Goal: Task Accomplishment & Management: Use online tool/utility

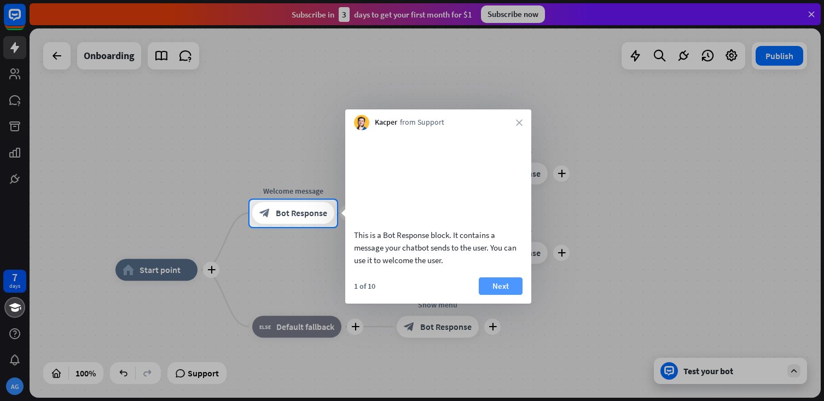
click at [508, 295] on button "Next" at bounding box center [501, 286] width 44 height 18
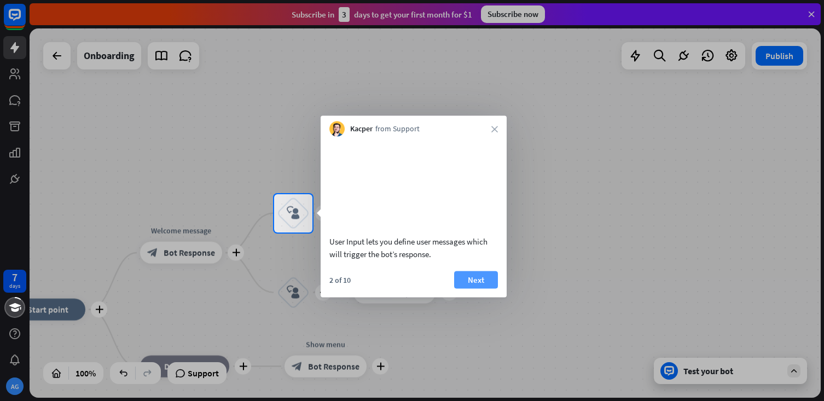
click at [478, 288] on button "Next" at bounding box center [476, 280] width 44 height 18
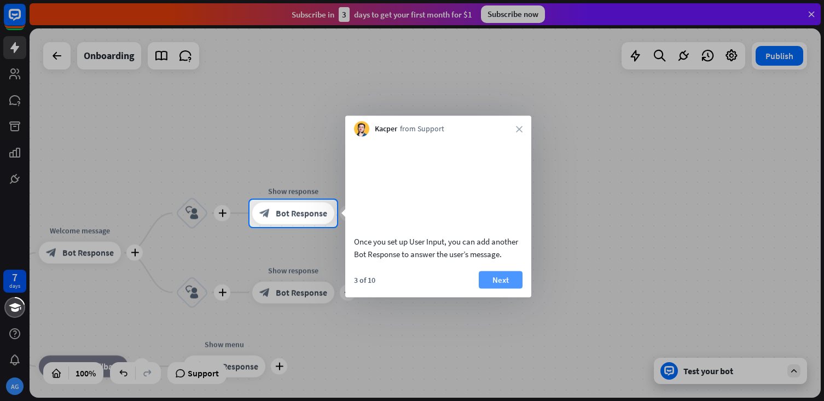
click at [499, 288] on button "Next" at bounding box center [501, 280] width 44 height 18
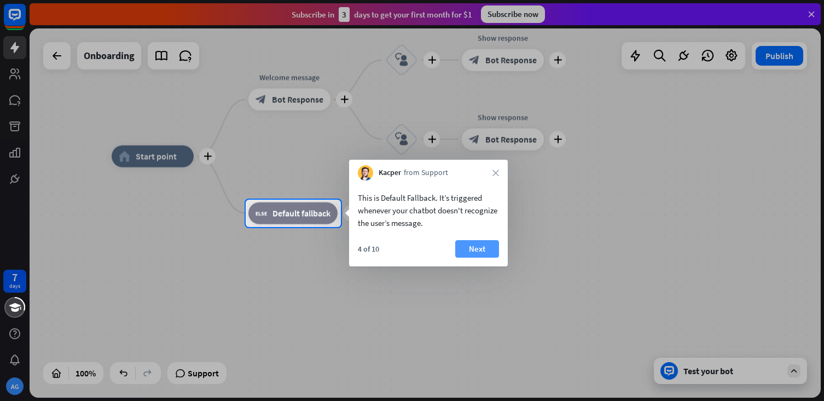
click at [472, 252] on button "Next" at bounding box center [477, 249] width 44 height 18
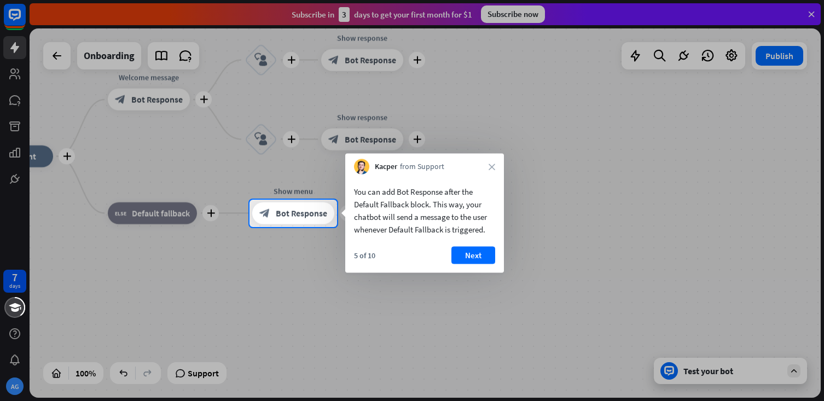
click at [472, 252] on button "Next" at bounding box center [473, 256] width 44 height 18
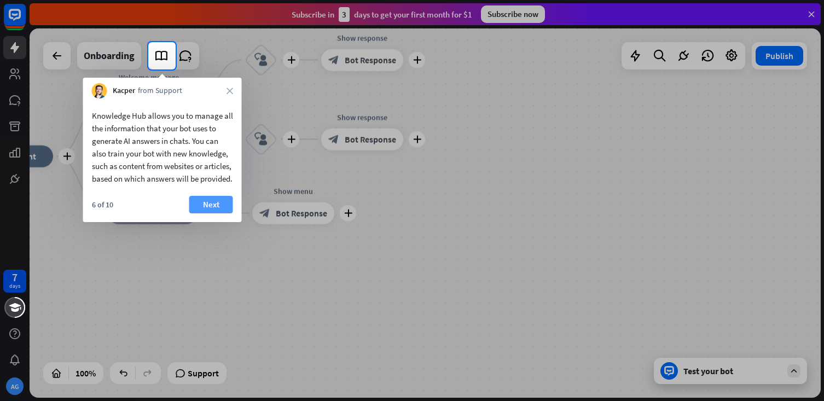
click at [208, 213] on button "Next" at bounding box center [211, 205] width 44 height 18
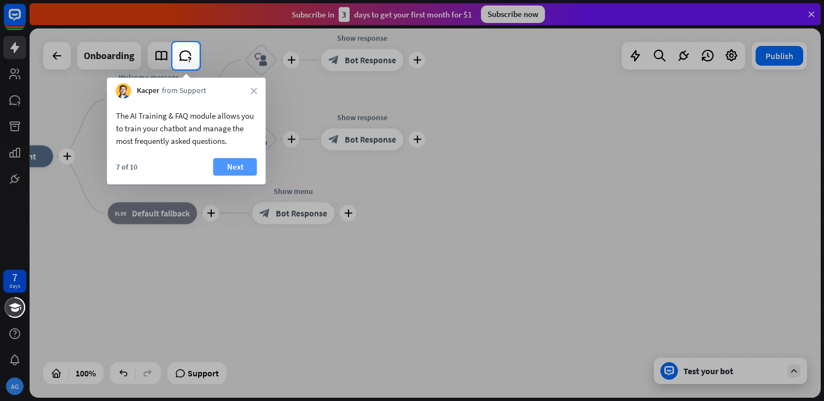
click at [238, 167] on button "Next" at bounding box center [235, 167] width 44 height 18
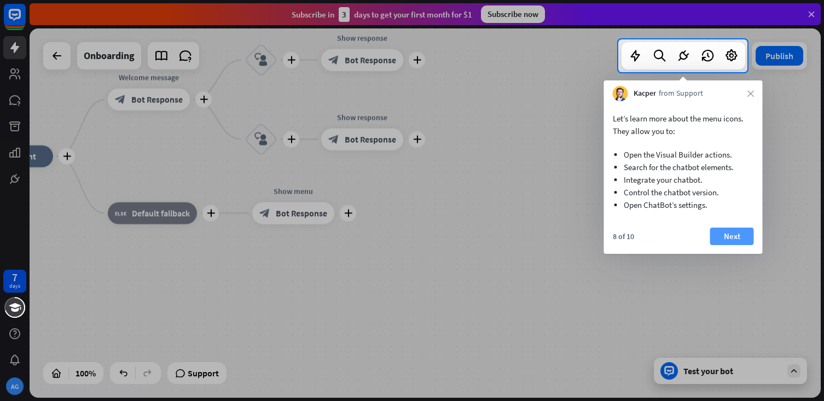
click at [725, 236] on button "Next" at bounding box center [732, 237] width 44 height 18
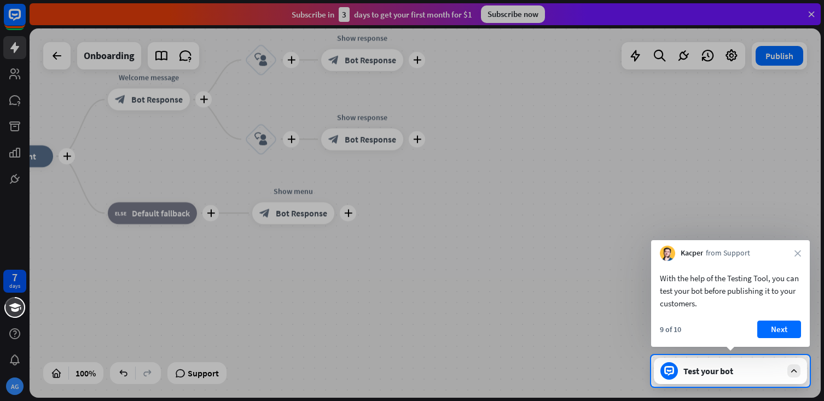
click at [769, 371] on div "Test your bot" at bounding box center [732, 370] width 98 height 11
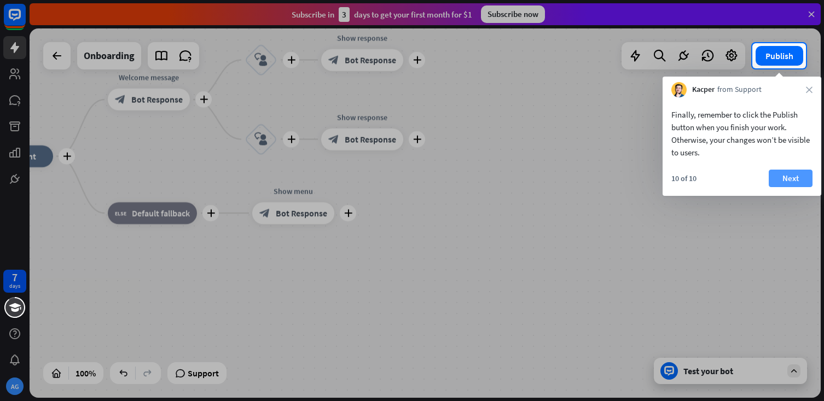
click at [795, 179] on button "Next" at bounding box center [791, 179] width 44 height 18
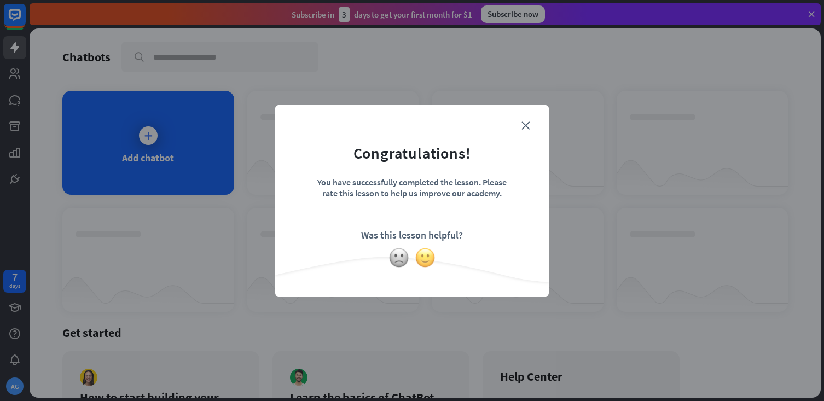
click at [426, 260] on img at bounding box center [425, 257] width 21 height 21
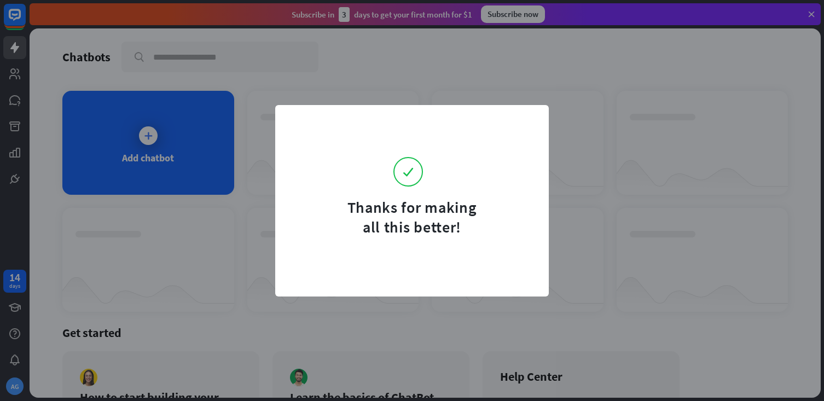
click at [513, 125] on form "Thanks for making all this better!" at bounding box center [412, 178] width 246 height 118
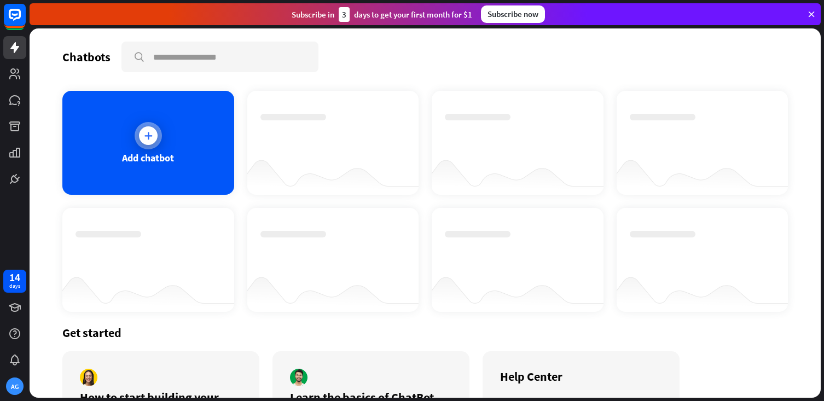
click at [140, 144] on div at bounding box center [148, 135] width 27 height 27
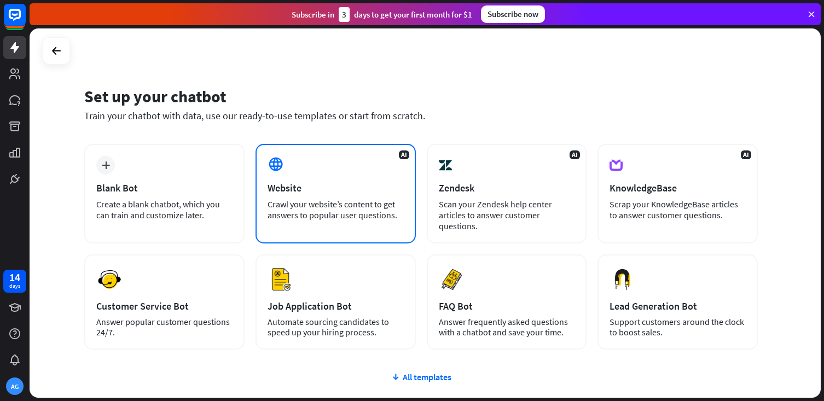
click at [299, 204] on div "Crawl your website’s content to get answers to popular user questions." at bounding box center [336, 210] width 136 height 22
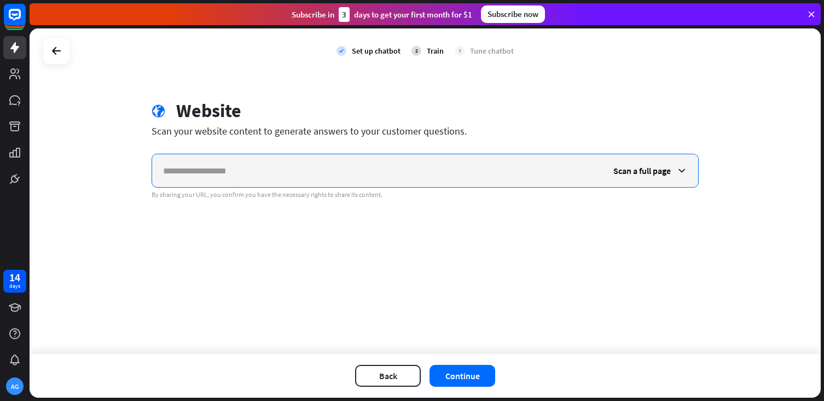
paste input "**********"
type input "**********"
click at [641, 179] on div "Scan a full page" at bounding box center [650, 170] width 96 height 33
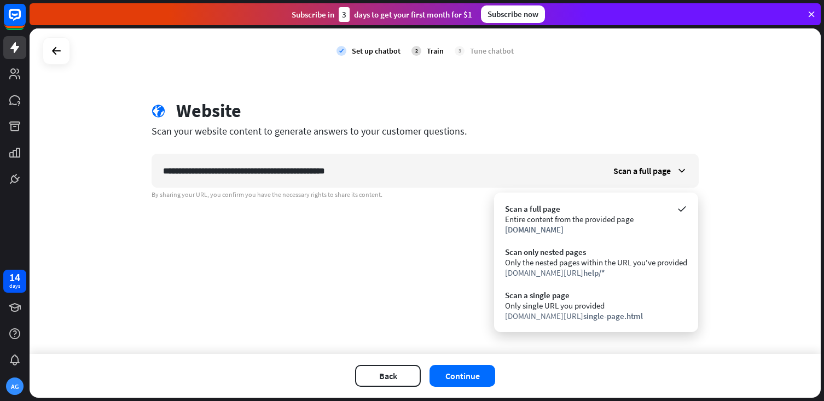
click at [428, 294] on div "**********" at bounding box center [425, 190] width 791 height 325
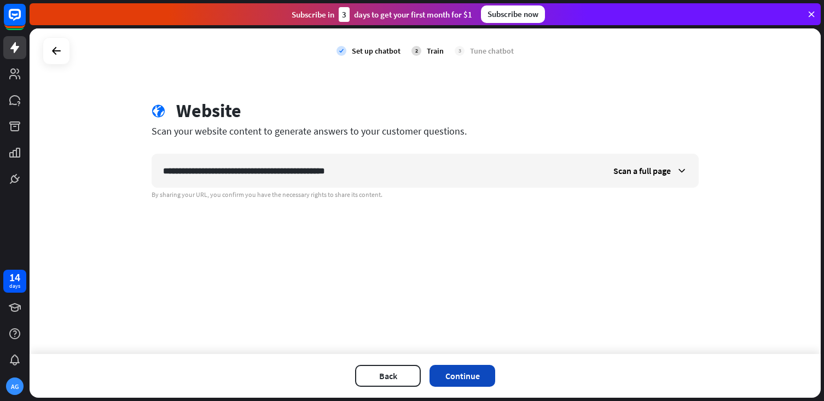
click at [470, 368] on button "Continue" at bounding box center [462, 376] width 66 height 22
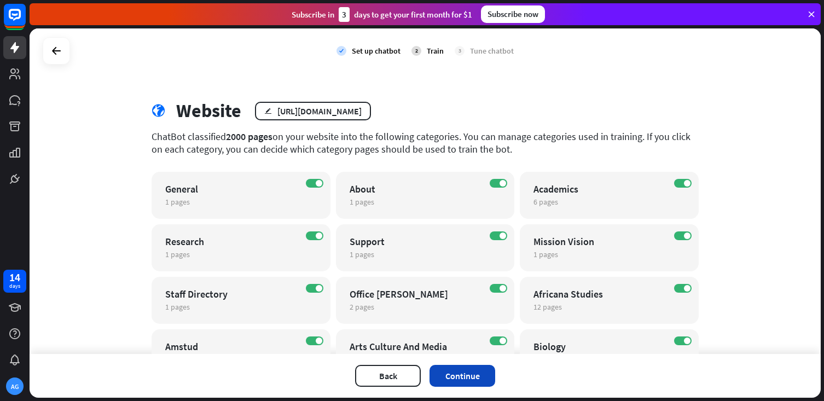
click at [481, 376] on button "Continue" at bounding box center [462, 376] width 66 height 22
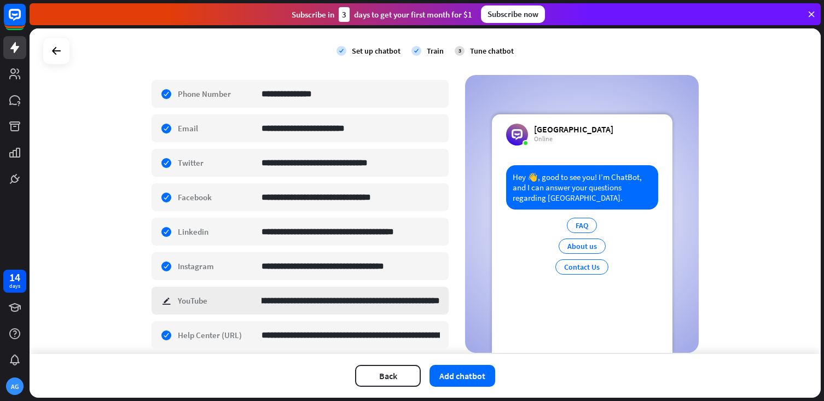
scroll to position [0, 61]
click at [340, 303] on input "**********" at bounding box center [350, 300] width 178 height 27
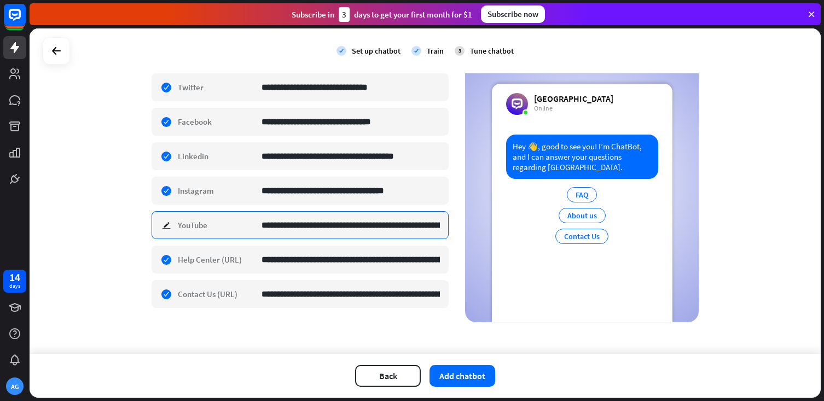
scroll to position [373, 0]
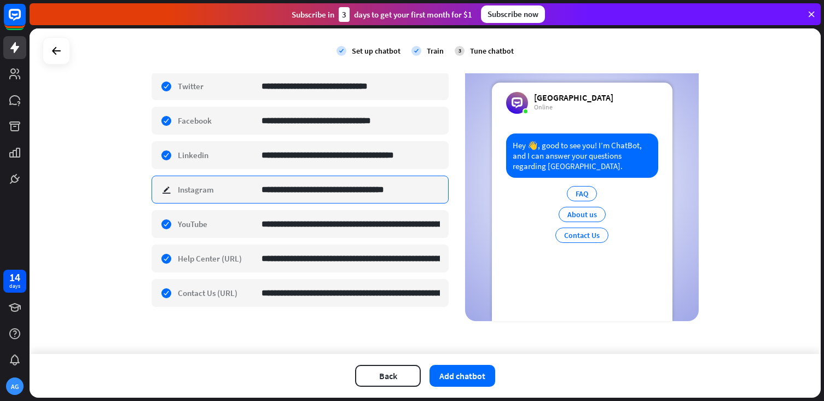
click at [328, 185] on input "**********" at bounding box center [350, 189] width 178 height 27
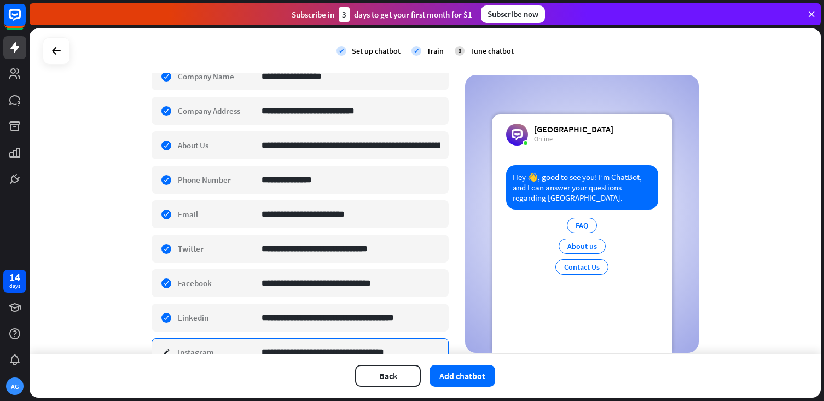
scroll to position [207, 0]
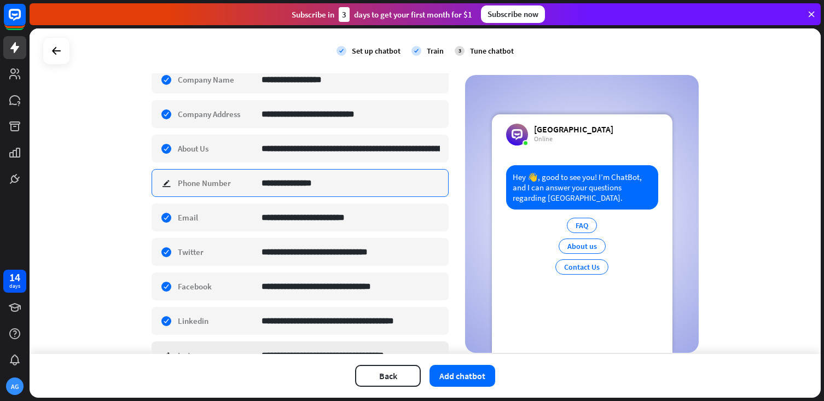
click at [328, 185] on input "**********" at bounding box center [350, 183] width 178 height 27
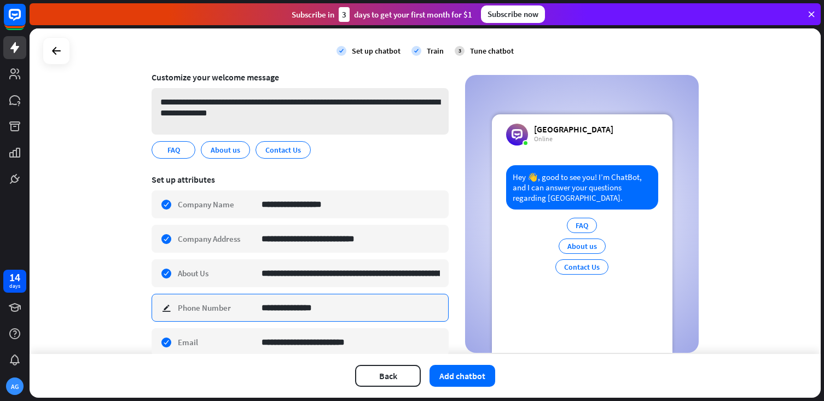
scroll to position [101, 0]
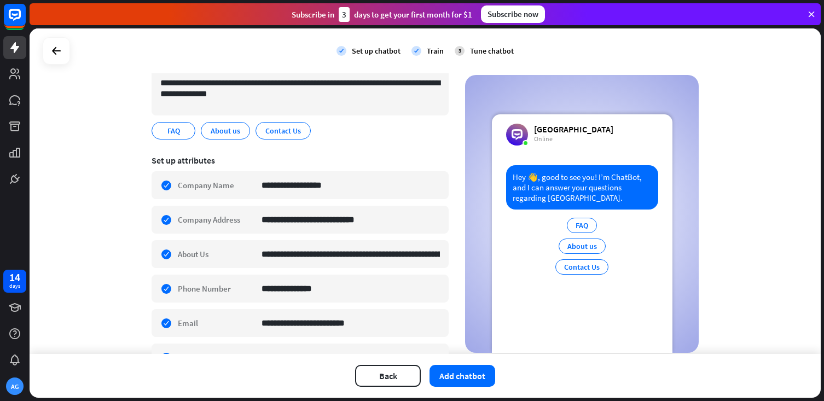
click at [365, 137] on div "FAQ edit About us edit Contact Us edit" at bounding box center [300, 131] width 297 height 18
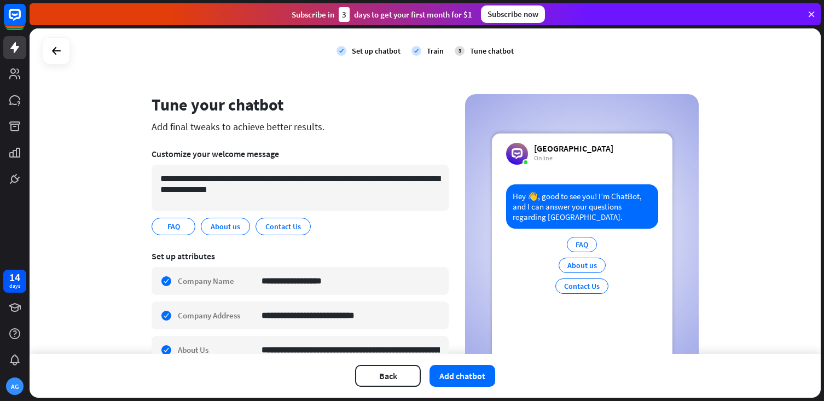
scroll to position [0, 0]
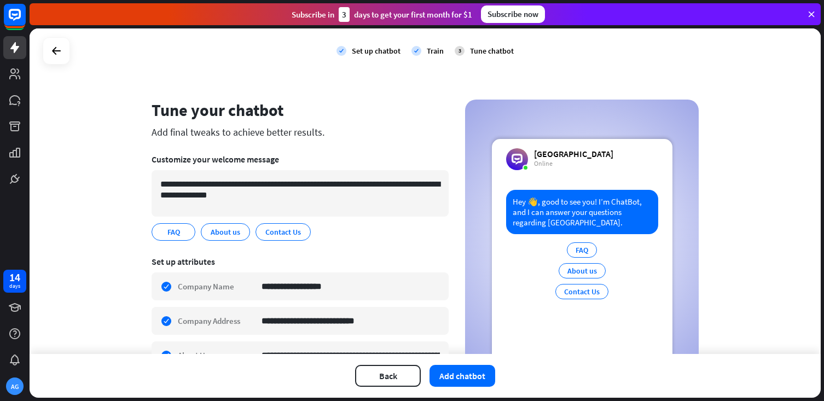
click at [374, 53] on div "Set up chatbot" at bounding box center [376, 51] width 49 height 10
click at [479, 45] on div "3 Tune chatbot" at bounding box center [484, 50] width 59 height 27
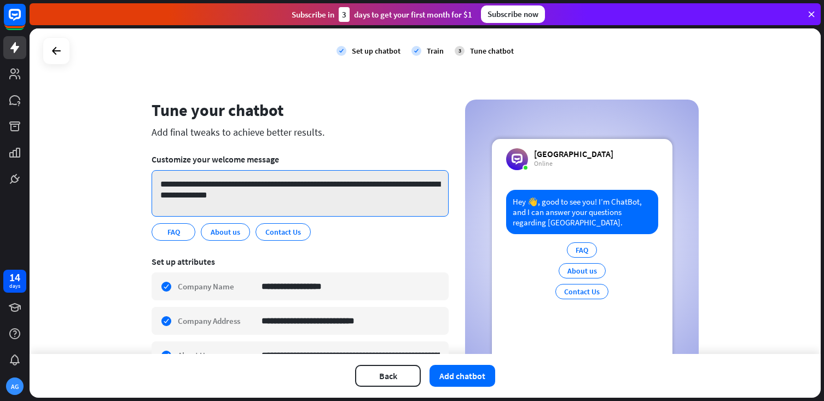
click at [218, 195] on textarea "**********" at bounding box center [300, 193] width 297 height 46
drag, startPoint x: 268, startPoint y: 194, endPoint x: 194, endPoint y: 197, distance: 73.4
click at [194, 197] on textarea "**********" at bounding box center [300, 193] width 297 height 46
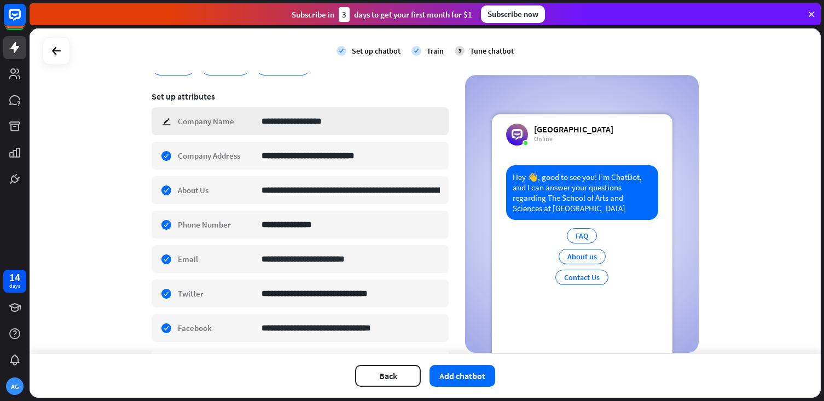
scroll to position [166, 0]
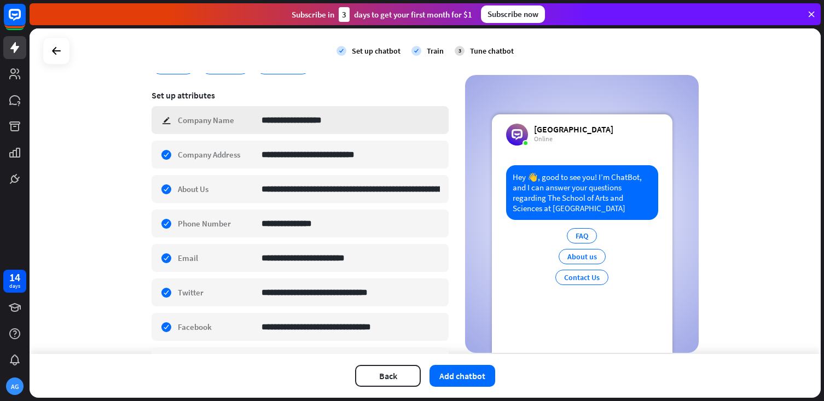
type textarea "**********"
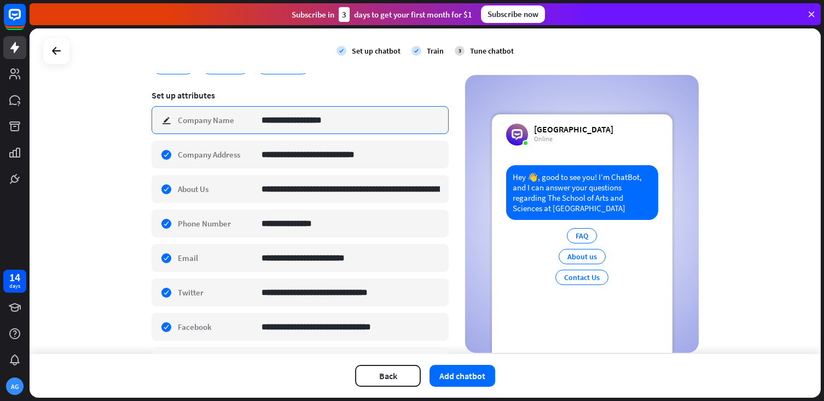
click at [351, 120] on input "**********" at bounding box center [350, 120] width 178 height 27
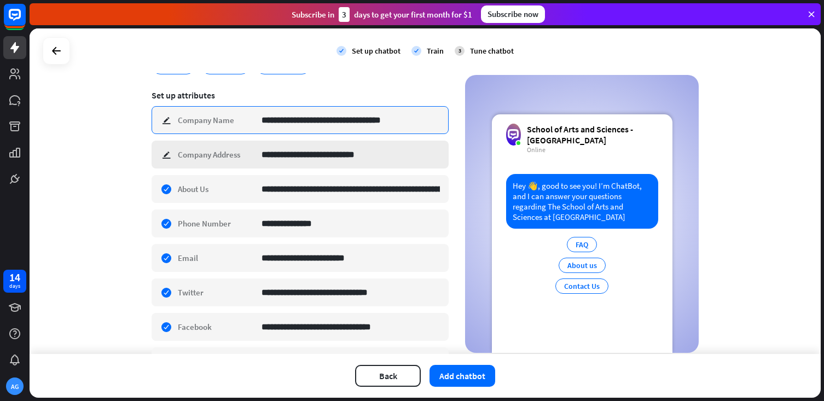
type input "**********"
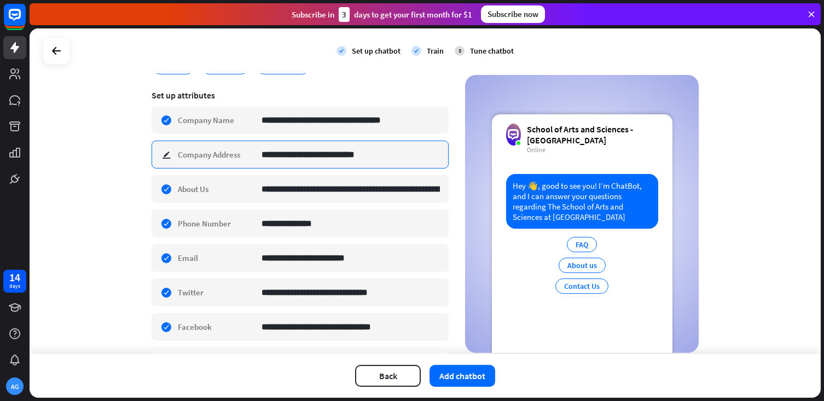
drag, startPoint x: 393, startPoint y: 162, endPoint x: 258, endPoint y: 161, distance: 134.6
click at [261, 161] on input "**********" at bounding box center [350, 154] width 178 height 27
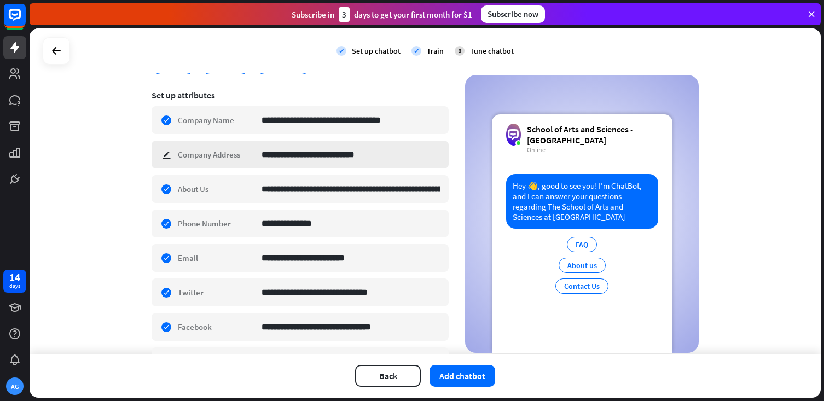
click at [161, 156] on div "**********" at bounding box center [300, 155] width 297 height 28
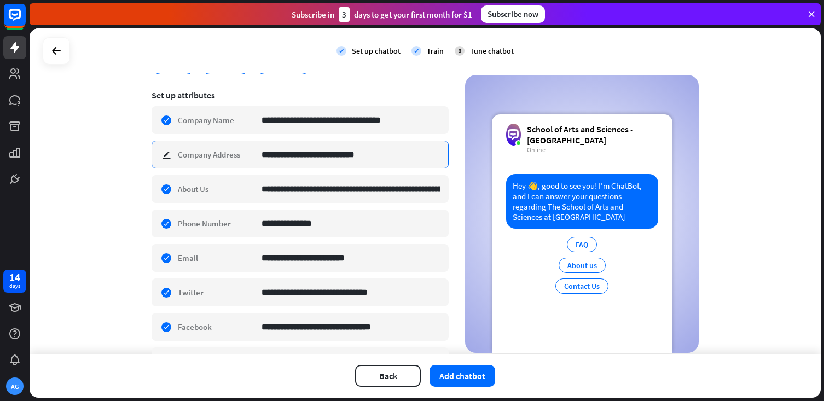
click at [338, 153] on input "**********" at bounding box center [350, 154] width 178 height 27
click at [391, 155] on input "**********" at bounding box center [350, 154] width 178 height 27
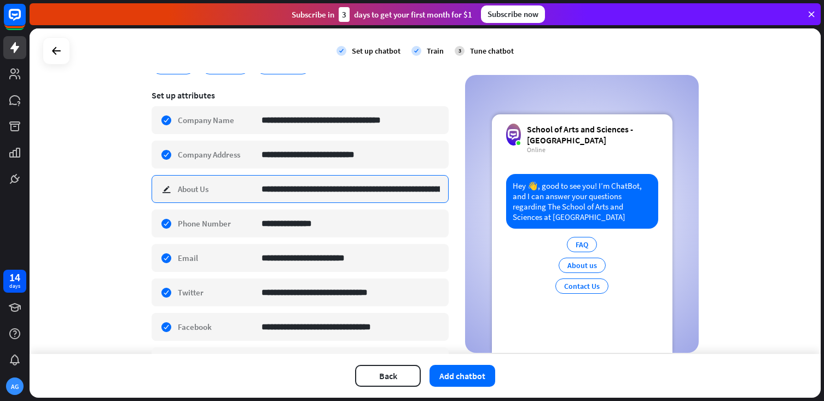
click at [356, 193] on input "**********" at bounding box center [350, 189] width 178 height 27
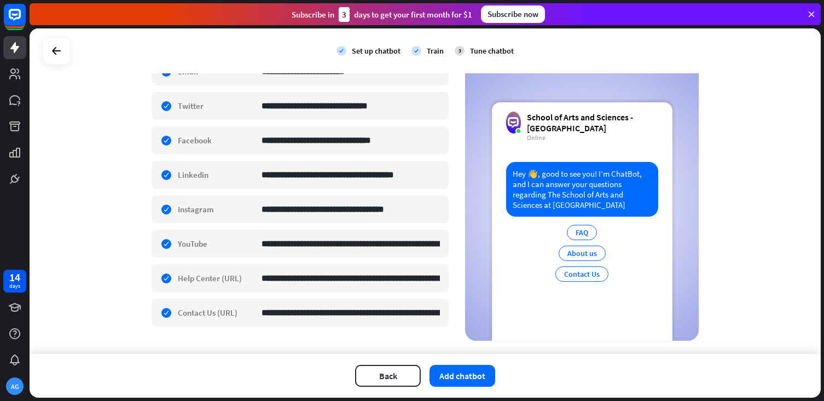
scroll to position [375, 0]
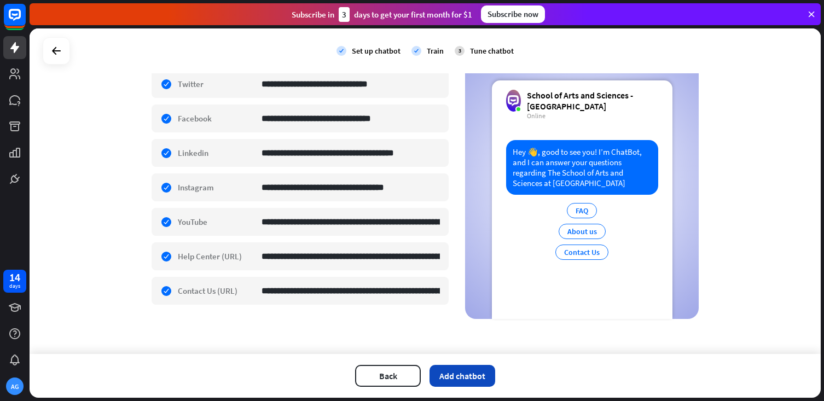
click at [475, 376] on button "Add chatbot" at bounding box center [462, 376] width 66 height 22
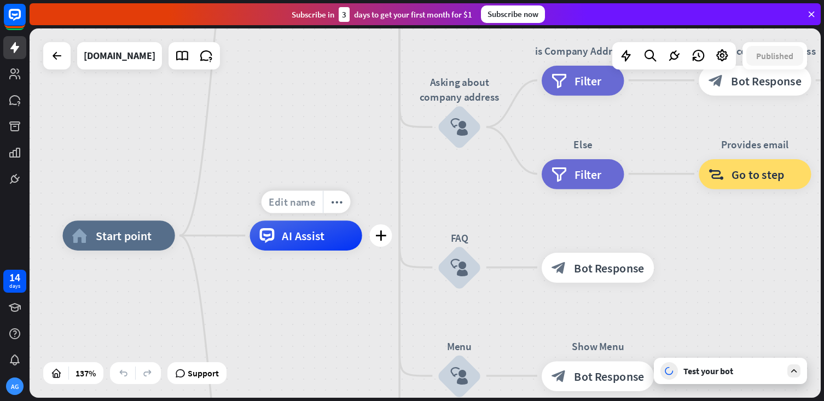
click at [300, 195] on span "Edit name" at bounding box center [292, 202] width 46 height 14
type input "*"
type input "**********"
click at [339, 160] on div "home_2 Start point Welcome message block_bot_response Bot Response About us blo…" at bounding box center [425, 212] width 791 height 369
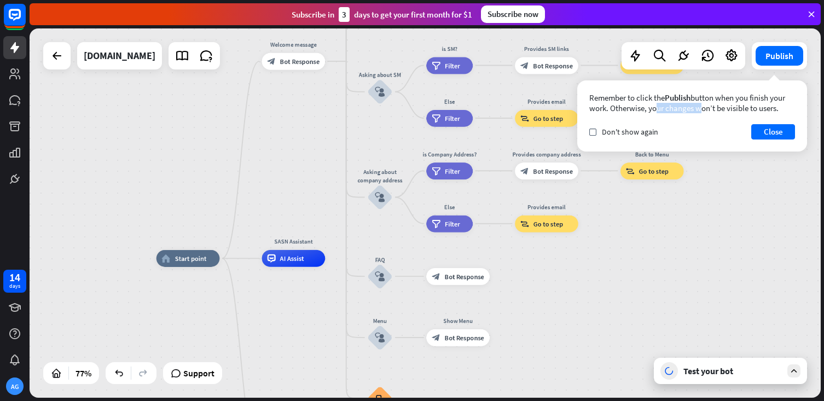
drag, startPoint x: 610, startPoint y: 112, endPoint x: 652, endPoint y: 113, distance: 41.6
click at [653, 113] on div "Remember to click the Publish button when you finish your work. Otherwise, your…" at bounding box center [692, 102] width 206 height 21
click at [774, 134] on button "Close" at bounding box center [773, 131] width 44 height 15
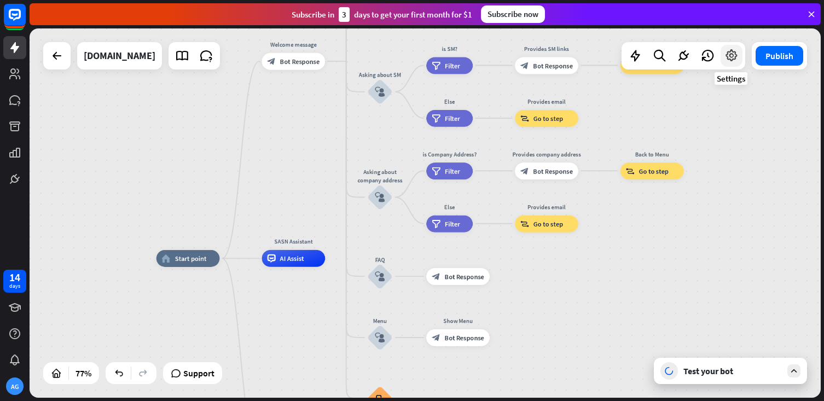
click at [734, 57] on icon at bounding box center [731, 56] width 14 height 14
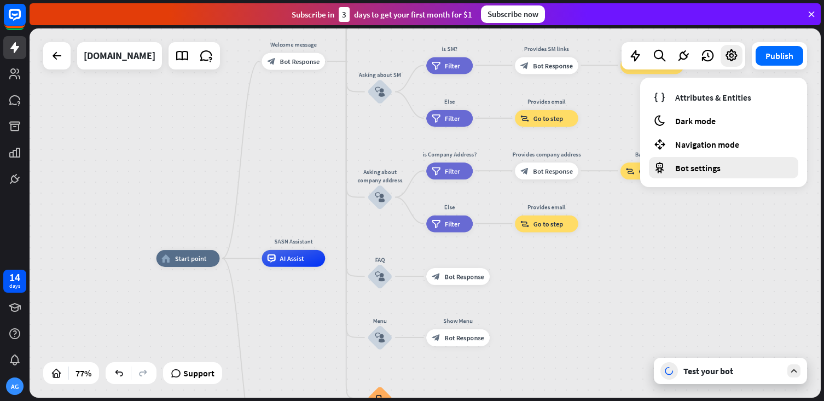
click at [691, 172] on span "Bot settings" at bounding box center [697, 167] width 45 height 11
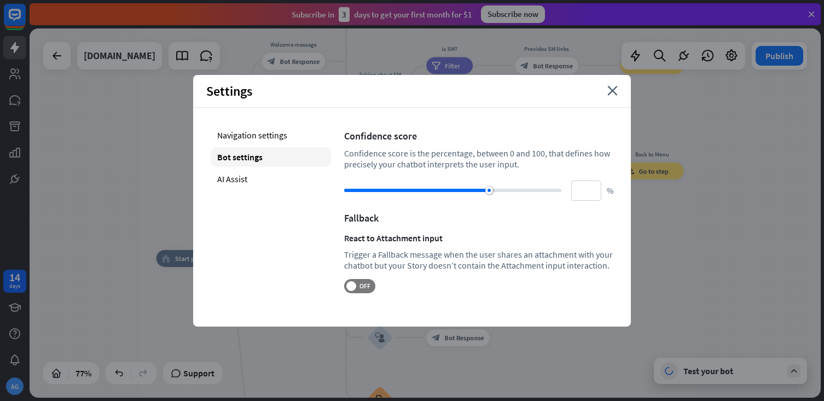
click at [452, 169] on div "Confidence score is the percentage, between 0 and 100, that defines how precise…" at bounding box center [478, 159] width 269 height 22
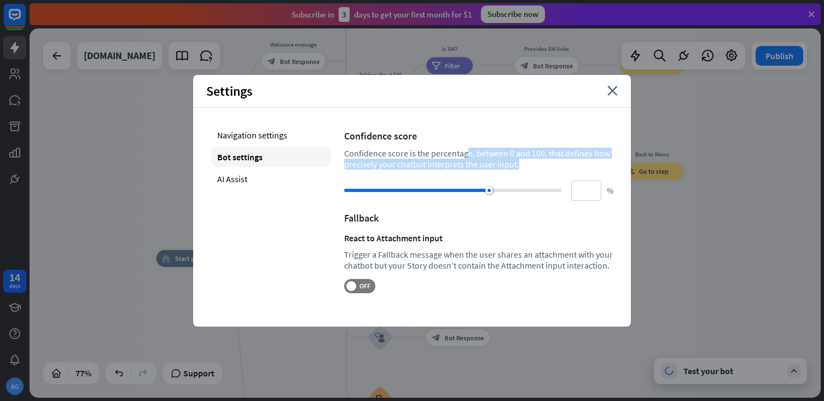
click at [251, 207] on div "Navigation settings Bot settings AI Assist" at bounding box center [271, 209] width 120 height 168
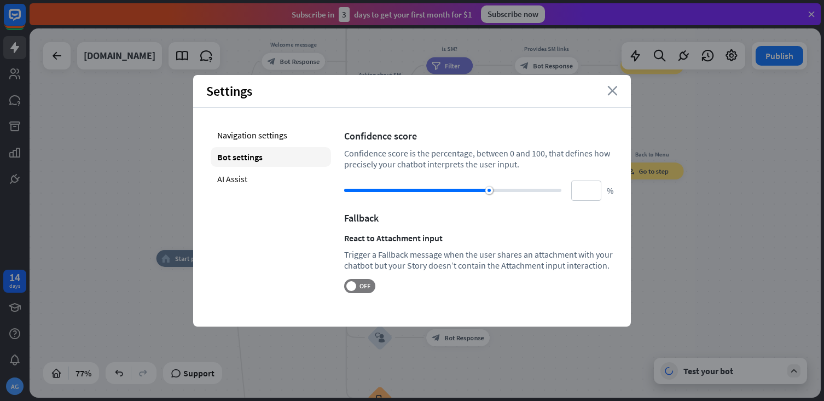
click at [611, 93] on icon "close" at bounding box center [612, 91] width 10 height 10
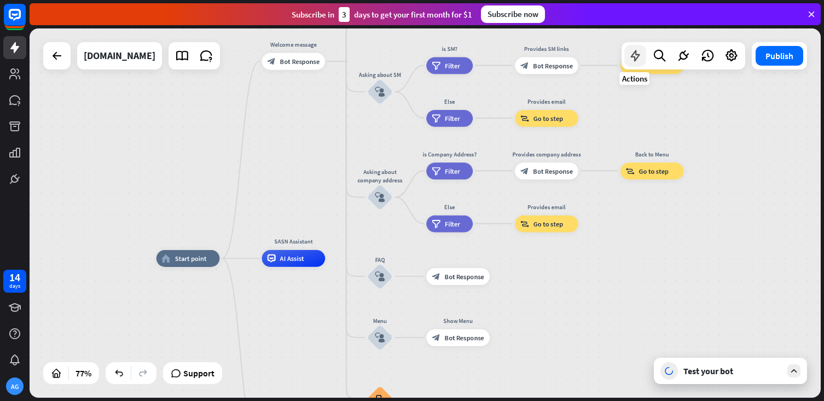
click at [634, 55] on icon at bounding box center [635, 56] width 14 height 14
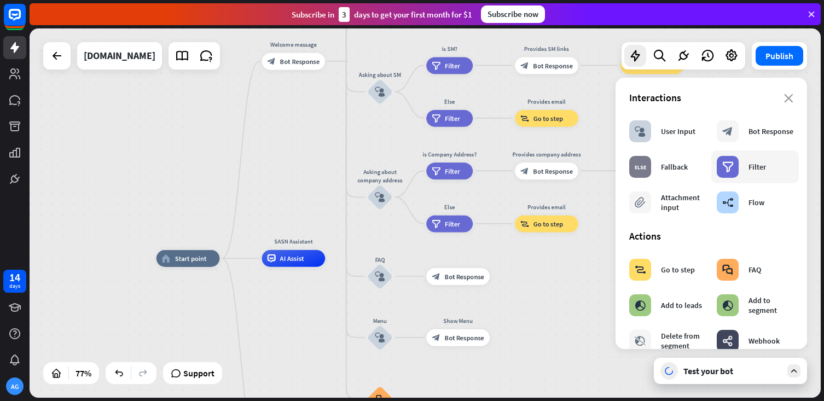
click at [746, 174] on div "filter Filter" at bounding box center [741, 167] width 49 height 22
click at [784, 99] on icon "close" at bounding box center [788, 98] width 9 height 9
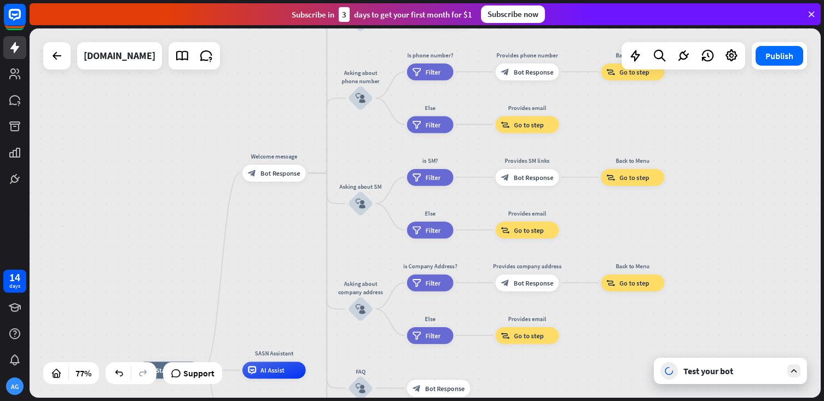
click at [791, 370] on icon at bounding box center [794, 371] width 10 height 10
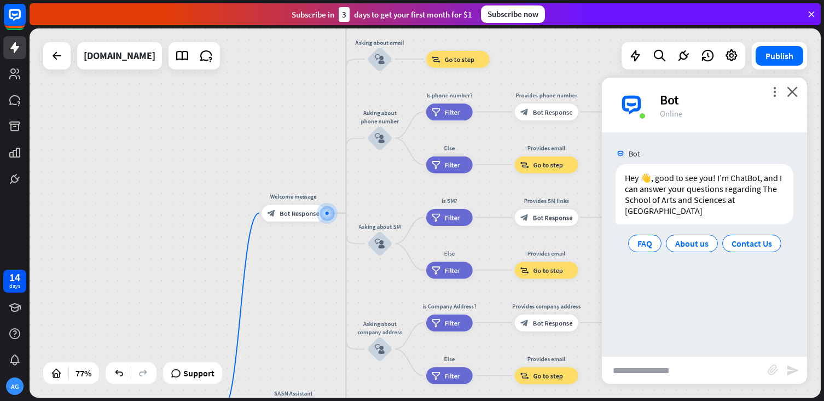
click at [687, 369] on input "text" at bounding box center [685, 370] width 166 height 27
type input "**********"
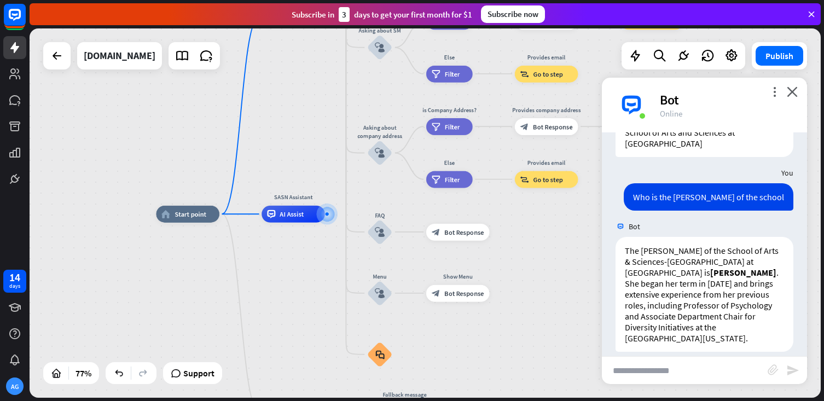
scroll to position [68, 0]
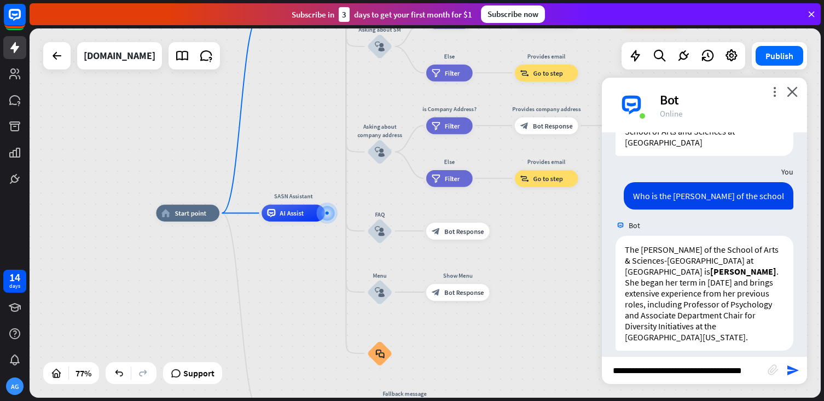
type input "**********"
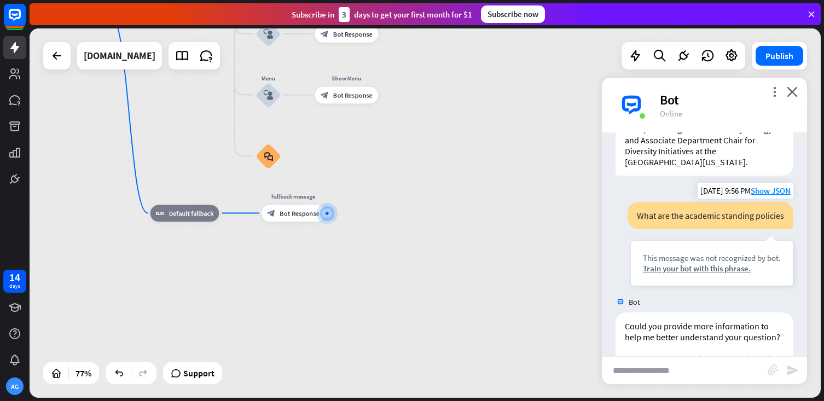
scroll to position [317, 0]
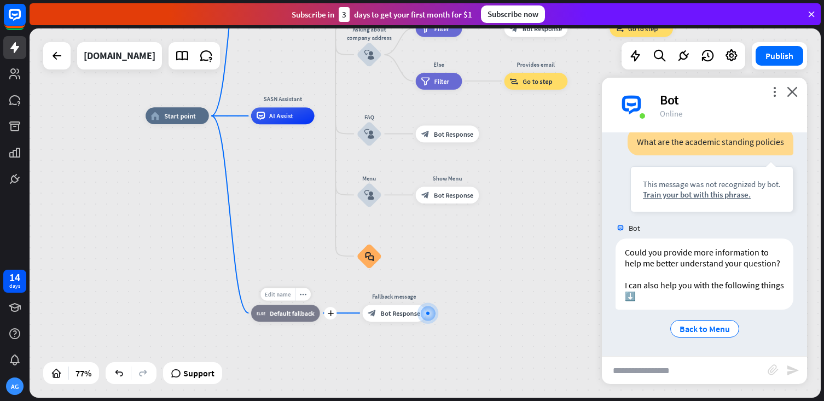
click at [278, 297] on span "Edit name" at bounding box center [278, 294] width 26 height 8
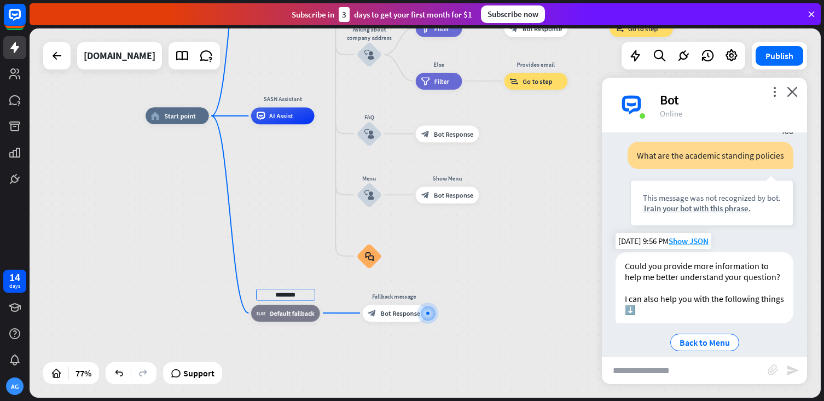
scroll to position [295, 0]
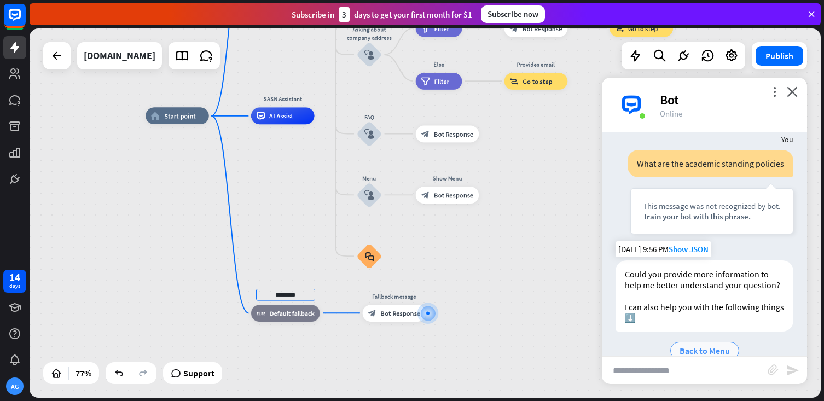
type input "********"
click at [690, 354] on div "home_2 Start point Welcome message block_bot_response Bot Response About us blo…" at bounding box center [425, 212] width 791 height 369
click at [797, 97] on div "more_vert close Bot Online" at bounding box center [704, 105] width 205 height 55
click at [786, 93] on div "Bot" at bounding box center [727, 99] width 134 height 17
click at [739, 55] on div at bounding box center [731, 56] width 22 height 22
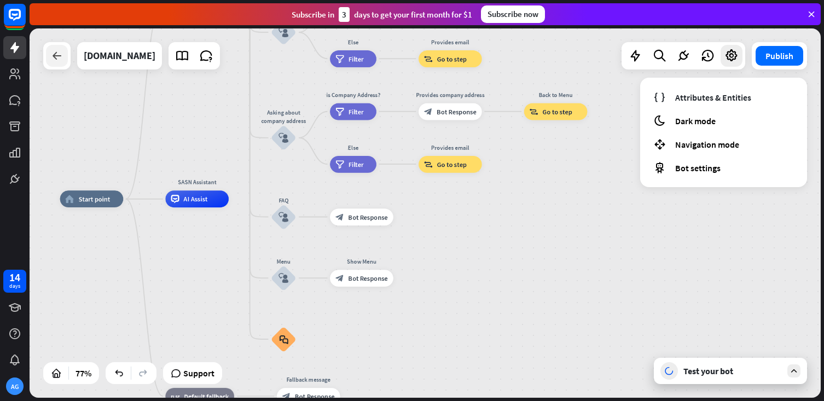
click at [46, 54] on div at bounding box center [57, 56] width 22 height 22
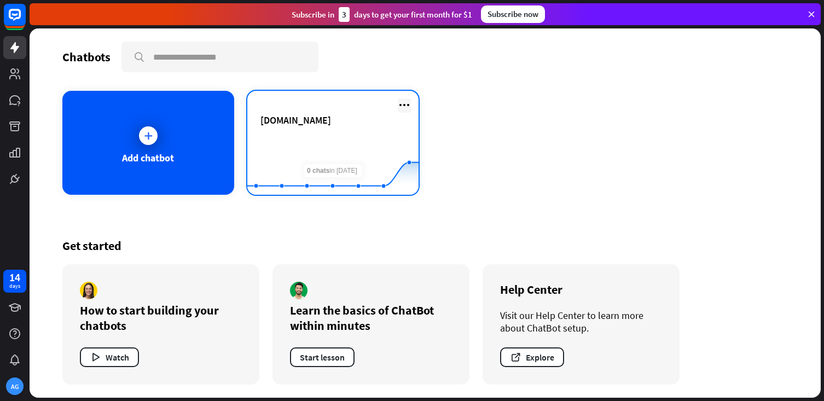
click at [410, 102] on icon at bounding box center [404, 104] width 13 height 13
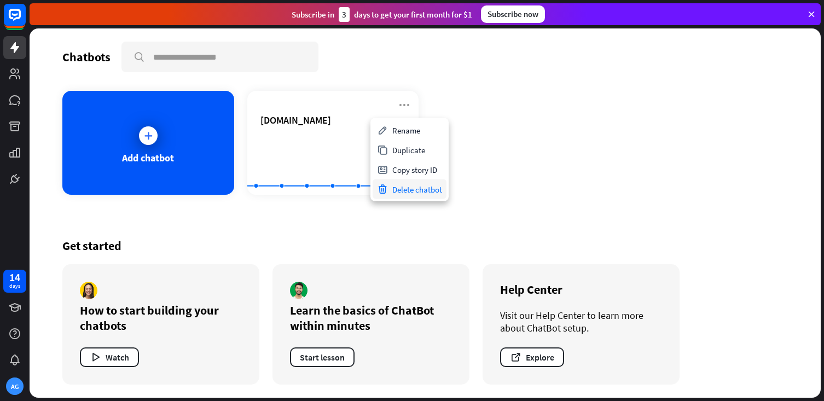
click at [404, 193] on div "Delete chatbot" at bounding box center [410, 189] width 74 height 20
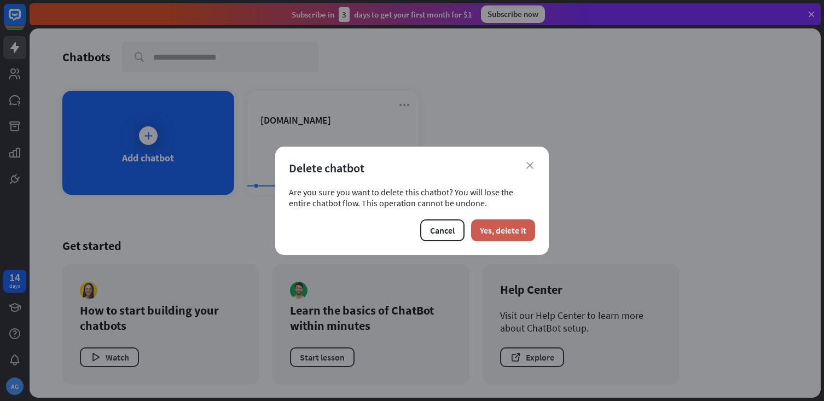
click at [496, 231] on button "Yes, delete it" at bounding box center [503, 230] width 64 height 22
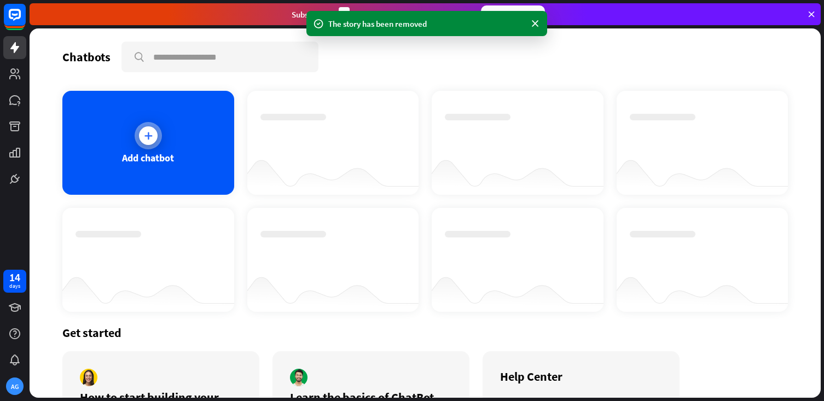
click at [171, 156] on div "Add chatbot" at bounding box center [148, 158] width 52 height 13
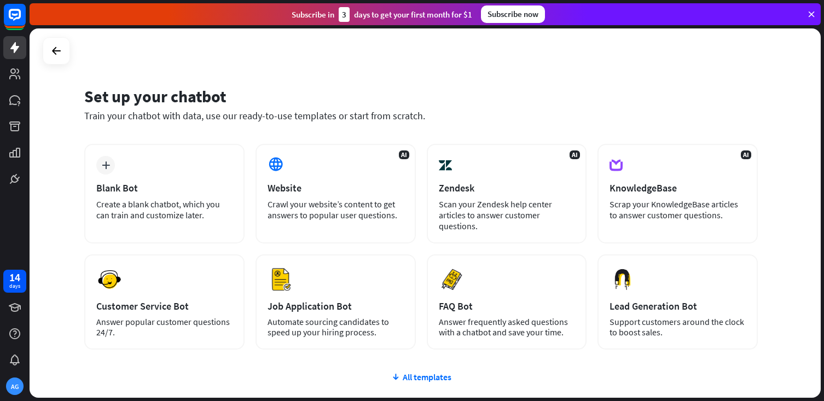
click at [171, 156] on div "plus Blank Bot Create a blank chatbot, which you can train and customize later." at bounding box center [164, 194] width 160 height 100
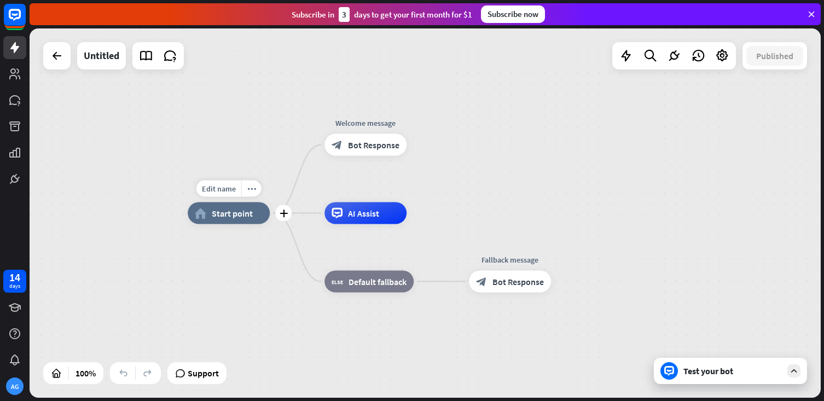
click at [240, 219] on div "home_2 Start point" at bounding box center [229, 213] width 82 height 22
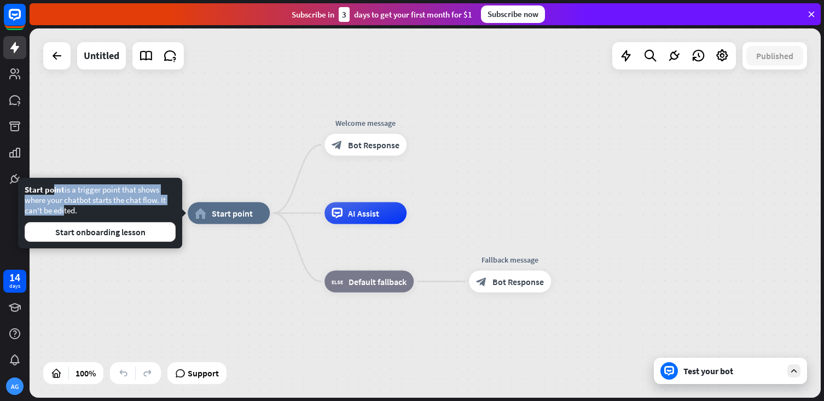
drag, startPoint x: 53, startPoint y: 193, endPoint x: 60, endPoint y: 206, distance: 14.9
click at [60, 206] on div "Start point is a trigger point that shows where your chatbot starts the chat fl…" at bounding box center [100, 212] width 151 height 57
click at [96, 229] on button "Start onboarding lesson" at bounding box center [100, 232] width 151 height 20
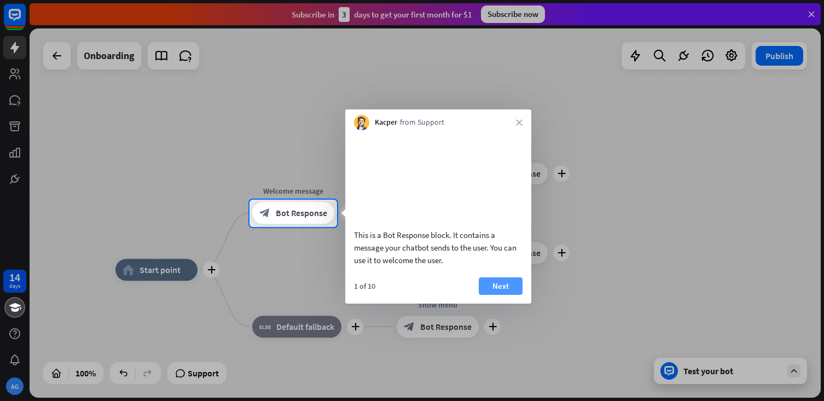
click at [498, 295] on button "Next" at bounding box center [501, 286] width 44 height 18
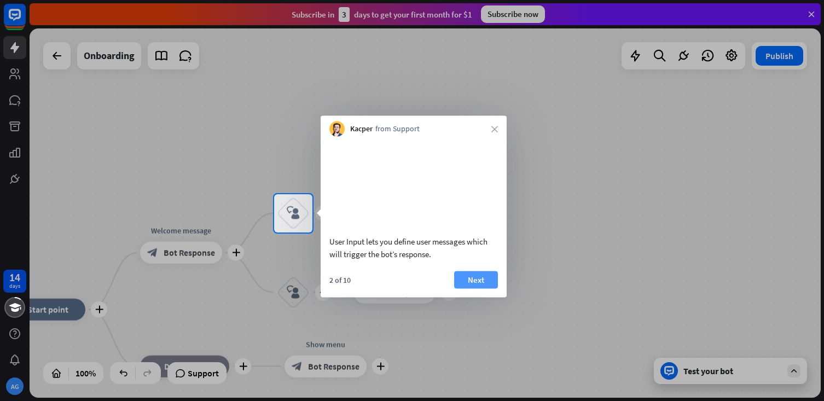
click at [476, 288] on button "Next" at bounding box center [476, 280] width 44 height 18
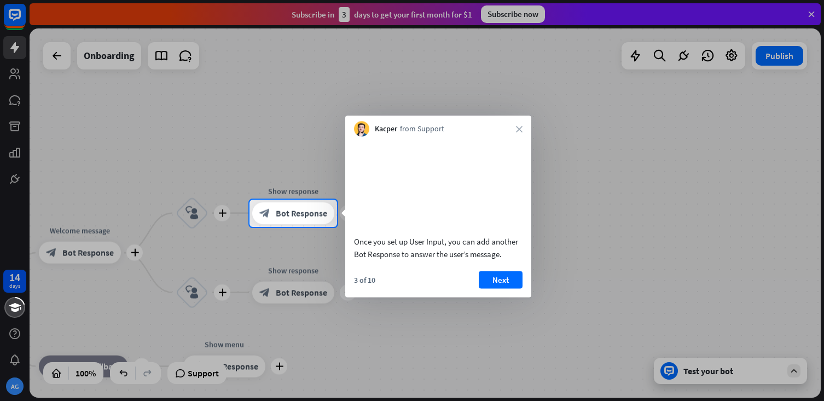
drag, startPoint x: 361, startPoint y: 260, endPoint x: 437, endPoint y: 289, distance: 80.7
click at [437, 289] on div "Once you set up User Input, you can add another Bot Response to answer the user…" at bounding box center [438, 217] width 186 height 161
drag, startPoint x: 371, startPoint y: 259, endPoint x: 394, endPoint y: 271, distance: 26.2
click at [394, 260] on div "Once you set up User Input, you can add another Bot Response to answer the user…" at bounding box center [438, 247] width 168 height 25
click at [498, 288] on button "Next" at bounding box center [501, 280] width 44 height 18
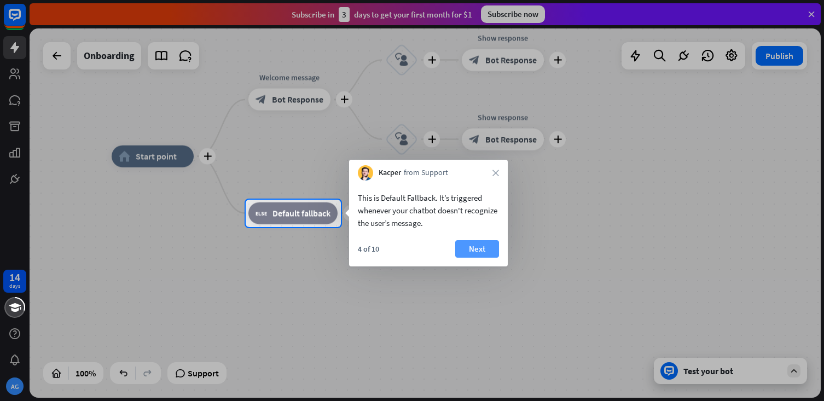
click at [475, 254] on button "Next" at bounding box center [477, 249] width 44 height 18
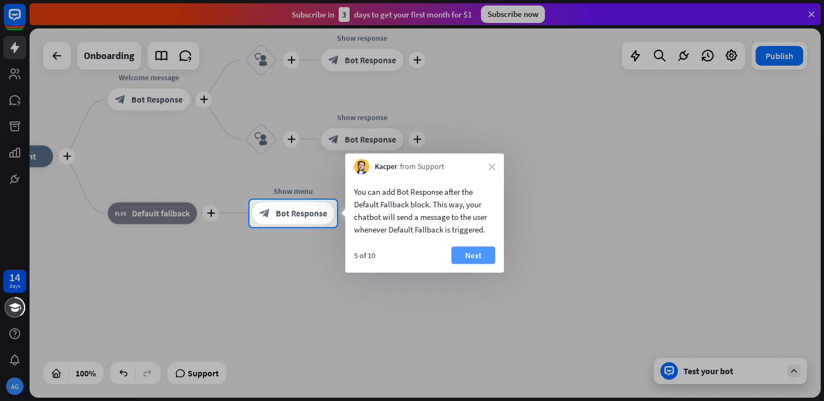
click at [474, 252] on button "Next" at bounding box center [473, 256] width 44 height 18
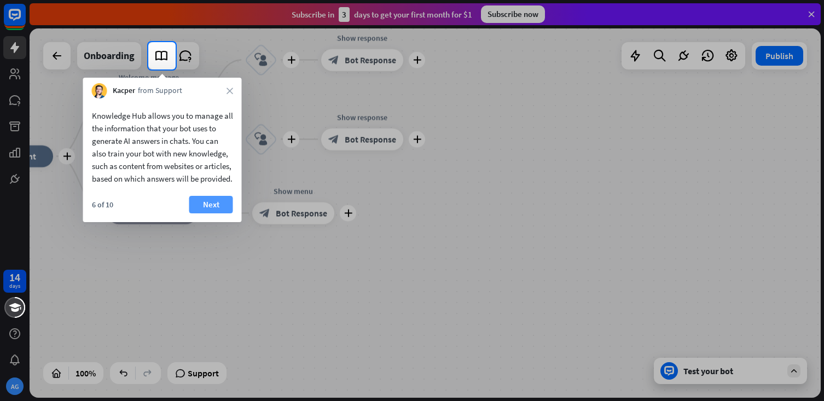
click at [213, 213] on button "Next" at bounding box center [211, 205] width 44 height 18
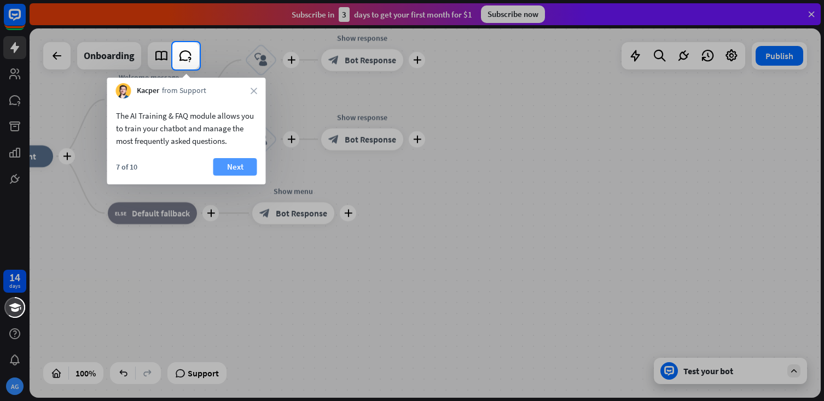
click at [233, 175] on button "Next" at bounding box center [235, 167] width 44 height 18
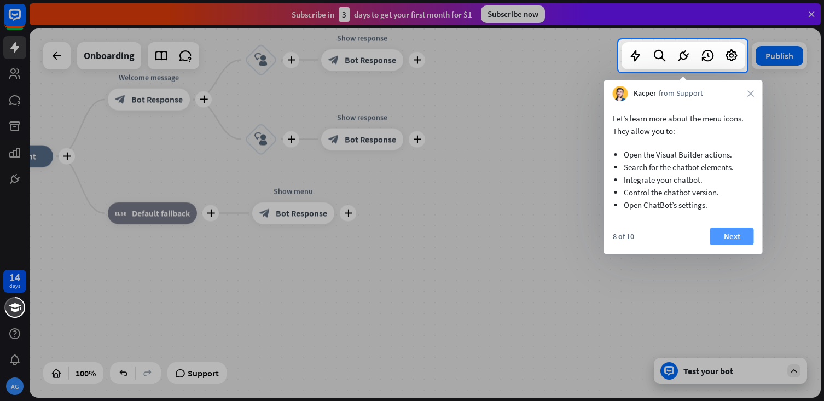
click at [728, 234] on button "Next" at bounding box center [732, 237] width 44 height 18
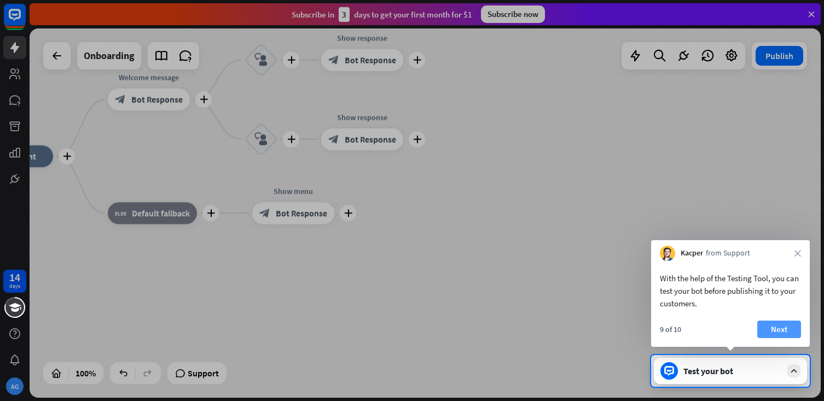
click at [778, 330] on button "Next" at bounding box center [779, 330] width 44 height 18
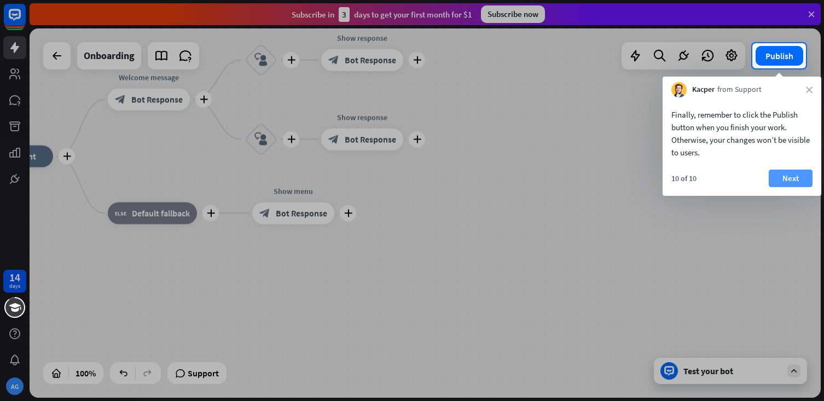
click at [795, 179] on button "Next" at bounding box center [791, 179] width 44 height 18
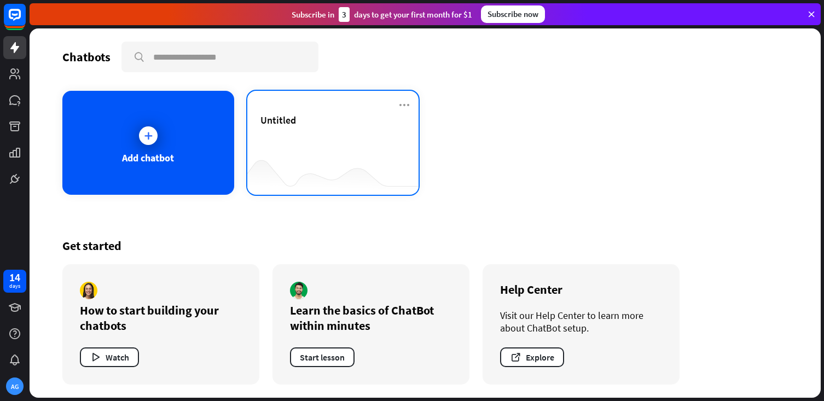
click at [345, 146] on div "Untitled" at bounding box center [333, 133] width 146 height 38
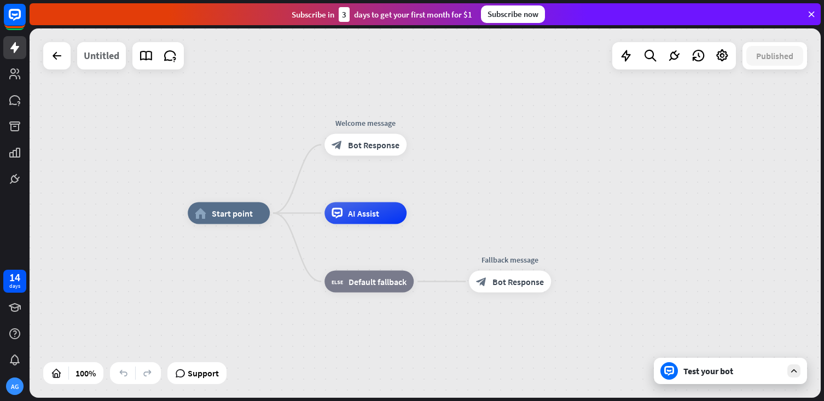
click at [92, 56] on div "Untitled" at bounding box center [102, 55] width 36 height 27
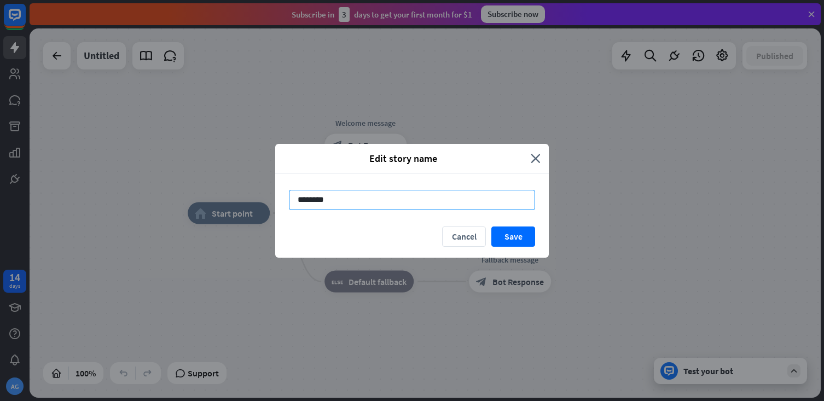
click at [356, 196] on input "********" at bounding box center [412, 200] width 246 height 20
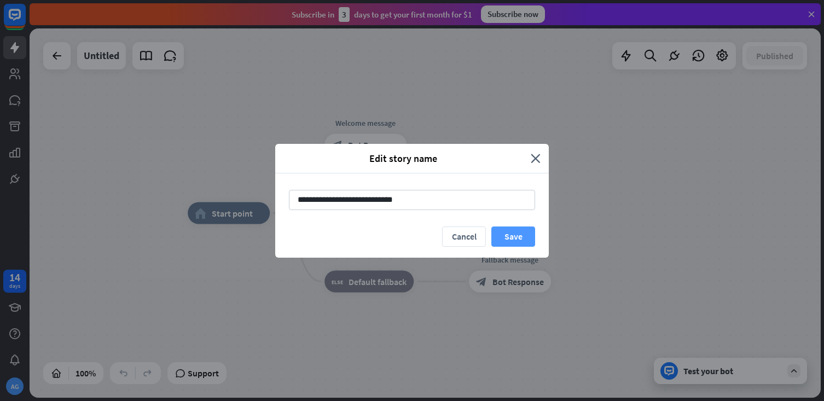
type input "**********"
click at [519, 232] on button "Save" at bounding box center [513, 236] width 44 height 20
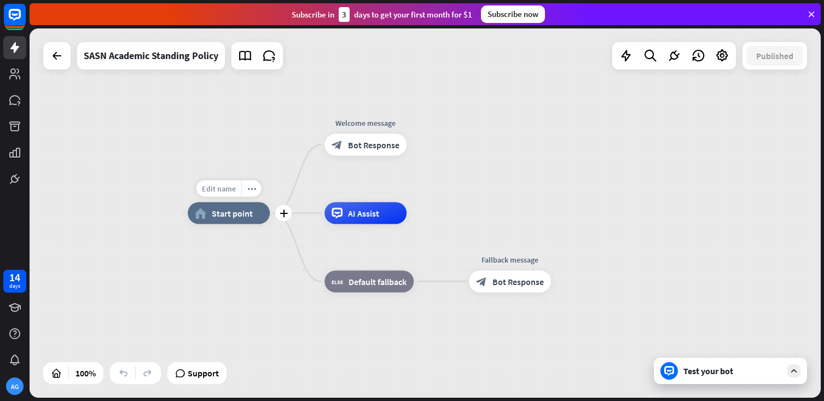
click at [218, 190] on span "Edit name" at bounding box center [219, 189] width 34 height 10
type input "**********"
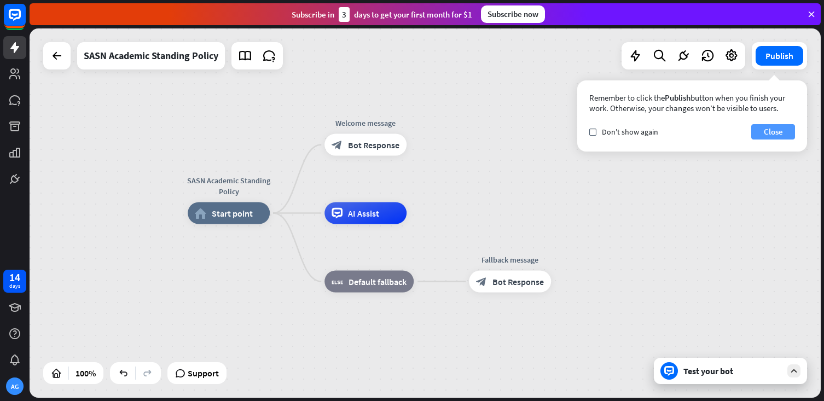
click at [770, 132] on button "Close" at bounding box center [773, 131] width 44 height 15
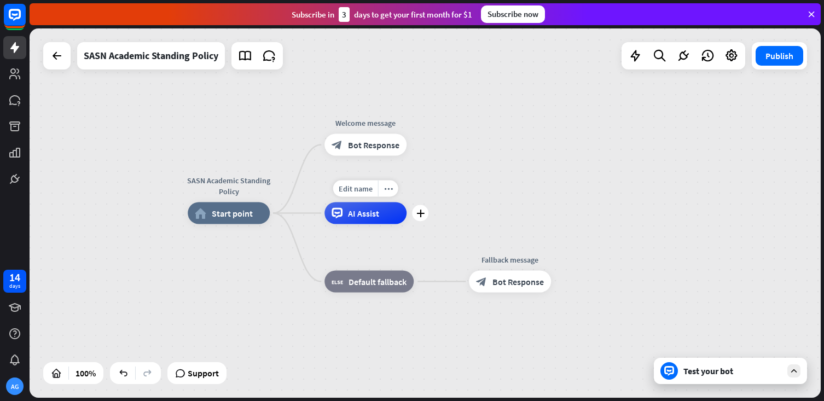
click at [360, 222] on div "AI Assist" at bounding box center [365, 213] width 82 height 22
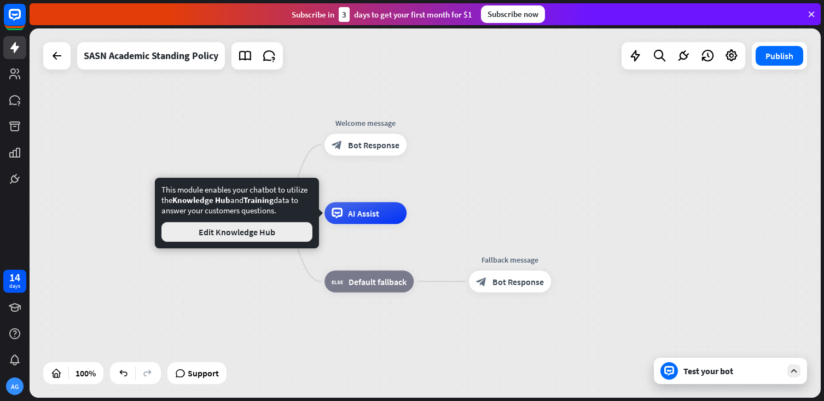
click at [223, 240] on button "Edit Knowledge Hub" at bounding box center [236, 232] width 151 height 20
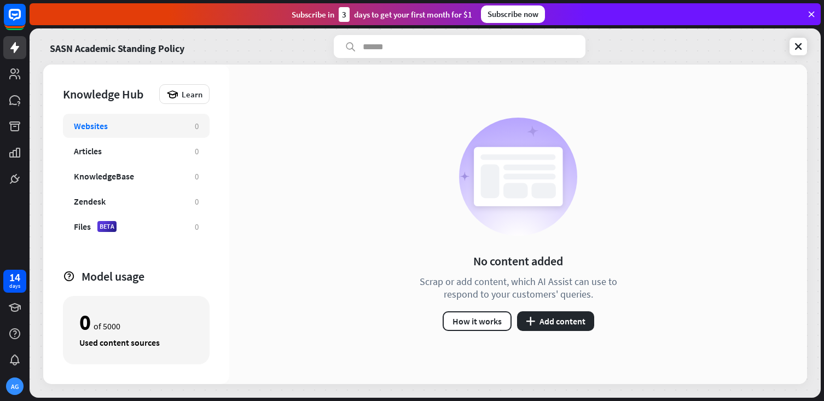
click at [119, 132] on div "Websites 0" at bounding box center [136, 126] width 147 height 24
drag, startPoint x: 420, startPoint y: 280, endPoint x: 527, endPoint y: 293, distance: 108.0
click at [527, 293] on div "Scrap or add content, which AI Assist can use to respond to your customers' que…" at bounding box center [518, 287] width 224 height 25
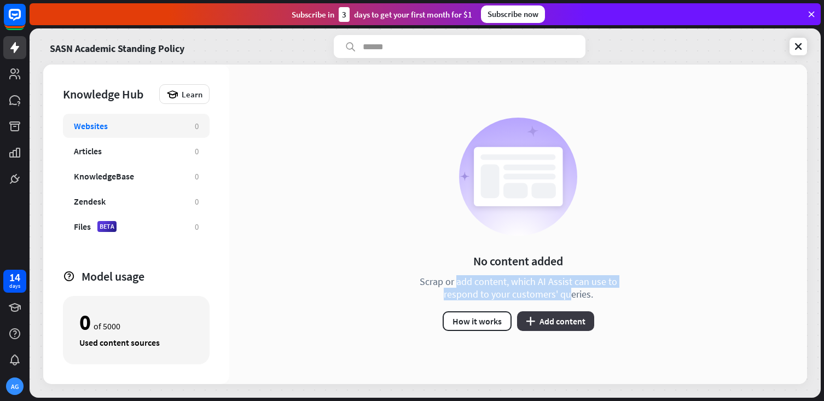
click at [564, 318] on button "plus Add content" at bounding box center [555, 321] width 77 height 20
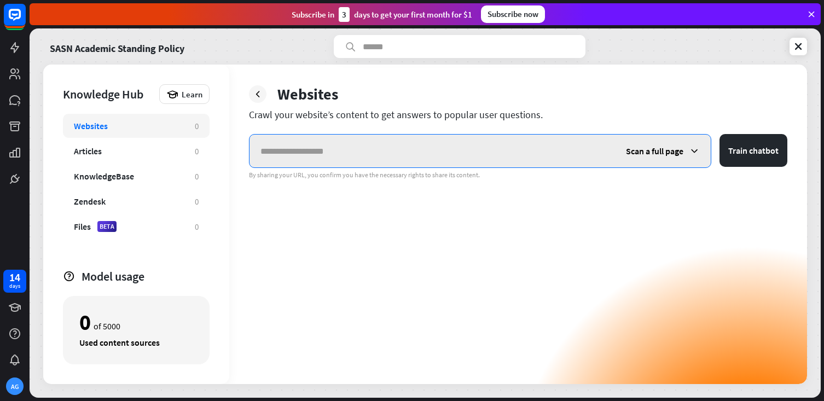
paste input "**********"
type input "**********"
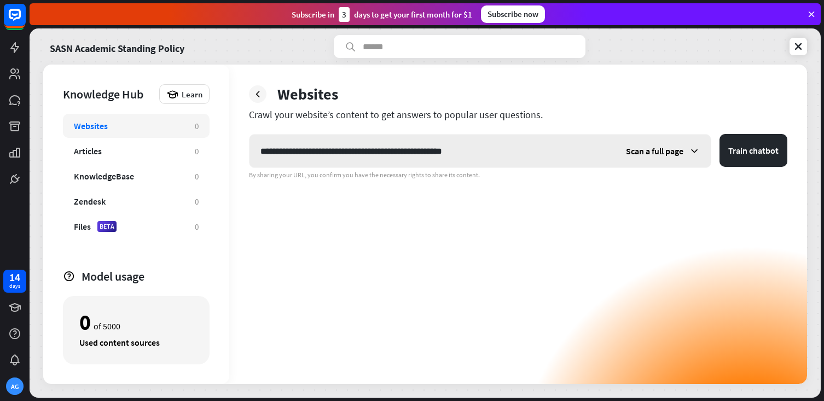
click at [665, 146] on span "Scan a full page" at bounding box center [654, 151] width 57 height 11
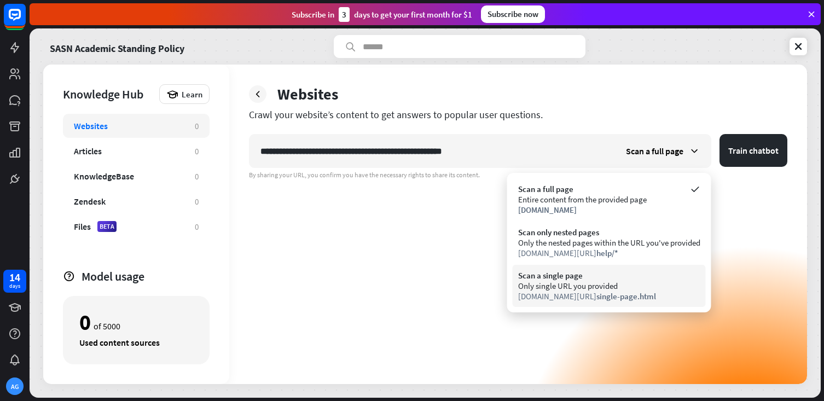
click at [596, 293] on span "single-page.html" at bounding box center [626, 296] width 60 height 10
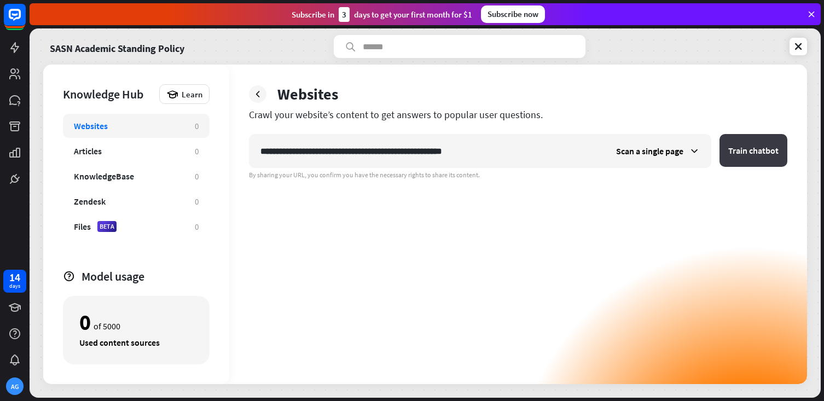
click at [758, 153] on button "Train chatbot" at bounding box center [753, 150] width 68 height 33
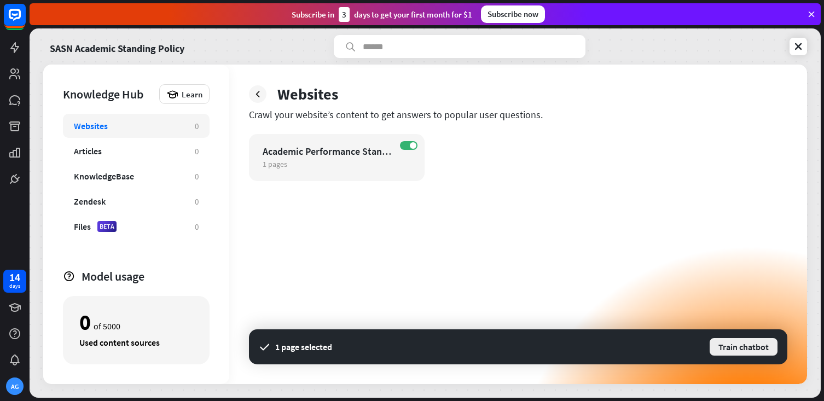
click at [740, 352] on button "Train chatbot" at bounding box center [743, 347] width 70 height 20
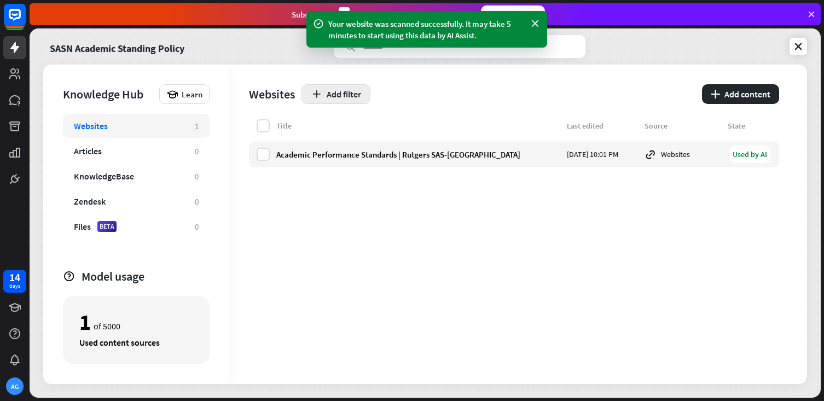
click at [347, 96] on button "Add filter" at bounding box center [335, 94] width 69 height 20
click at [292, 206] on div "Title Last edited Source State Academic Performance Standards | Rutgers SAS-[GE…" at bounding box center [514, 251] width 530 height 265
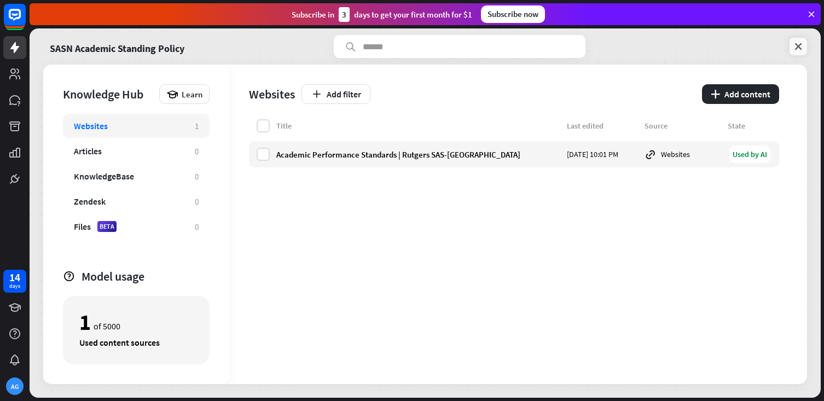
click at [793, 51] on icon at bounding box center [798, 46] width 11 height 11
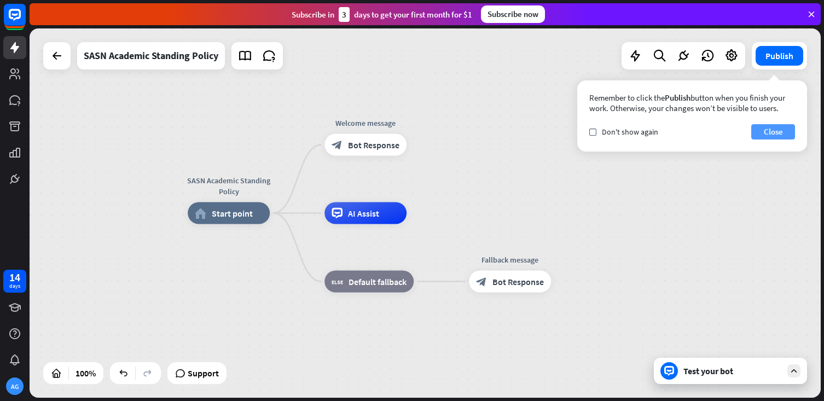
click at [764, 135] on button "Close" at bounding box center [773, 131] width 44 height 15
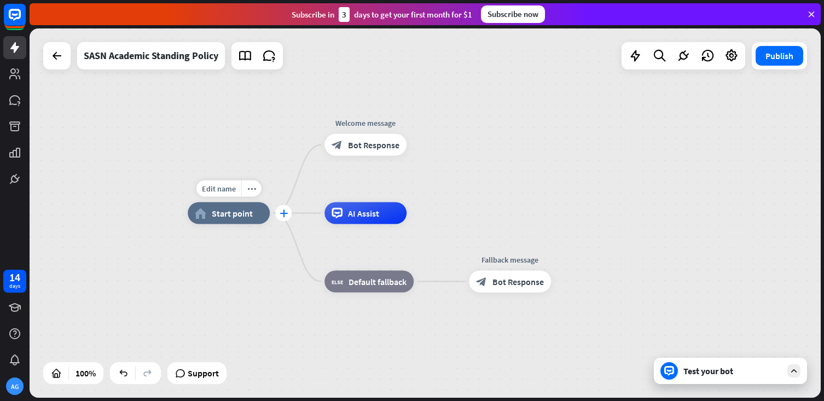
click at [285, 212] on icon "plus" at bounding box center [284, 214] width 8 height 8
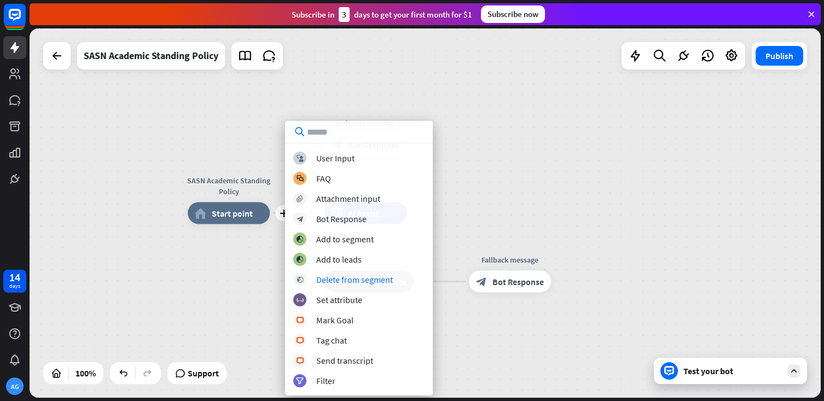
click at [206, 301] on div "plus SASN Academic Standing Policy home_2 Start point Welcome message block_bot…" at bounding box center [583, 397] width 791 height 369
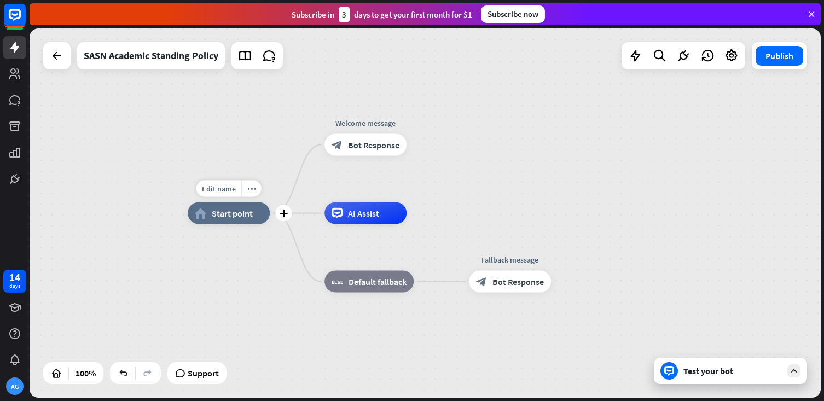
click at [239, 213] on span "Start point" at bounding box center [232, 213] width 41 height 11
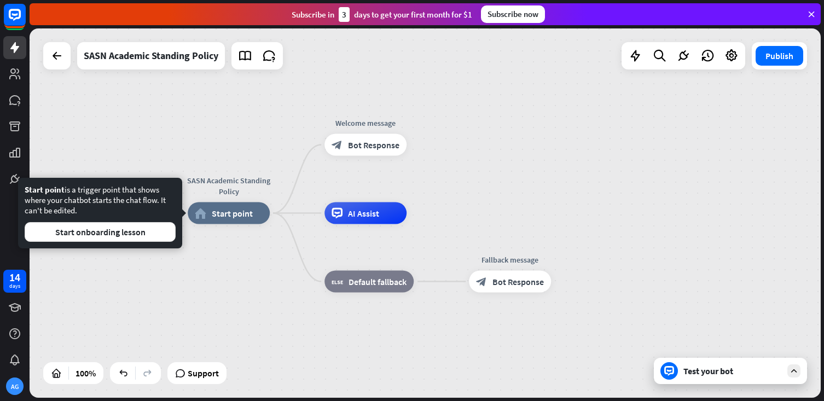
click at [792, 370] on icon at bounding box center [794, 371] width 10 height 10
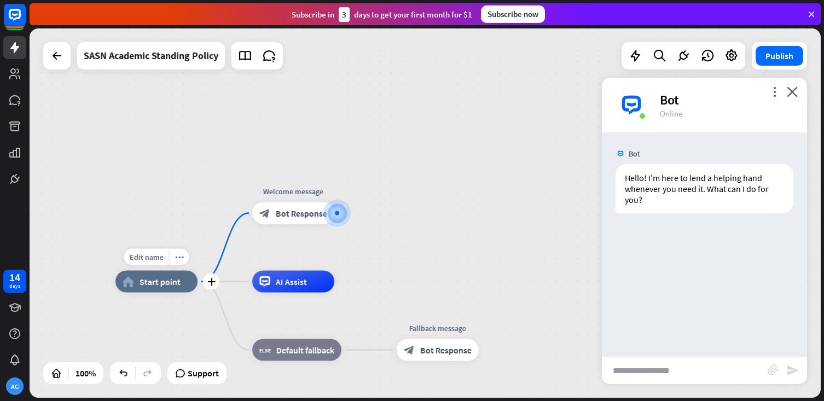
click at [178, 282] on span "Start point" at bounding box center [159, 281] width 41 height 11
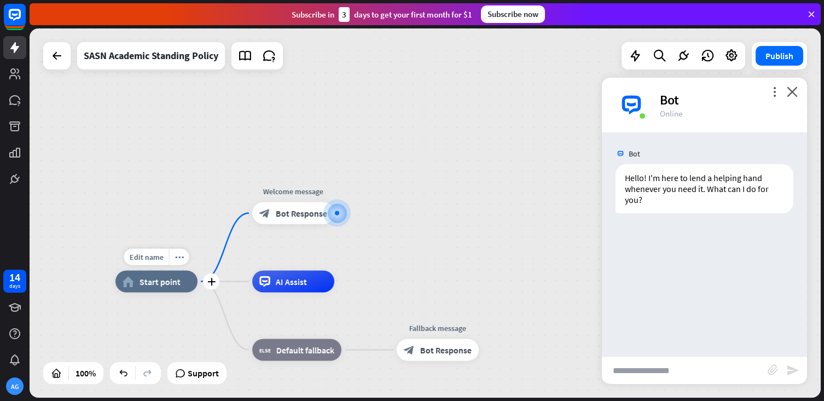
click at [162, 287] on div "home_2 Start point" at bounding box center [156, 282] width 82 height 22
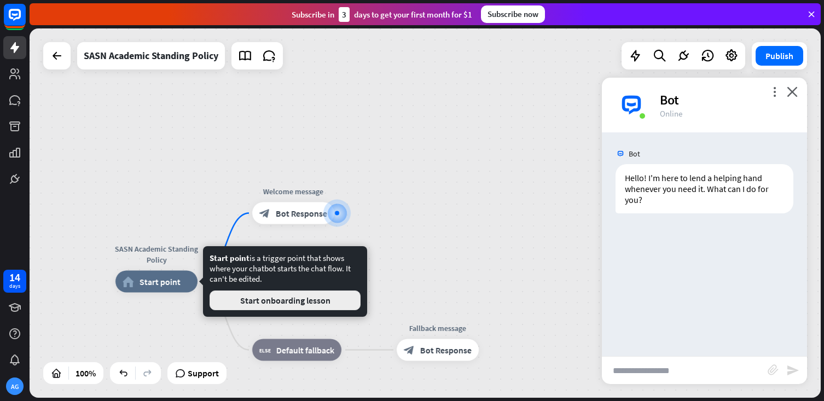
click at [260, 305] on button "Start onboarding lesson" at bounding box center [285, 300] width 151 height 20
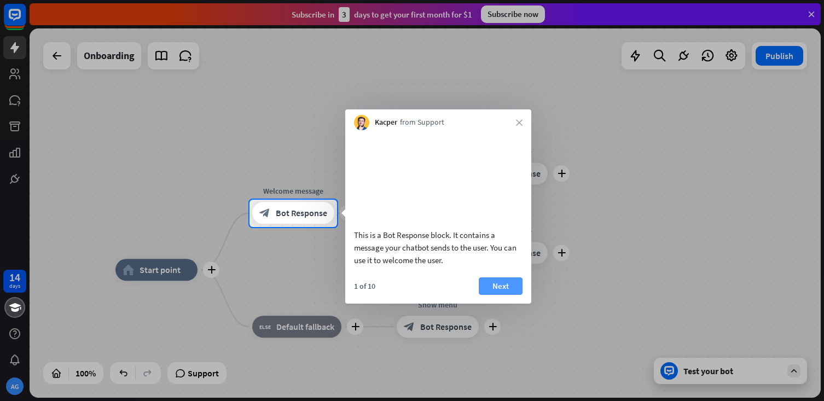
click at [490, 295] on button "Next" at bounding box center [501, 286] width 44 height 18
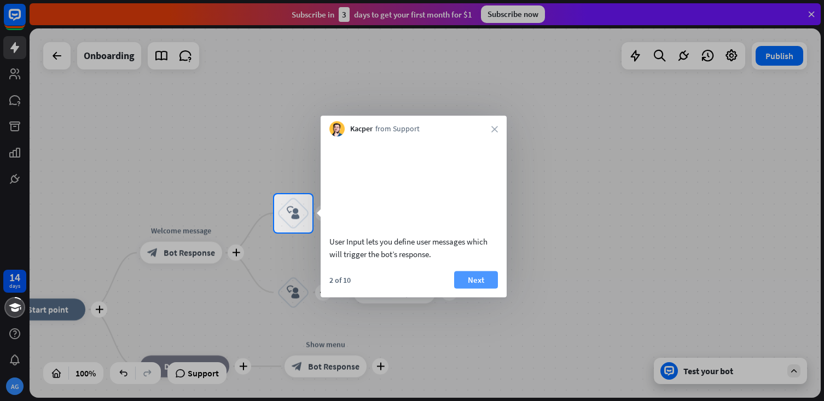
click at [468, 288] on button "Next" at bounding box center [476, 280] width 44 height 18
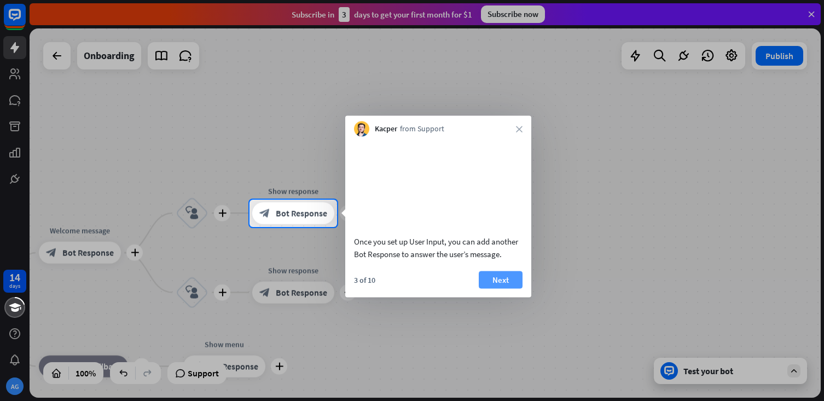
click at [504, 288] on button "Next" at bounding box center [501, 280] width 44 height 18
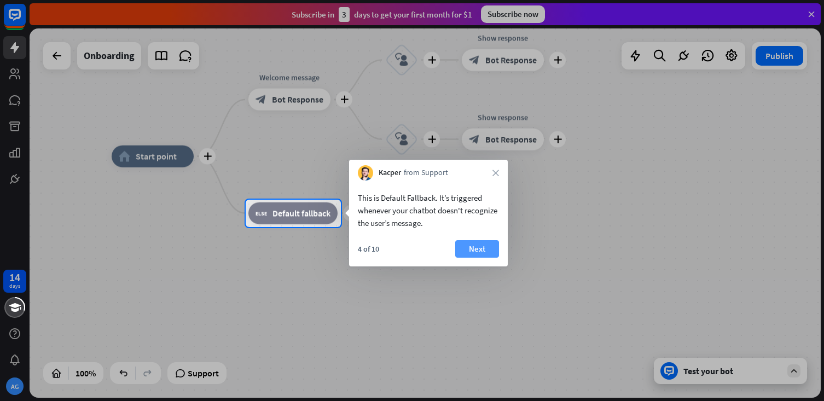
click at [467, 245] on button "Next" at bounding box center [477, 249] width 44 height 18
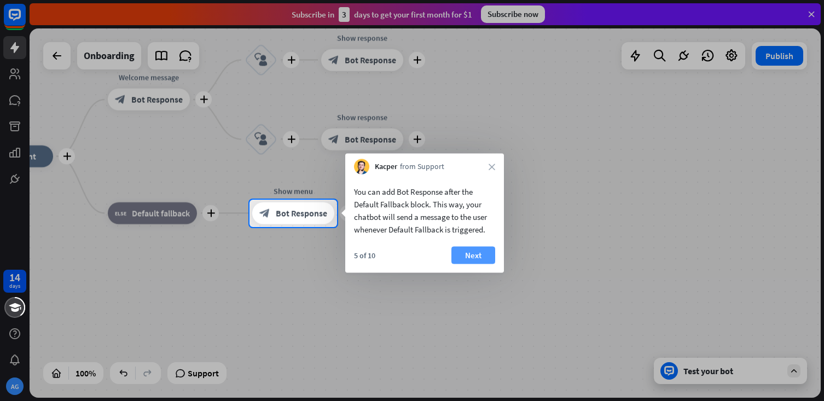
click at [477, 255] on button "Next" at bounding box center [473, 256] width 44 height 18
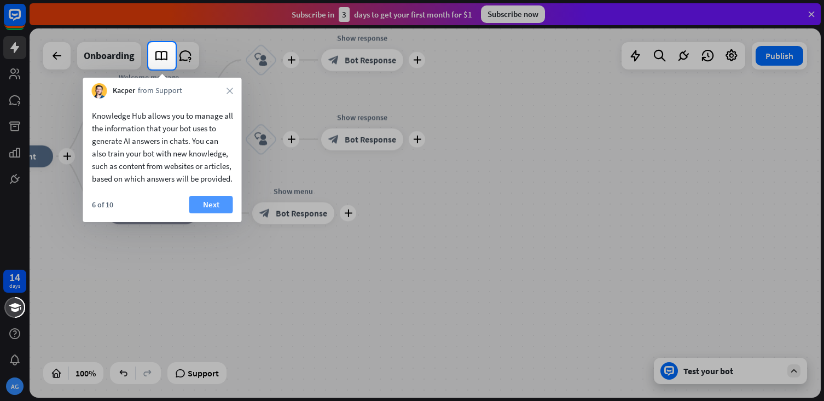
click at [196, 213] on button "Next" at bounding box center [211, 205] width 44 height 18
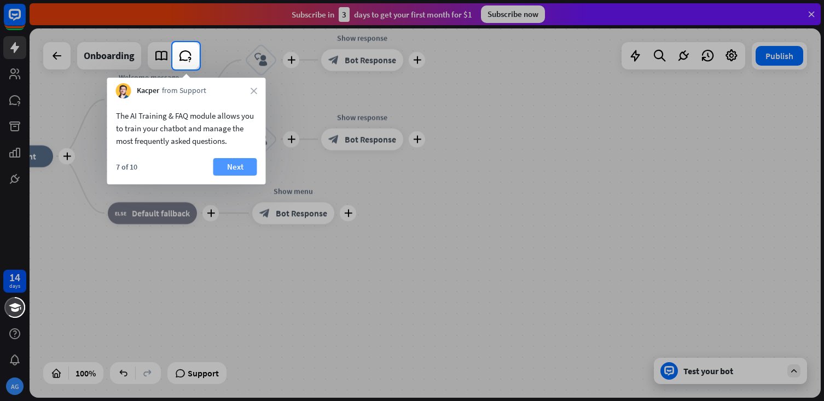
click at [230, 172] on button "Next" at bounding box center [235, 167] width 44 height 18
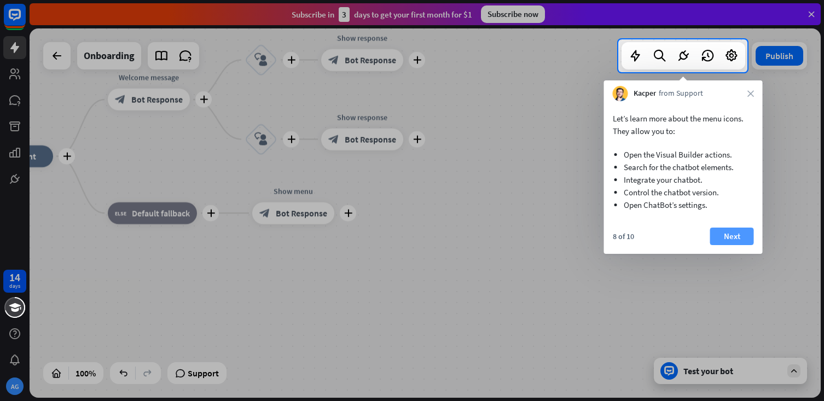
click at [735, 234] on button "Next" at bounding box center [732, 237] width 44 height 18
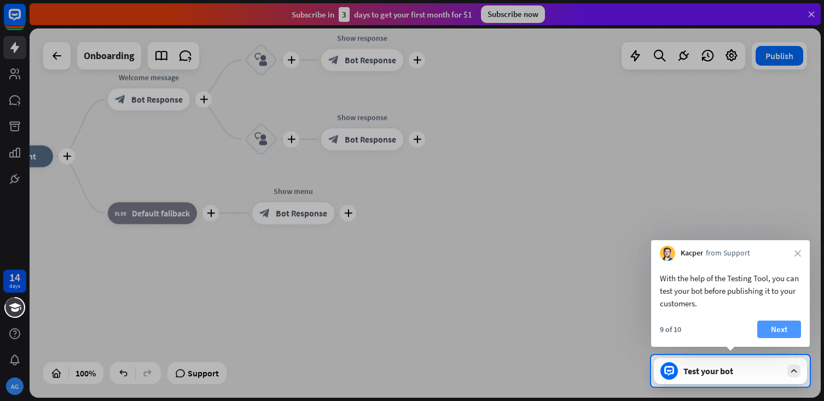
click at [786, 338] on button "Next" at bounding box center [779, 330] width 44 height 18
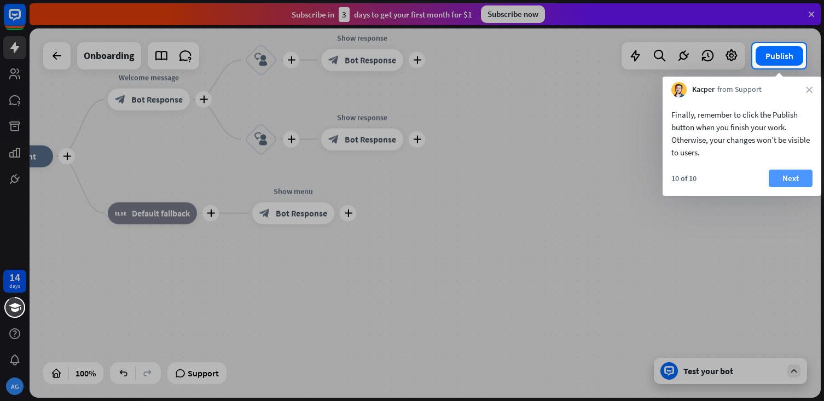
click at [798, 176] on button "Next" at bounding box center [791, 179] width 44 height 18
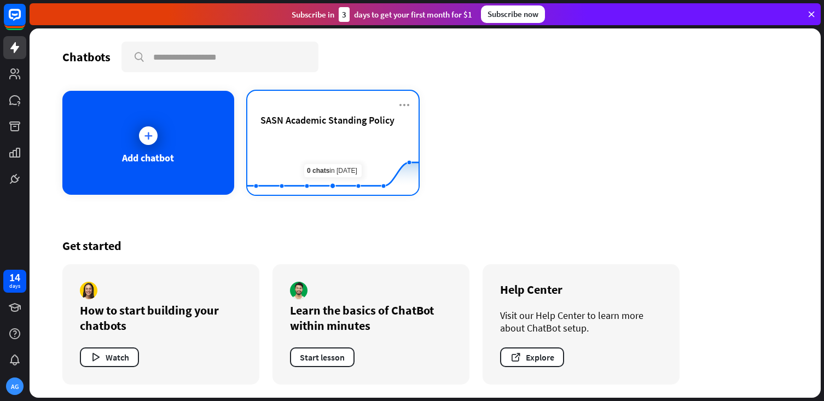
click at [311, 120] on span "SASN Academic Standing Policy" at bounding box center [327, 120] width 134 height 13
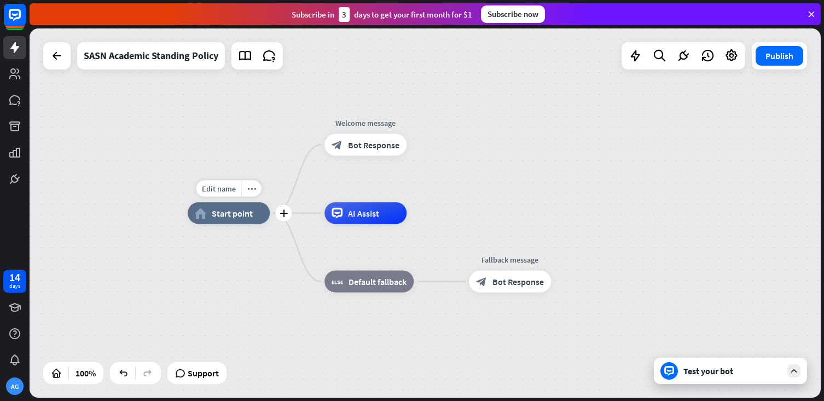
click at [238, 211] on span "Start point" at bounding box center [232, 213] width 41 height 11
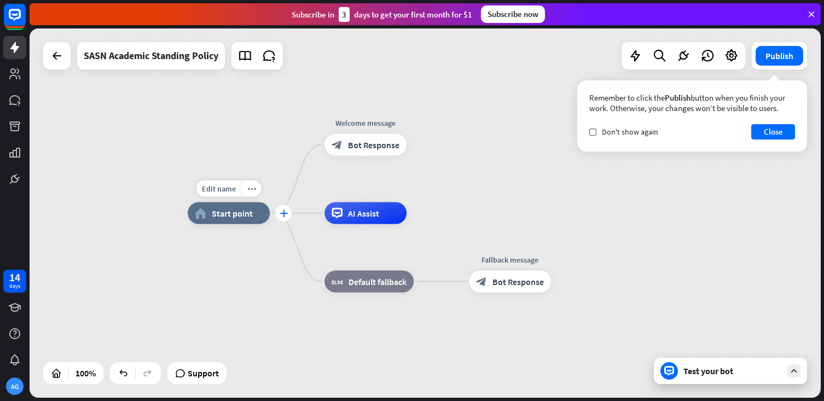
click at [280, 217] on icon "plus" at bounding box center [284, 214] width 8 height 8
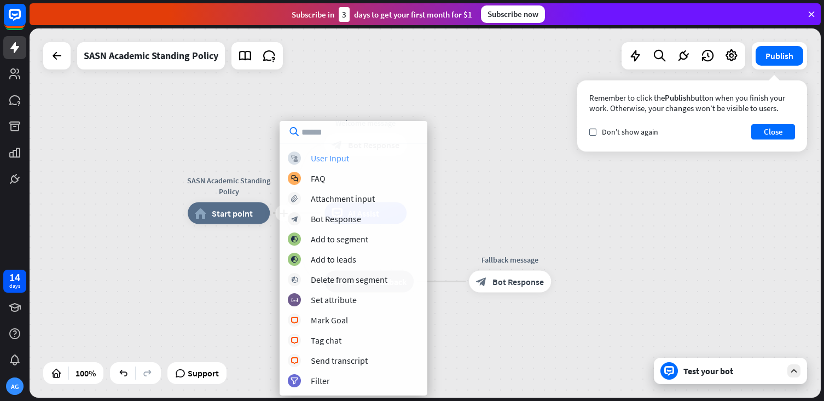
click at [317, 157] on div "User Input" at bounding box center [330, 158] width 38 height 11
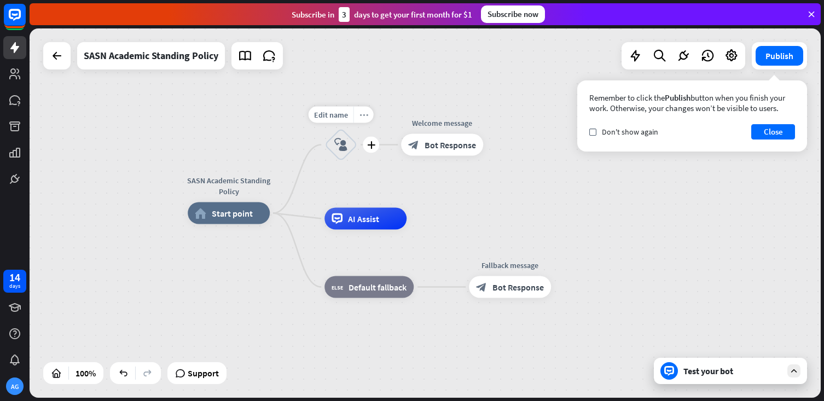
click at [364, 117] on icon "more_horiz" at bounding box center [363, 115] width 9 height 8
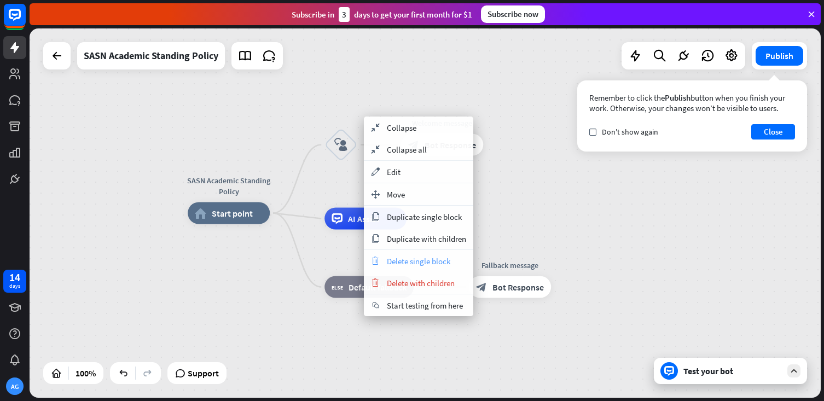
click at [397, 264] on span "Delete single block" at bounding box center [418, 261] width 63 height 10
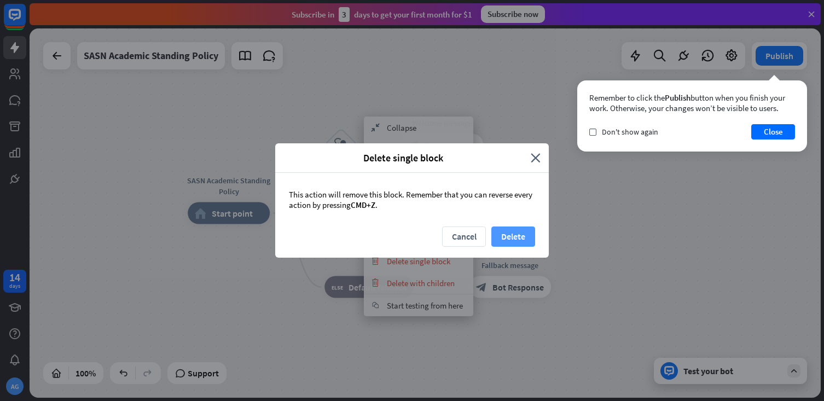
click at [505, 237] on button "Delete" at bounding box center [513, 236] width 44 height 20
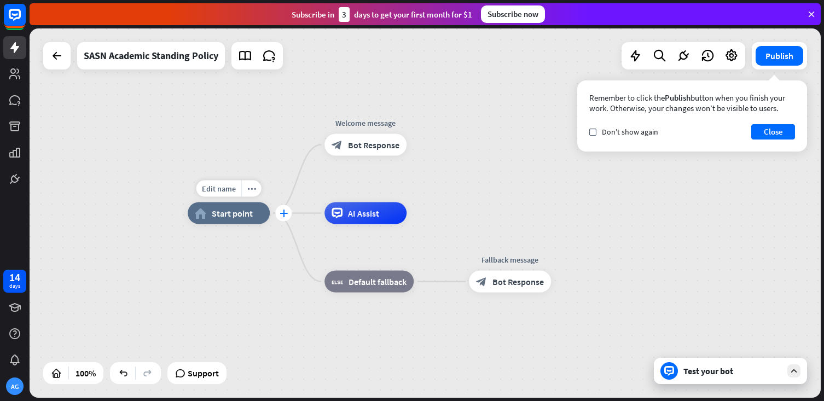
click at [282, 215] on icon "plus" at bounding box center [284, 214] width 8 height 8
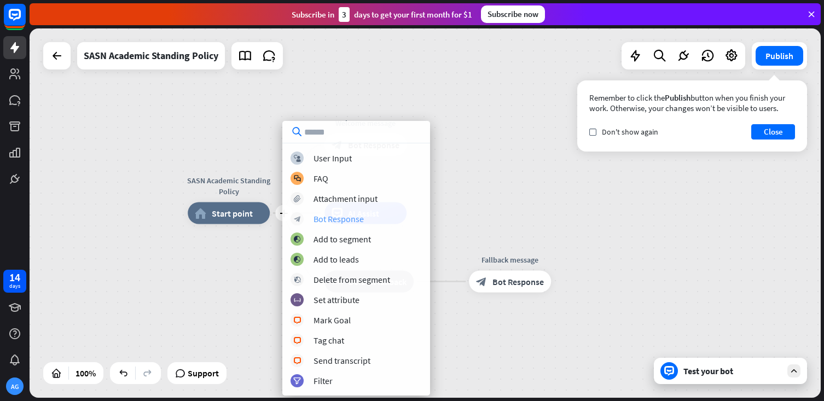
click at [334, 220] on div "Bot Response" at bounding box center [338, 218] width 50 height 11
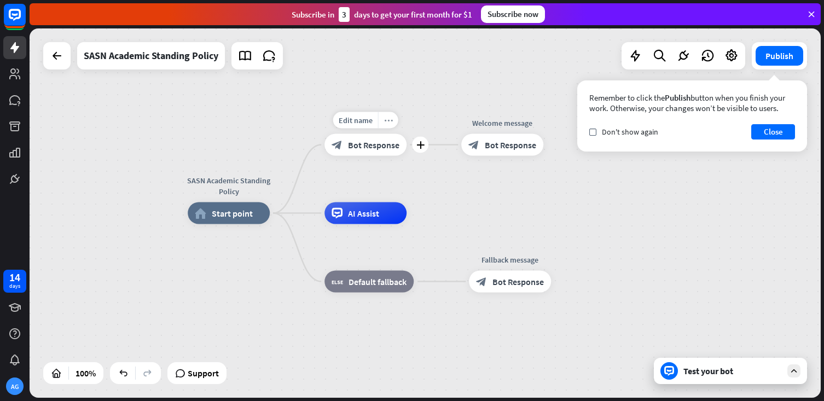
click at [391, 121] on icon "more_horiz" at bounding box center [388, 120] width 9 height 8
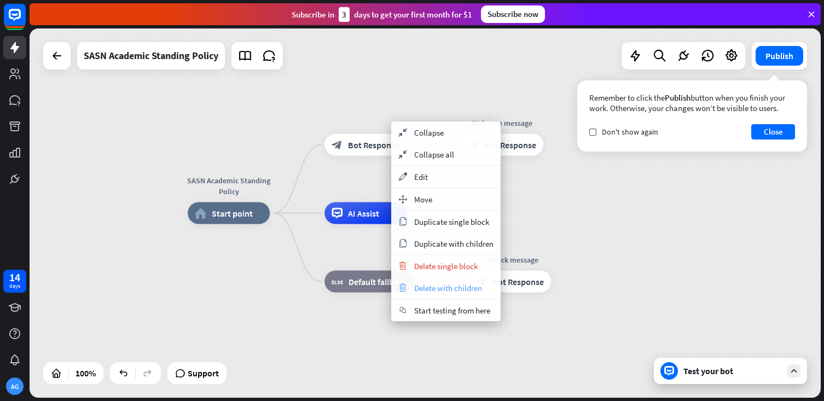
click at [433, 288] on span "Delete with children" at bounding box center [448, 288] width 68 height 10
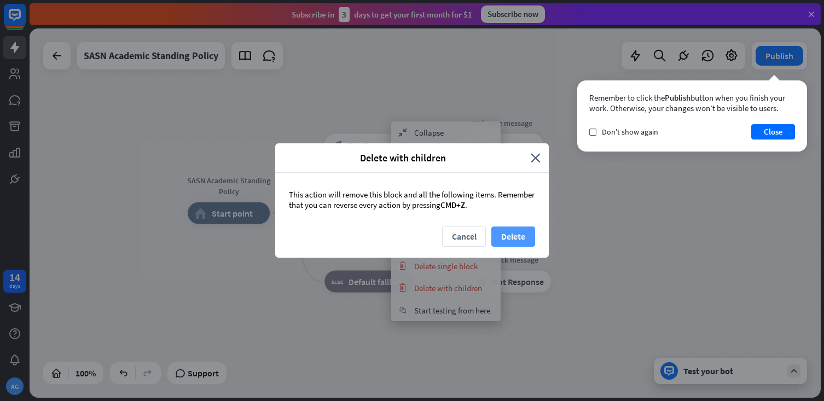
click at [512, 239] on button "Delete" at bounding box center [513, 236] width 44 height 20
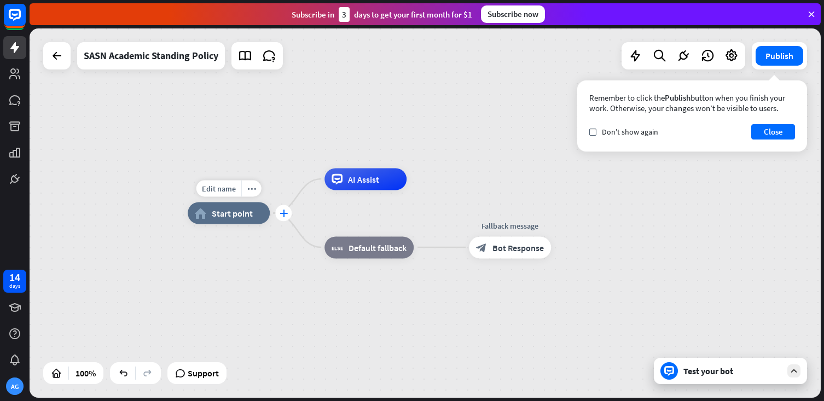
click at [282, 215] on icon "plus" at bounding box center [284, 214] width 8 height 8
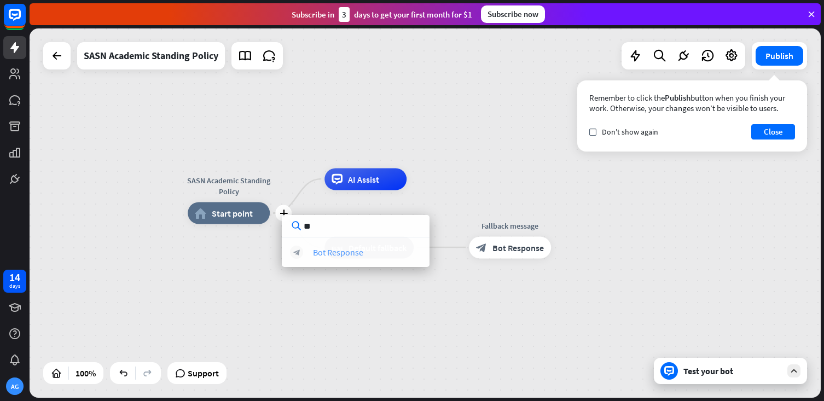
type input "**"
click at [354, 257] on div "Bot Response" at bounding box center [338, 252] width 50 height 11
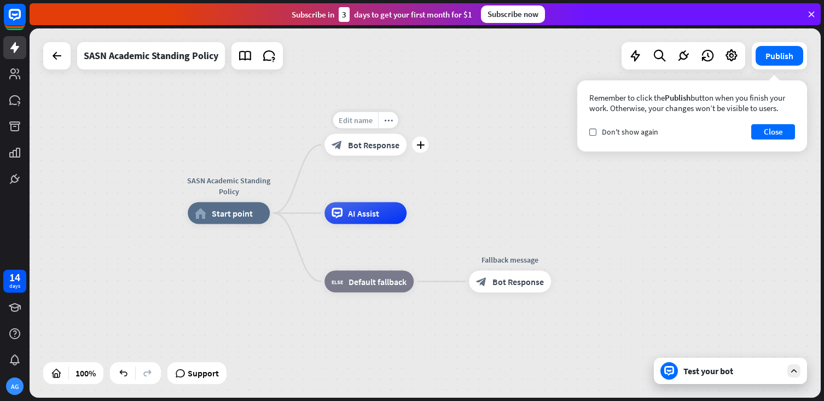
click at [365, 121] on span "Edit name" at bounding box center [356, 120] width 34 height 10
click at [390, 150] on div "block_bot_response Bot Response" at bounding box center [365, 145] width 82 height 22
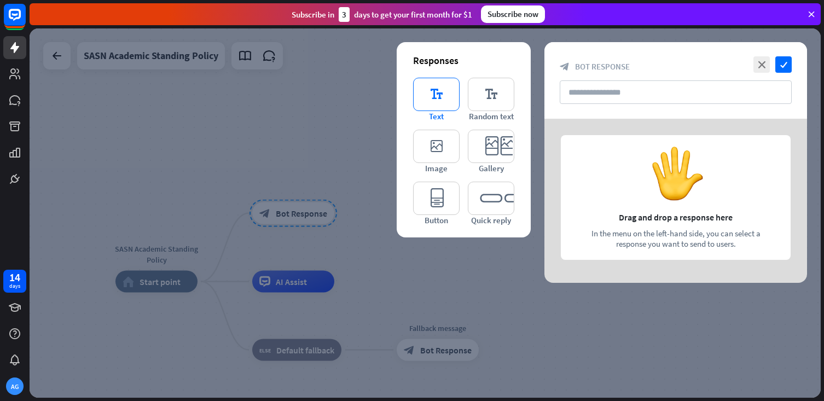
click at [434, 96] on icon "editor_text" at bounding box center [436, 94] width 46 height 33
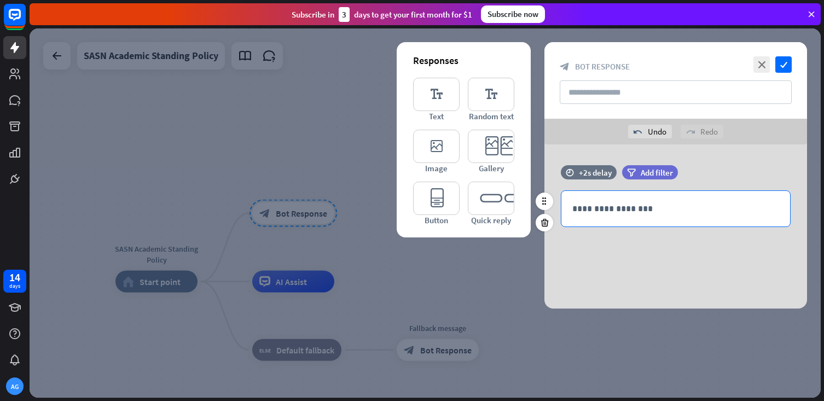
click at [585, 203] on p "**********" at bounding box center [675, 209] width 207 height 14
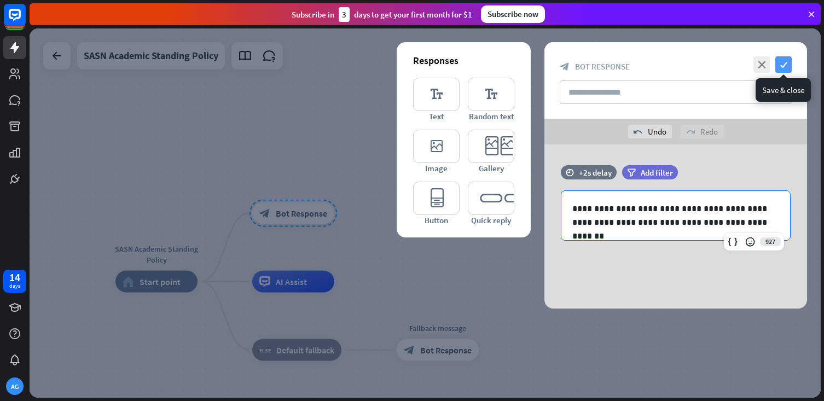
click at [782, 60] on icon "check" at bounding box center [783, 64] width 16 height 16
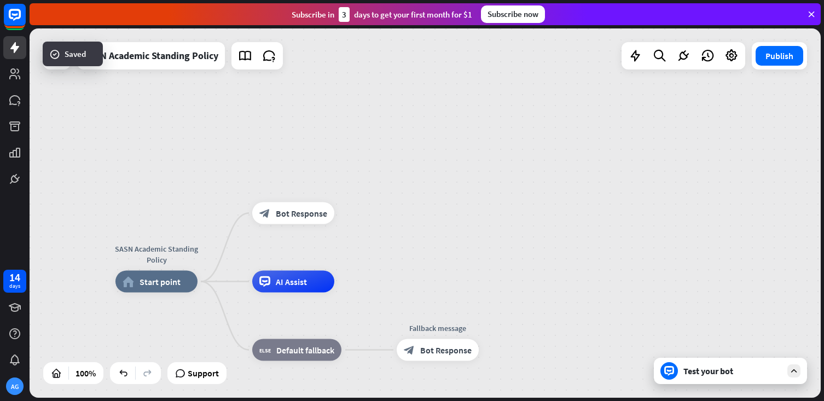
click at [764, 366] on div "Test your bot" at bounding box center [732, 370] width 98 height 11
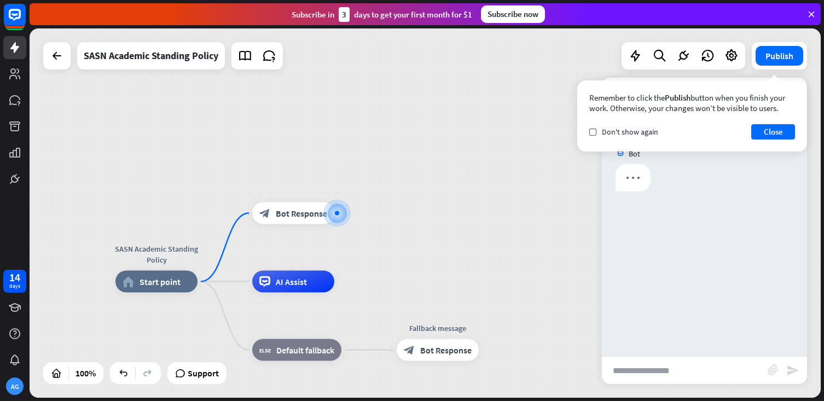
click at [778, 139] on div "Remember to click the Publish button when you finish your work. Otherwise, your…" at bounding box center [692, 115] width 230 height 71
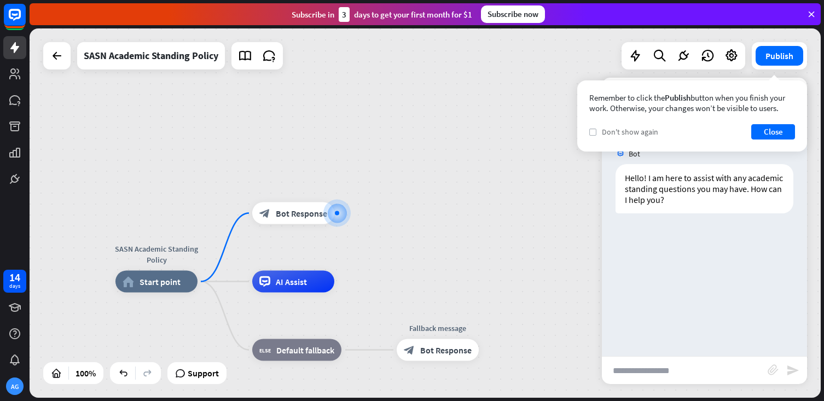
click at [594, 134] on label "check" at bounding box center [592, 132] width 7 height 7
click at [779, 132] on button "Close" at bounding box center [773, 131] width 44 height 15
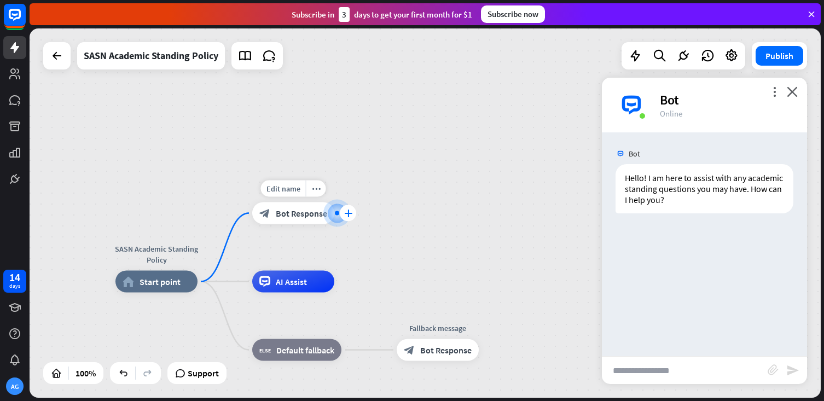
click at [346, 213] on icon "plus" at bounding box center [348, 214] width 8 height 8
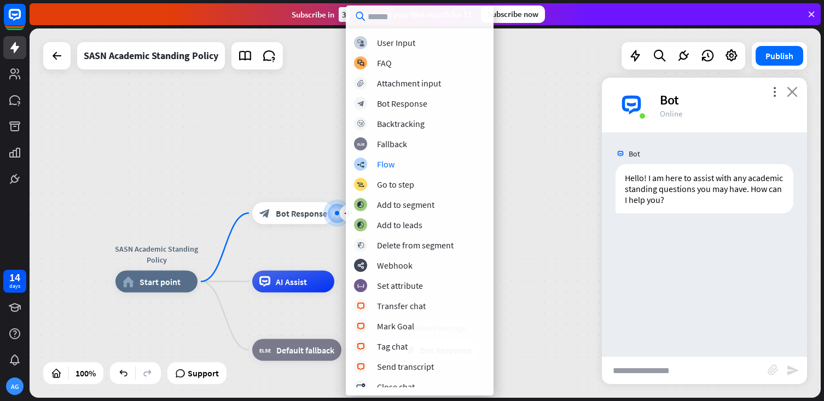
click at [791, 86] on icon "close" at bounding box center [792, 91] width 11 height 10
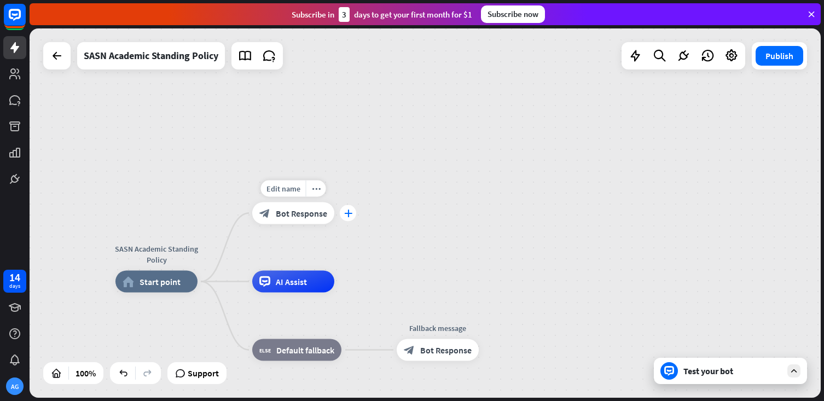
click at [348, 220] on div "plus" at bounding box center [348, 213] width 16 height 16
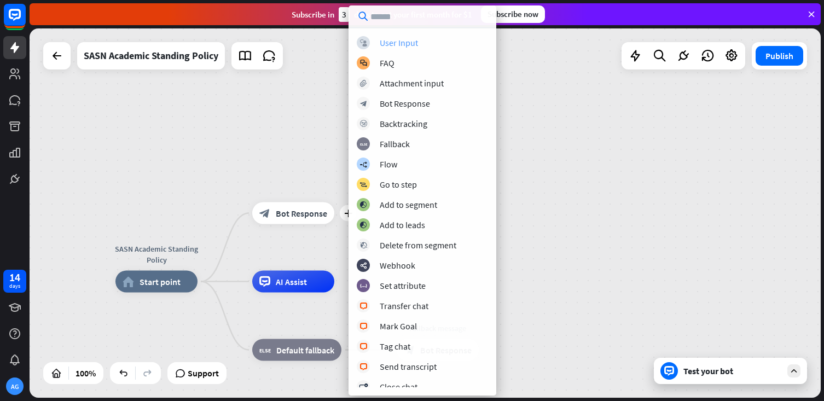
click at [383, 39] on div "User Input" at bounding box center [399, 42] width 38 height 11
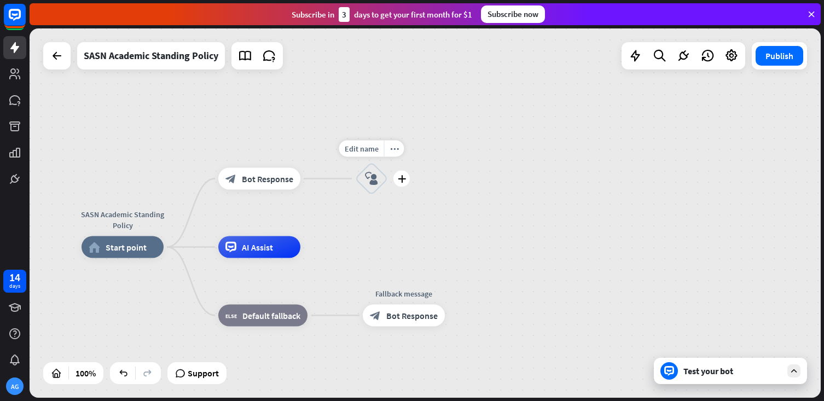
click at [388, 189] on div "Edit name more_horiz plus block_user_input" at bounding box center [371, 178] width 33 height 33
click at [406, 183] on div "plus" at bounding box center [401, 179] width 16 height 16
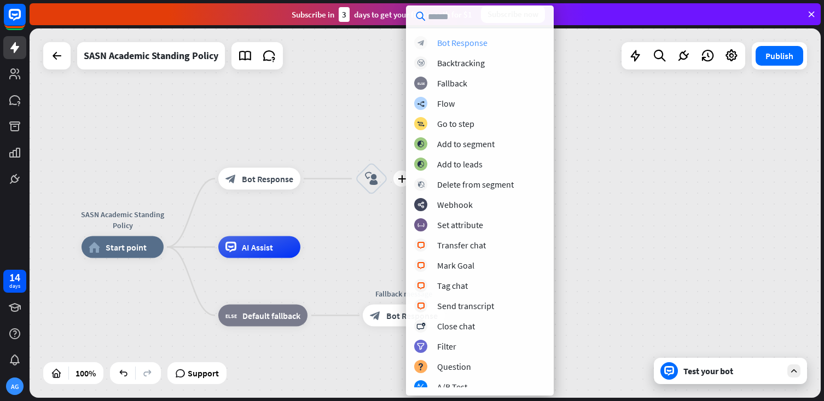
click at [453, 44] on div "Bot Response" at bounding box center [462, 42] width 50 height 11
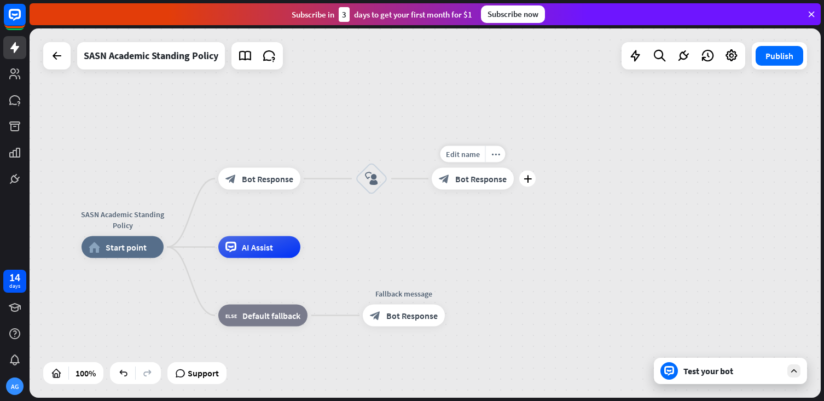
click at [473, 177] on span "Bot Response" at bounding box center [480, 178] width 51 height 11
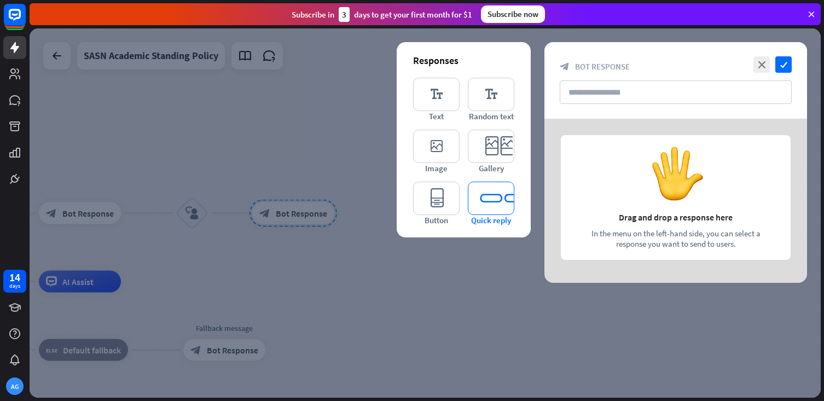
click at [495, 211] on icon "editor_quick_replies" at bounding box center [491, 198] width 46 height 33
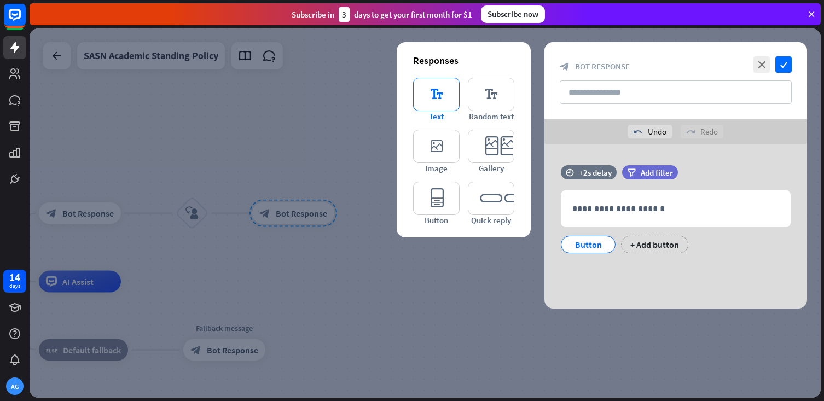
click at [437, 109] on icon "editor_text" at bounding box center [436, 94] width 46 height 33
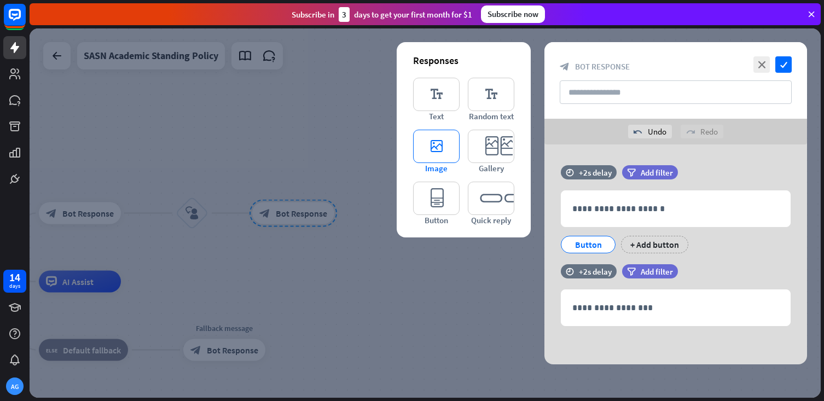
click at [439, 148] on icon "editor_image" at bounding box center [436, 146] width 46 height 33
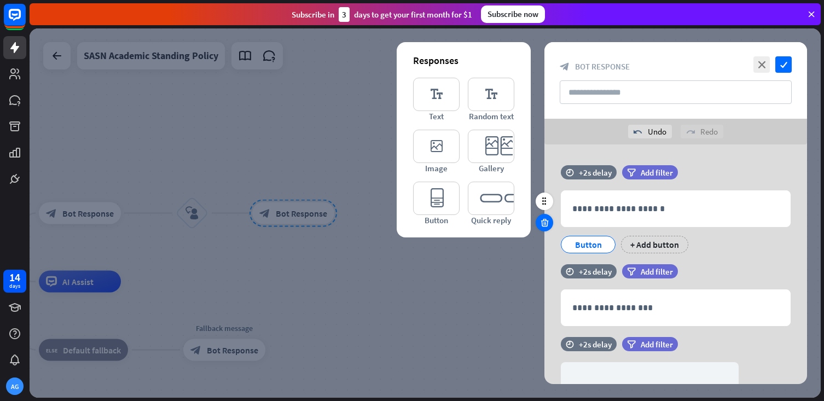
click at [548, 224] on icon at bounding box center [544, 223] width 10 height 10
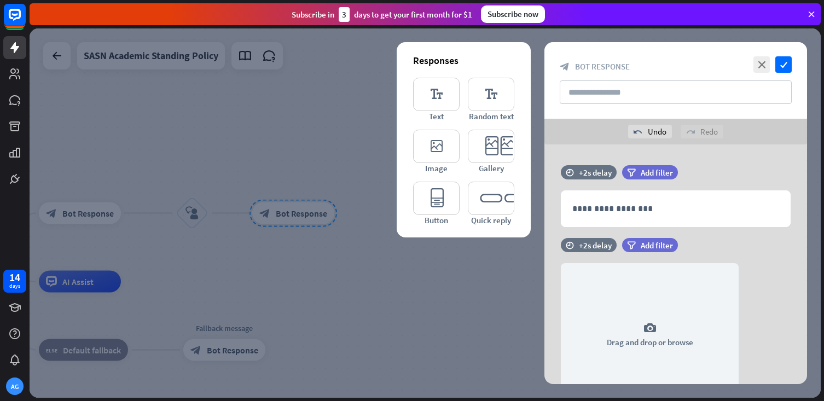
click at [548, 224] on icon at bounding box center [544, 223] width 10 height 10
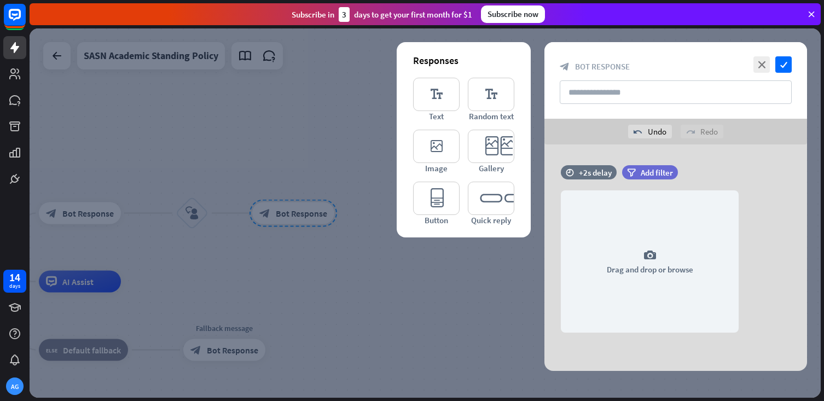
click at [548, 224] on icon at bounding box center [544, 223] width 10 height 10
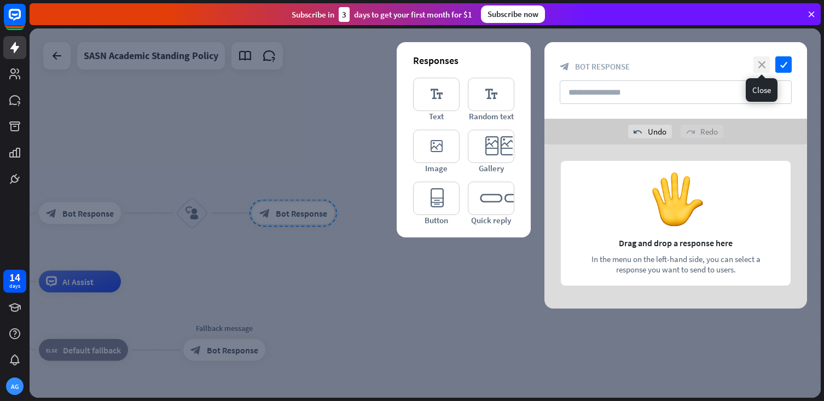
click at [765, 68] on icon "close" at bounding box center [761, 64] width 16 height 16
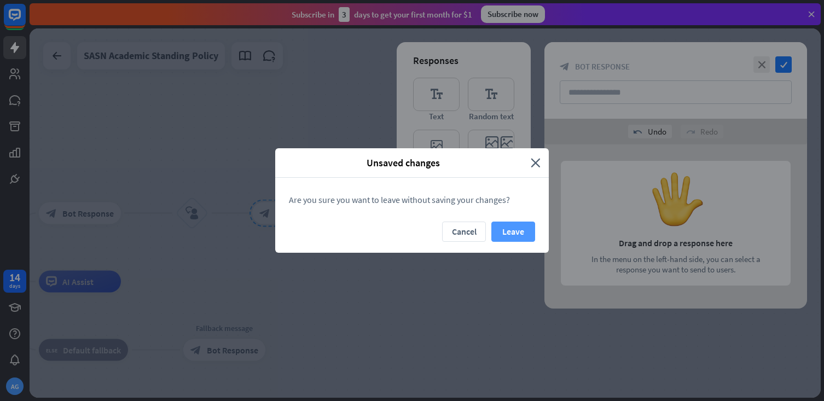
click at [513, 230] on button "Leave" at bounding box center [513, 232] width 44 height 20
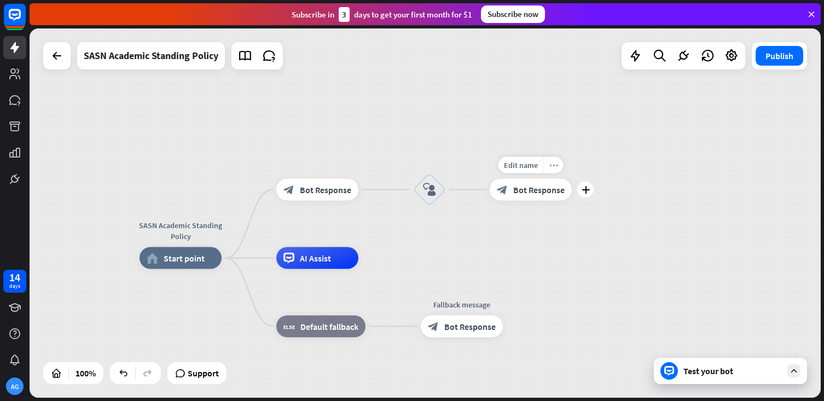
click at [553, 171] on div "more_horiz" at bounding box center [553, 165] width 20 height 16
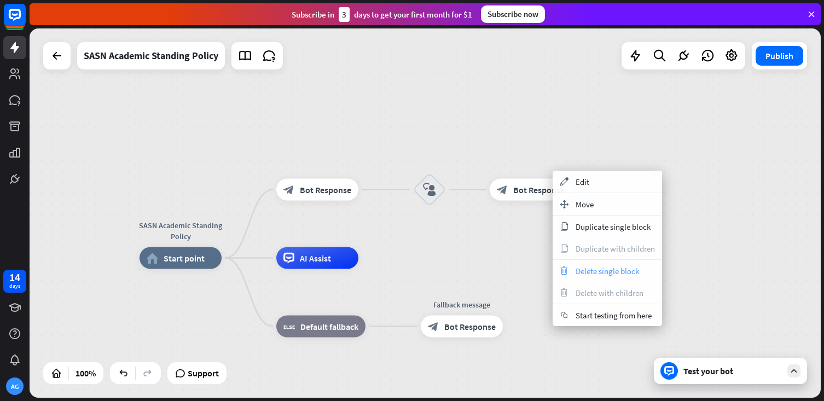
click at [588, 261] on div "trash Delete single block" at bounding box center [607, 271] width 109 height 22
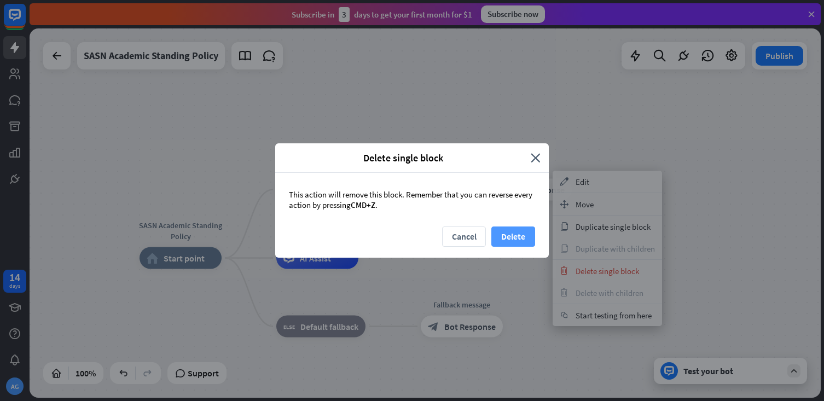
click at [504, 231] on button "Delete" at bounding box center [513, 236] width 44 height 20
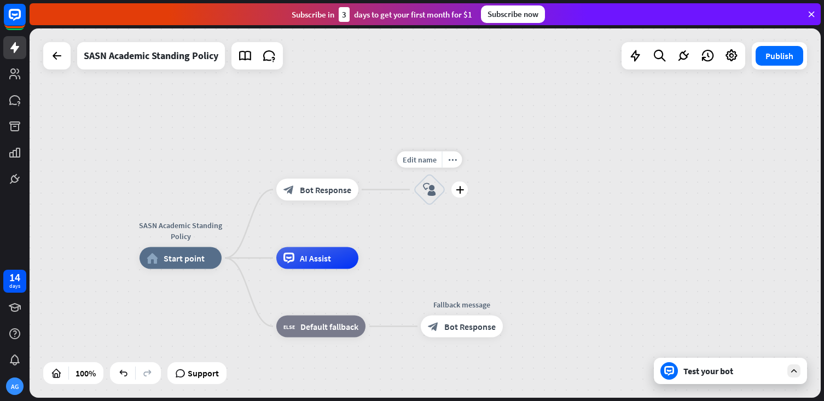
click at [432, 201] on div "block_user_input" at bounding box center [429, 189] width 33 height 33
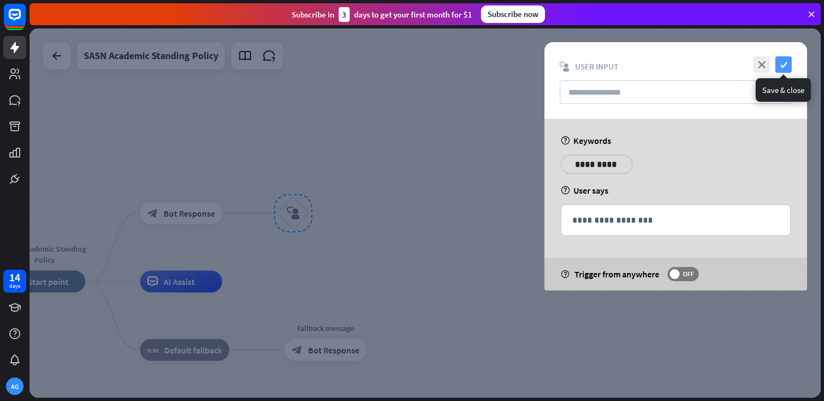
click at [782, 60] on icon "check" at bounding box center [783, 64] width 16 height 16
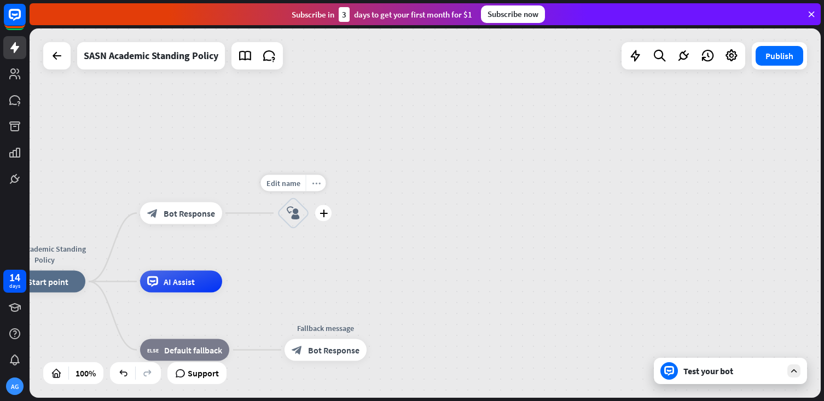
click at [316, 182] on icon "more_horiz" at bounding box center [316, 183] width 9 height 8
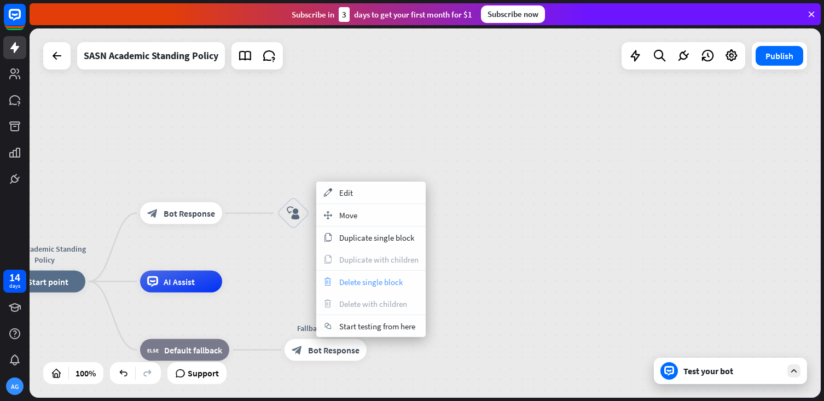
click at [362, 281] on span "Delete single block" at bounding box center [370, 282] width 63 height 10
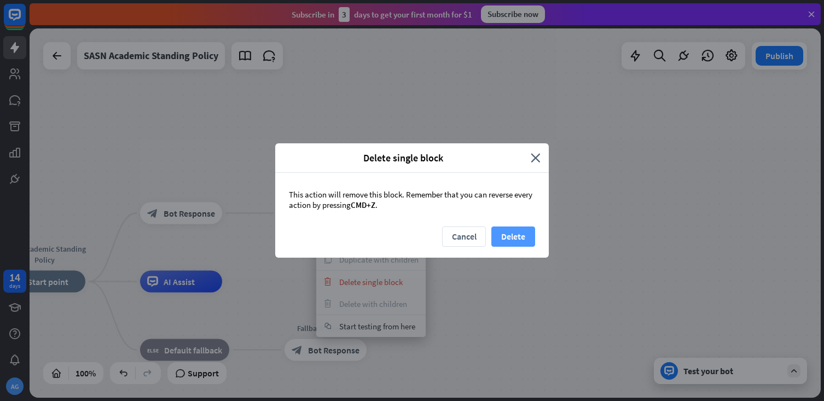
click at [509, 236] on button "Delete" at bounding box center [513, 236] width 44 height 20
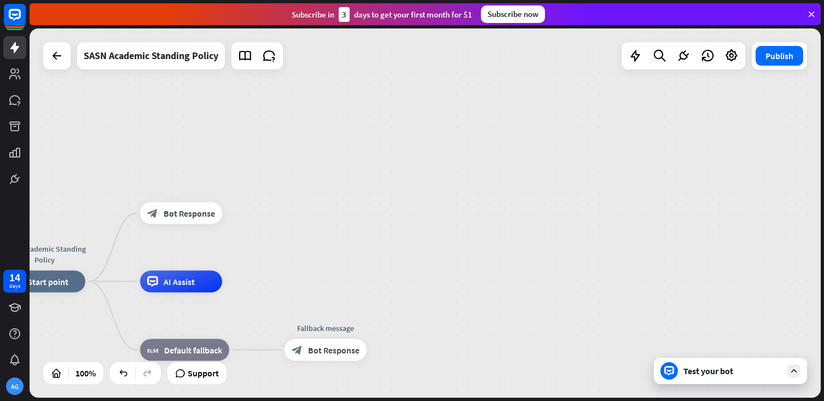
click at [722, 369] on div "Test your bot" at bounding box center [732, 370] width 98 height 11
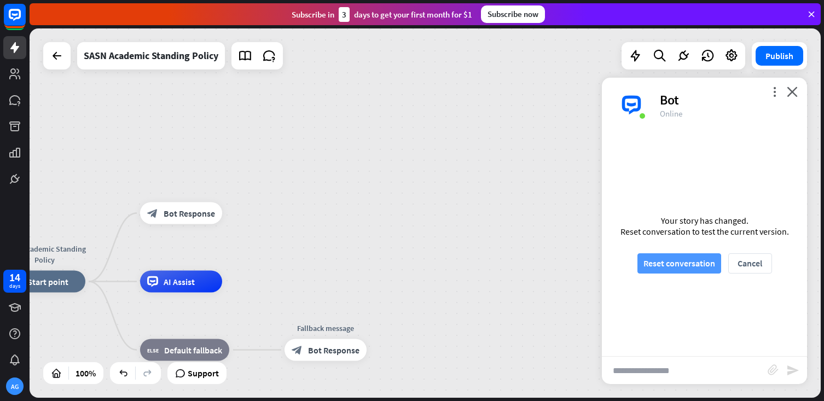
click at [687, 273] on button "Reset conversation" at bounding box center [679, 263] width 84 height 20
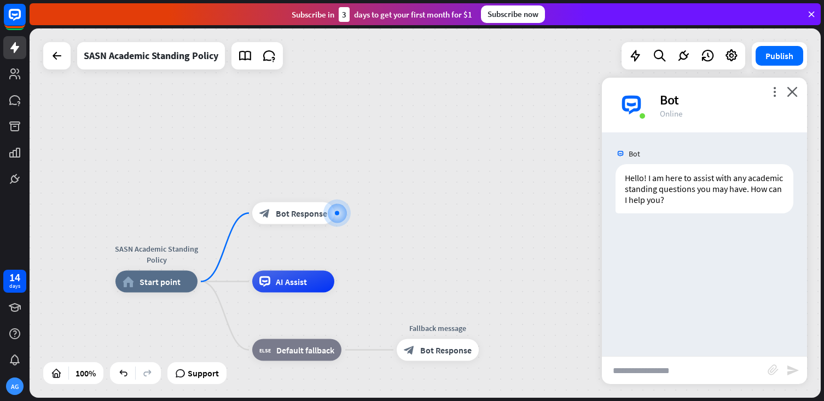
click at [654, 368] on input "text" at bounding box center [685, 370] width 166 height 27
type input "*"
type input "**********"
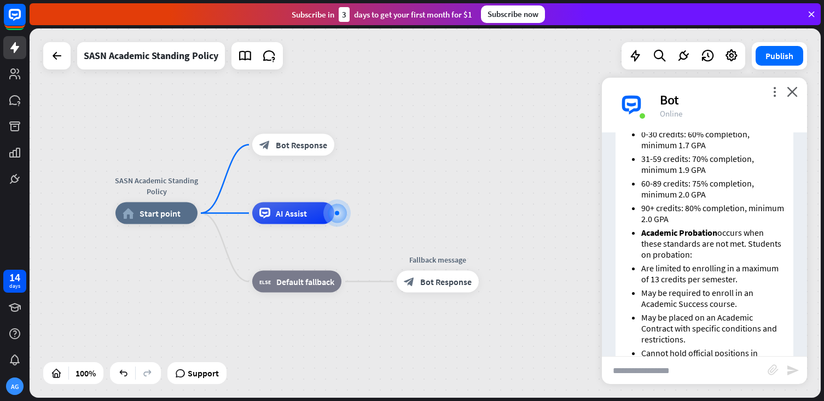
scroll to position [265, 0]
type input "**********"
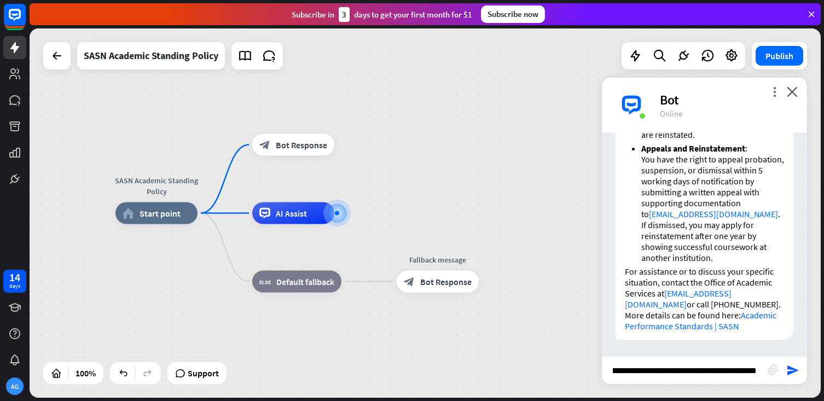
scroll to position [0, 37]
type input "**********"
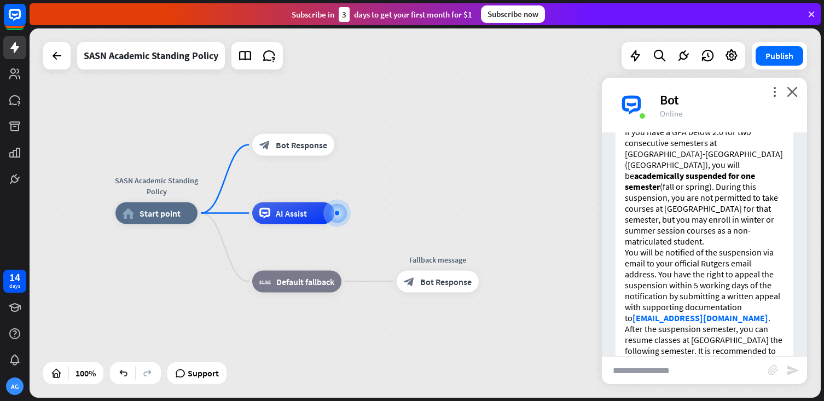
scroll to position [1996, 0]
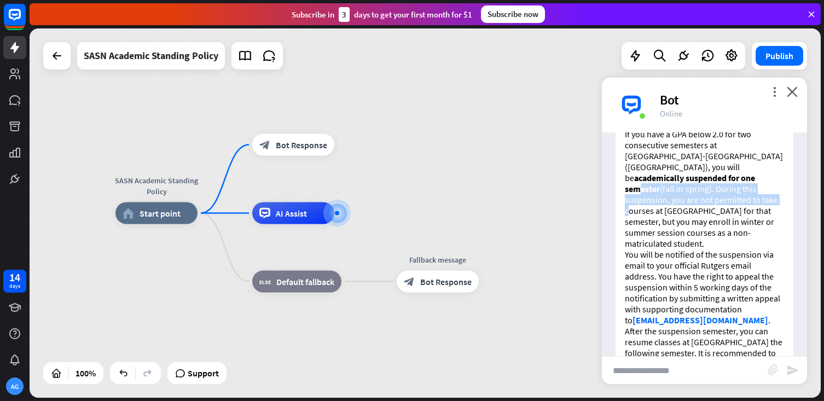
drag, startPoint x: 641, startPoint y: 213, endPoint x: 641, endPoint y: 229, distance: 16.4
click at [641, 229] on p "If you have a GPA below 2.0 for two consecutive semesters at [GEOGRAPHIC_DATA]-…" at bounding box center [704, 189] width 159 height 120
click at [647, 249] on p "If you have a GPA below 2.0 for two consecutive semesters at [GEOGRAPHIC_DATA]-…" at bounding box center [704, 189] width 159 height 120
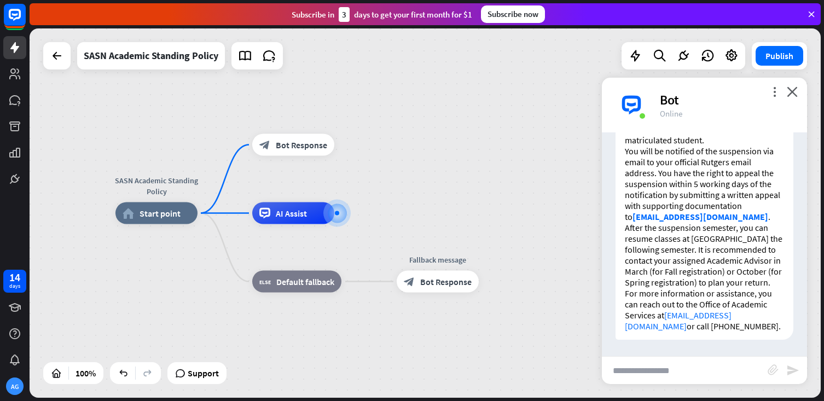
scroll to position [2132, 0]
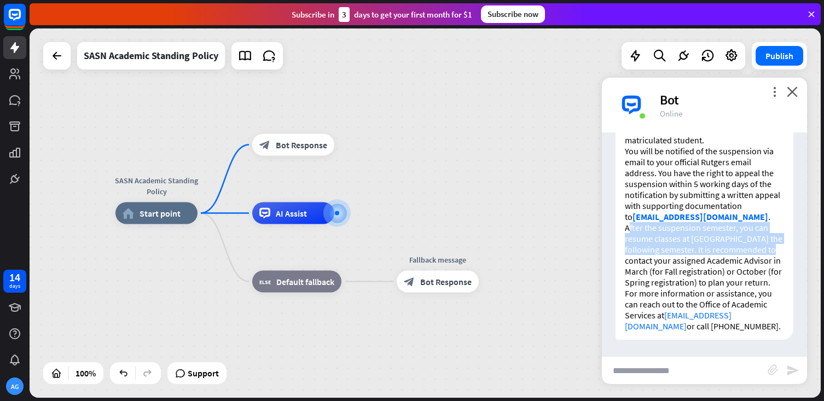
drag, startPoint x: 630, startPoint y: 220, endPoint x: 629, endPoint y: 254, distance: 34.0
click at [629, 254] on p "After the suspension semester, you can resume classes at [GEOGRAPHIC_DATA] the …" at bounding box center [704, 255] width 159 height 66
click at [685, 264] on p "After the suspension semester, you can resume classes at [GEOGRAPHIC_DATA] the …" at bounding box center [704, 255] width 159 height 66
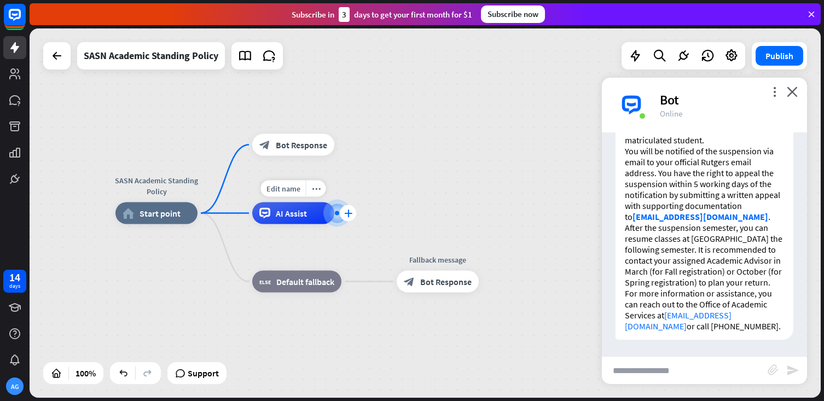
click at [348, 216] on icon "plus" at bounding box center [348, 214] width 8 height 8
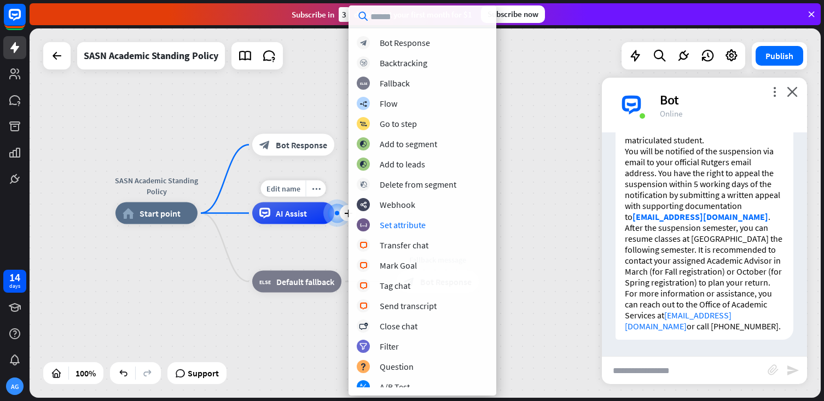
click at [305, 212] on span "AI Assist" at bounding box center [291, 213] width 31 height 11
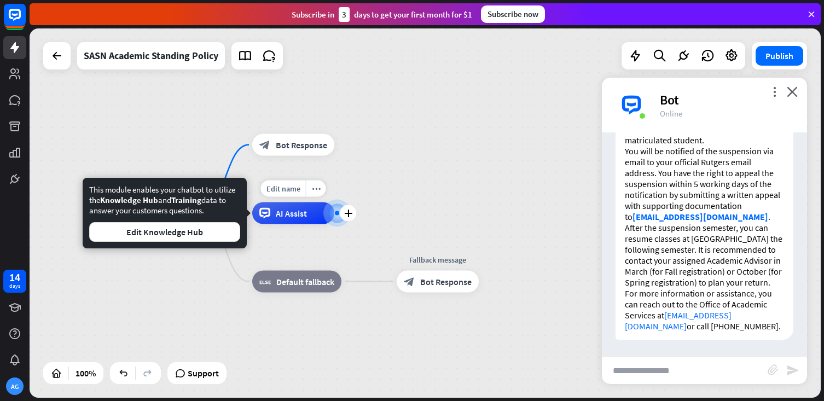
click at [305, 212] on span "AI Assist" at bounding box center [291, 213] width 31 height 11
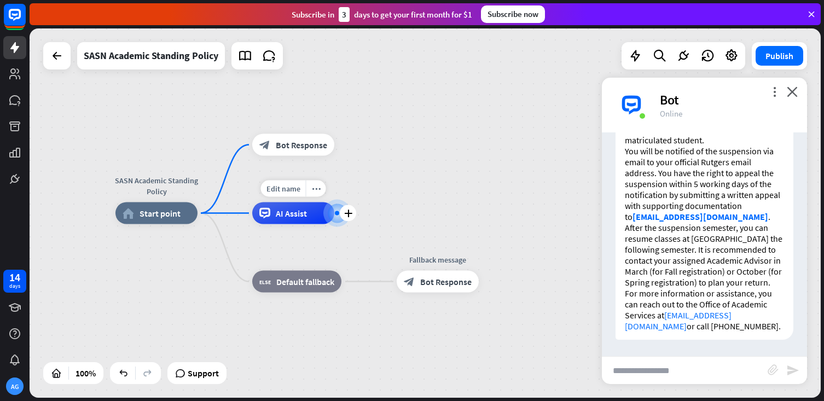
click at [290, 219] on div "AI Assist" at bounding box center [293, 213] width 82 height 22
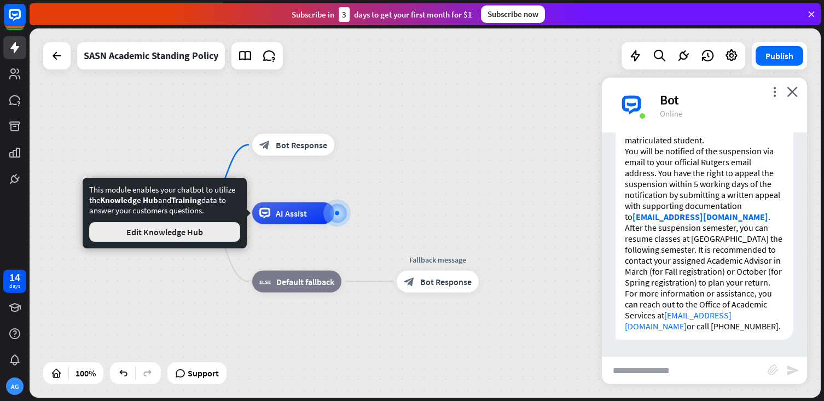
click at [166, 234] on button "Edit Knowledge Hub" at bounding box center [164, 232] width 151 height 20
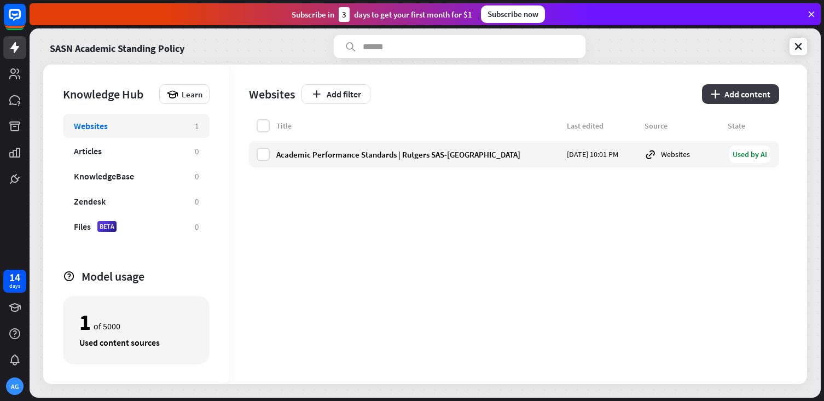
click at [731, 92] on button "plus Add content" at bounding box center [740, 94] width 77 height 20
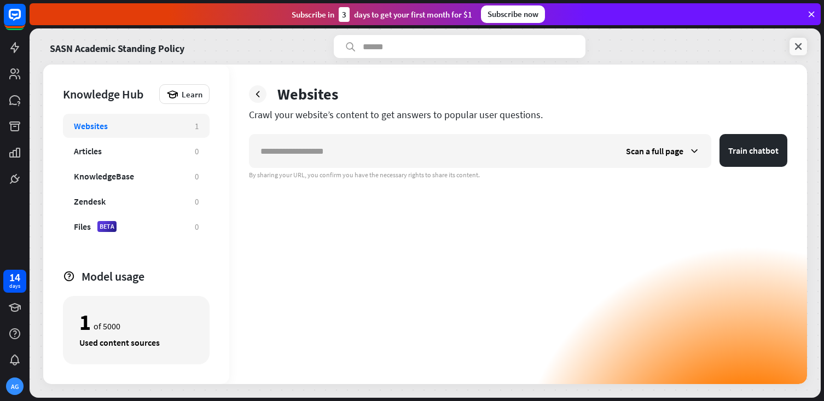
click at [795, 46] on icon at bounding box center [798, 46] width 11 height 11
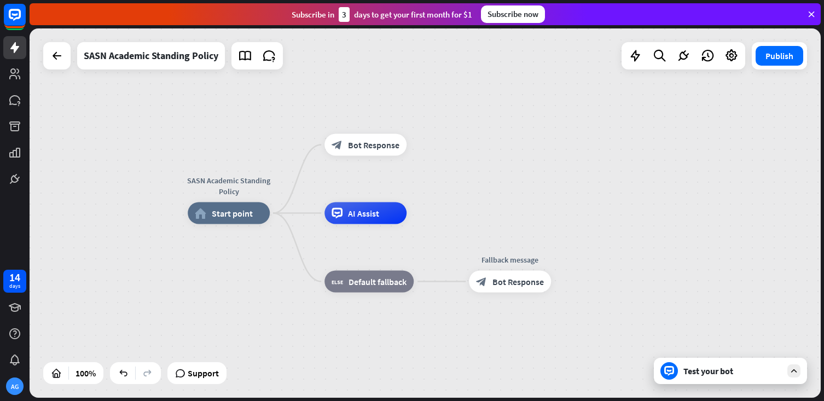
click at [744, 376] on div "Test your bot" at bounding box center [730, 371] width 153 height 26
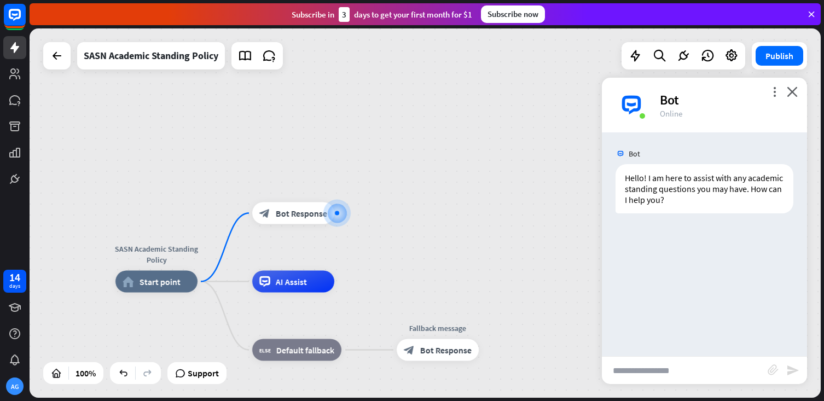
click at [665, 381] on input "text" at bounding box center [685, 370] width 166 height 27
type input "**********"
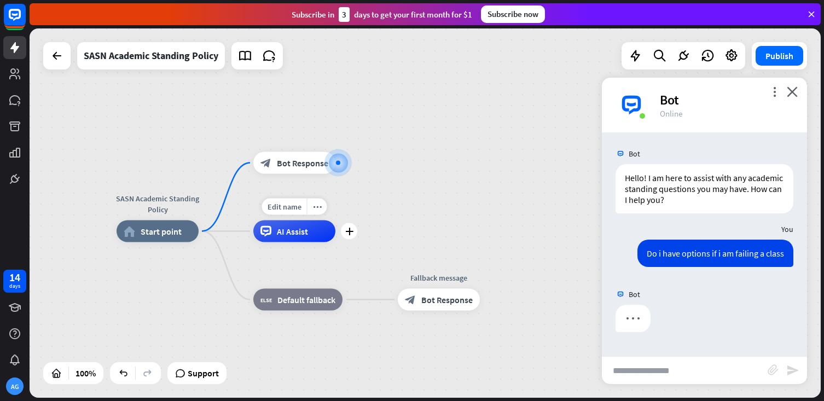
click at [302, 227] on span "AI Assist" at bounding box center [292, 231] width 31 height 11
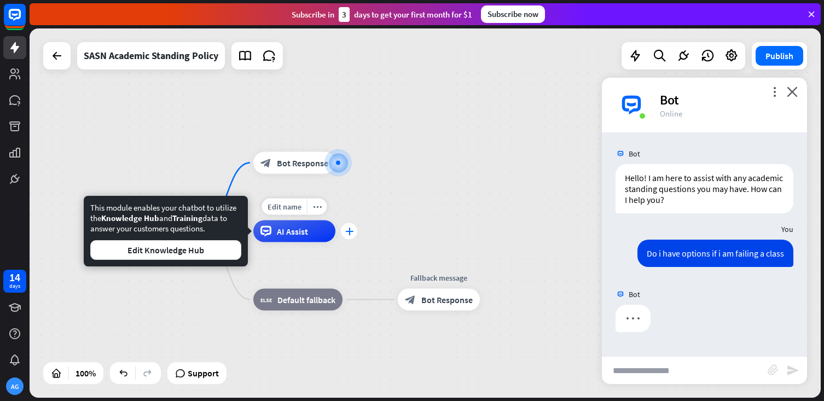
click at [351, 231] on icon "plus" at bounding box center [349, 232] width 8 height 8
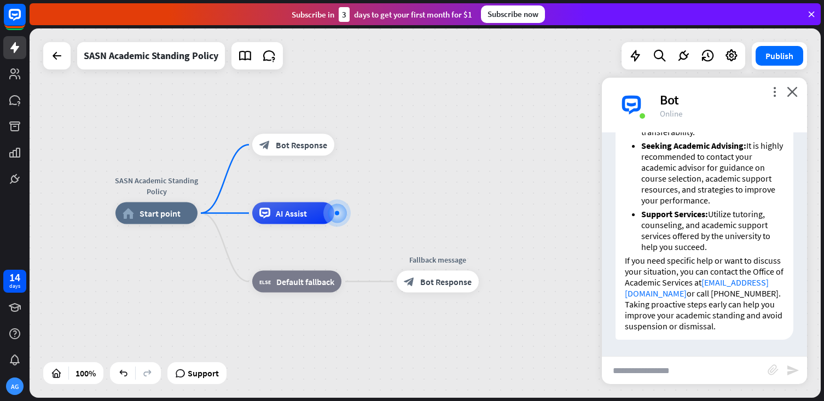
scroll to position [681, 0]
click at [345, 214] on icon "plus" at bounding box center [348, 214] width 8 height 8
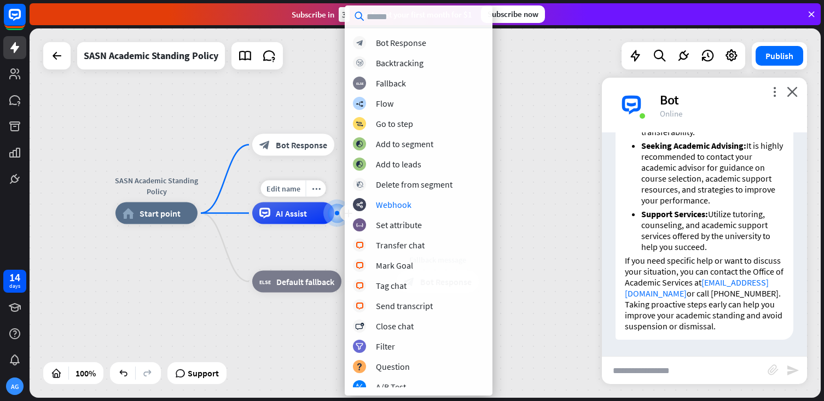
click at [290, 209] on span "AI Assist" at bounding box center [291, 213] width 31 height 11
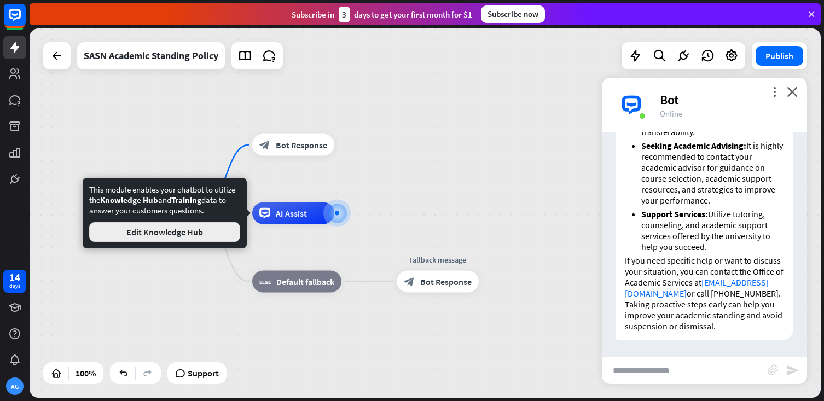
click at [196, 228] on button "Edit Knowledge Hub" at bounding box center [164, 232] width 151 height 20
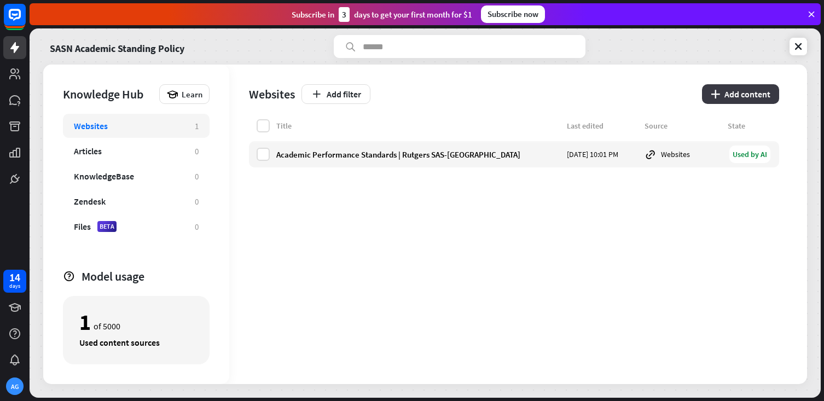
click at [738, 90] on button "plus Add content" at bounding box center [740, 94] width 77 height 20
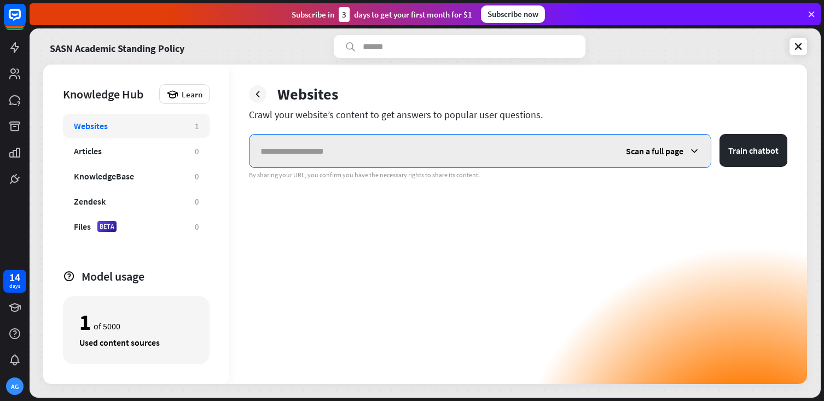
paste input "**********"
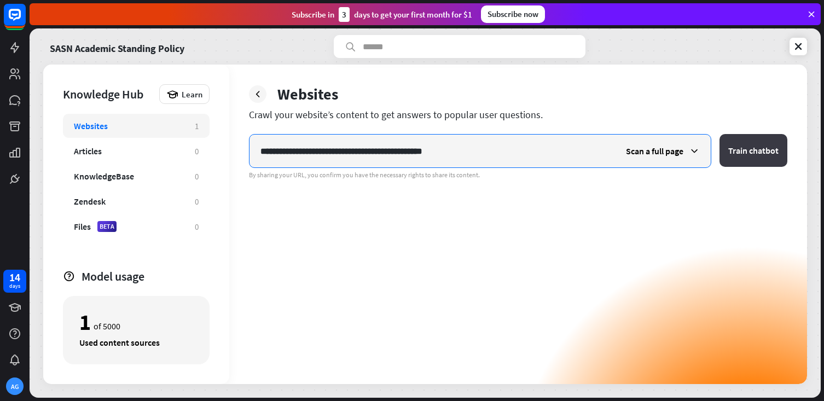
type input "**********"
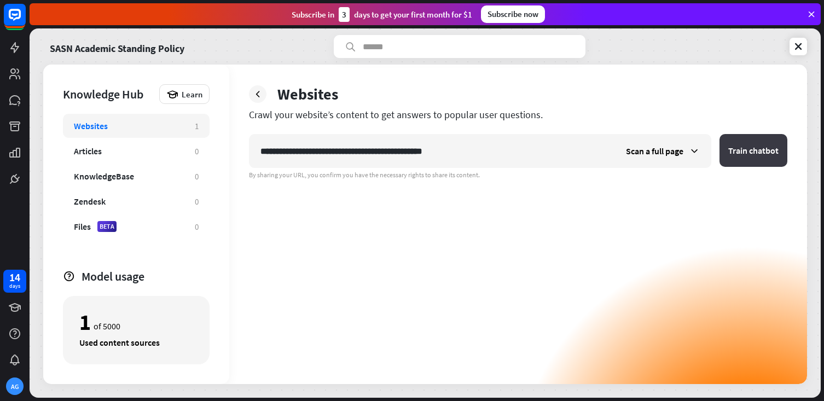
click at [758, 141] on button "Train chatbot" at bounding box center [753, 150] width 68 height 33
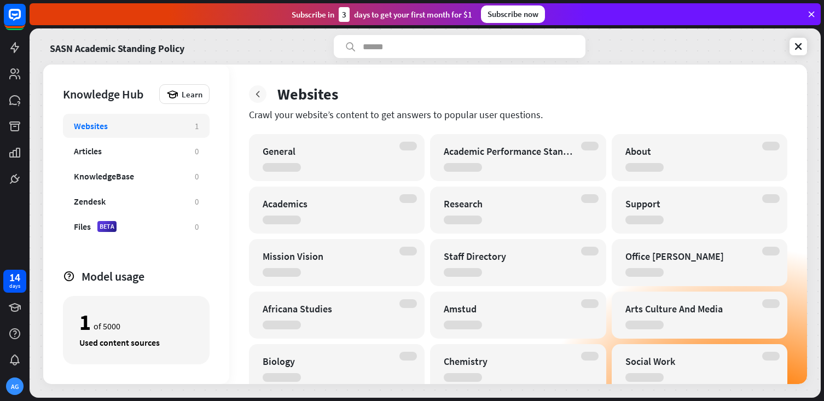
click at [258, 95] on icon at bounding box center [257, 94] width 11 height 11
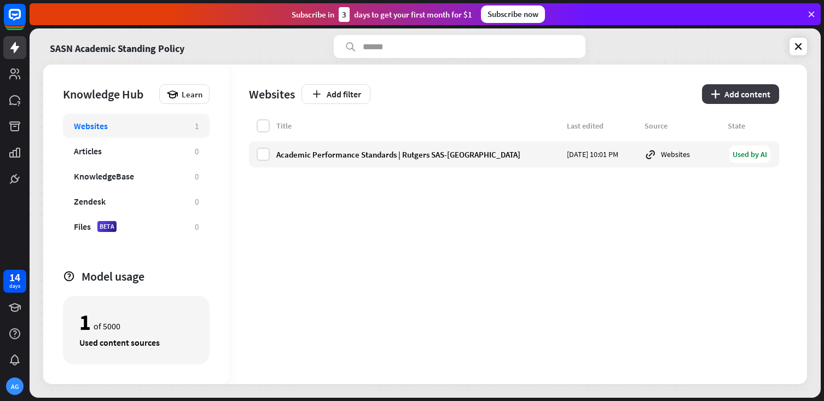
click at [754, 94] on button "plus Add content" at bounding box center [740, 94] width 77 height 20
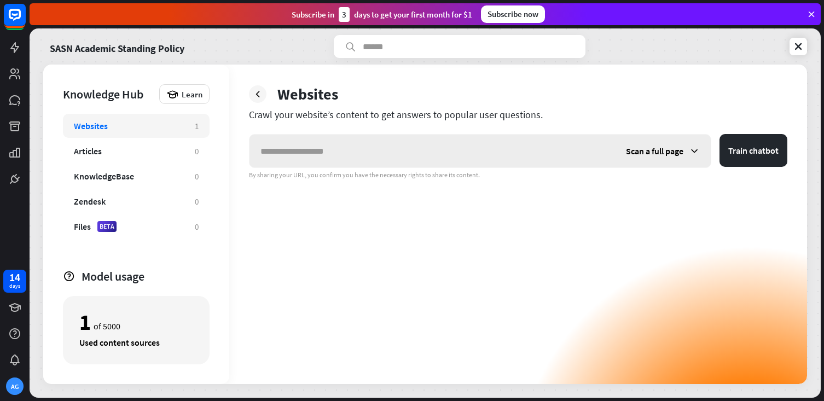
click at [658, 155] on span "Scan a full page" at bounding box center [654, 151] width 57 height 11
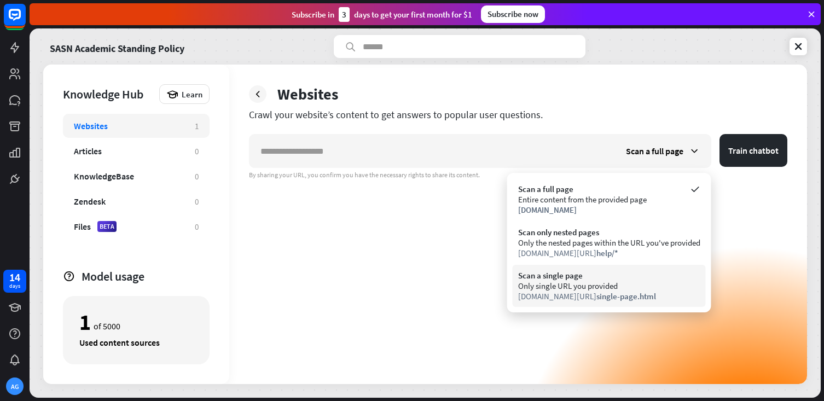
click at [567, 288] on div "Only single URL you provided" at bounding box center [609, 286] width 182 height 10
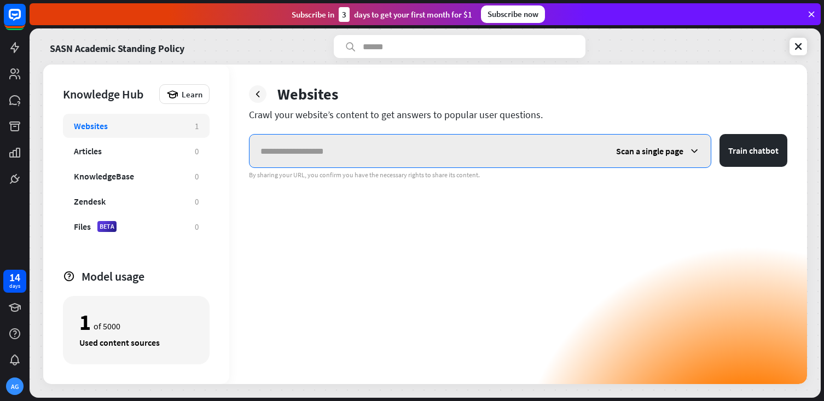
click at [476, 152] on input "text" at bounding box center [427, 151] width 356 height 33
paste input "**********"
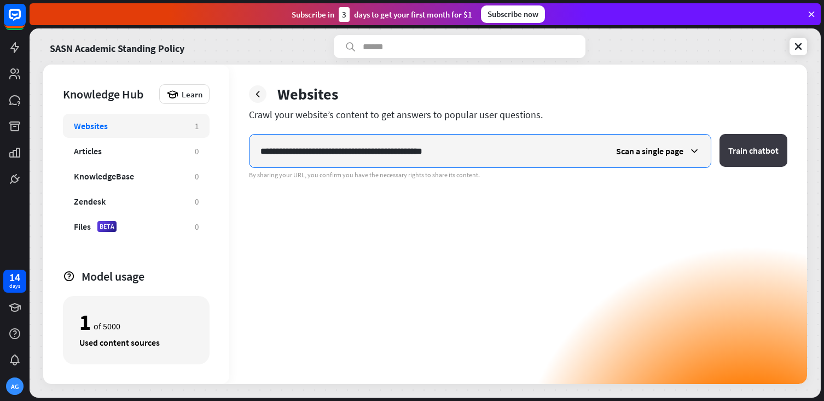
type input "**********"
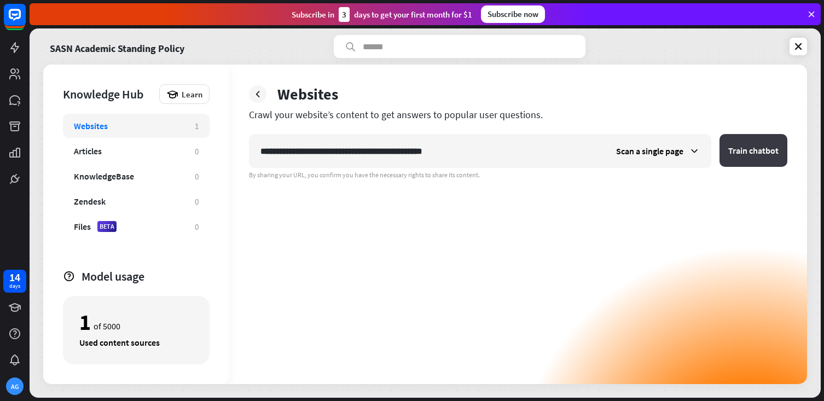
click at [768, 160] on button "Train chatbot" at bounding box center [753, 150] width 68 height 33
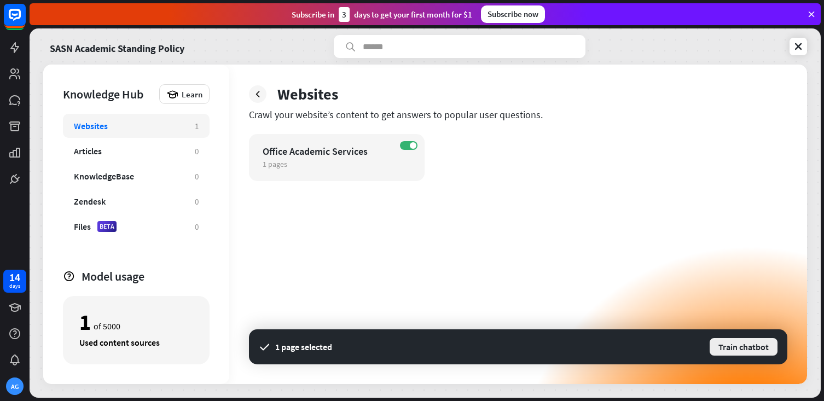
click at [758, 348] on button "Train chatbot" at bounding box center [743, 347] width 70 height 20
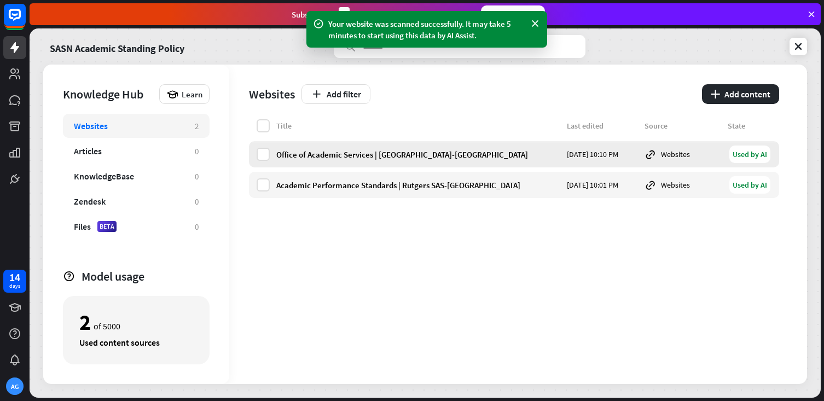
click at [749, 153] on div "Used by AI" at bounding box center [749, 155] width 41 height 18
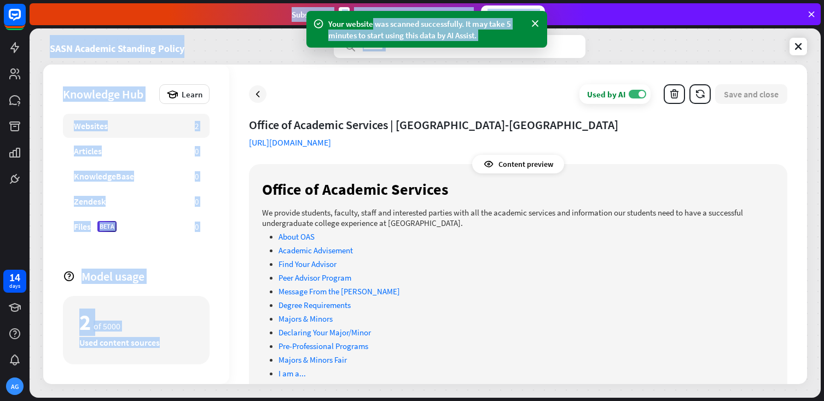
drag, startPoint x: 373, startPoint y: 22, endPoint x: 380, endPoint y: 76, distance: 54.6
click at [380, 76] on div "Your website was scanned successfully. It may take 5 minutes to start using thi…" at bounding box center [427, 200] width 794 height 401
click at [438, 106] on div "Used by AI ON Save and close Office of Academic Services | [GEOGRAPHIC_DATA]-[G…" at bounding box center [518, 224] width 578 height 319
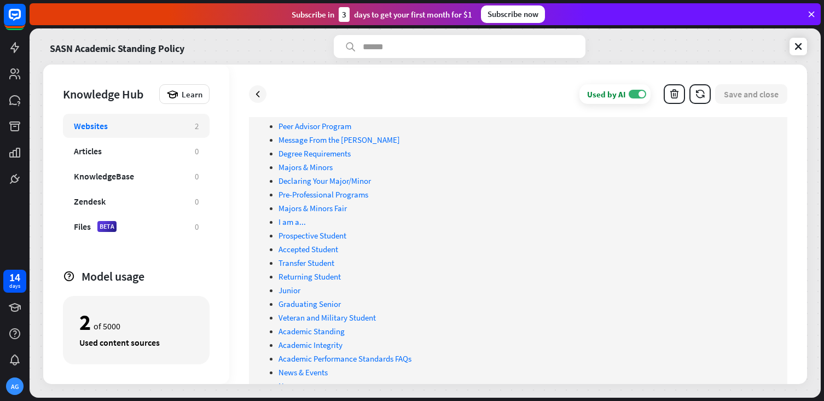
scroll to position [71, 0]
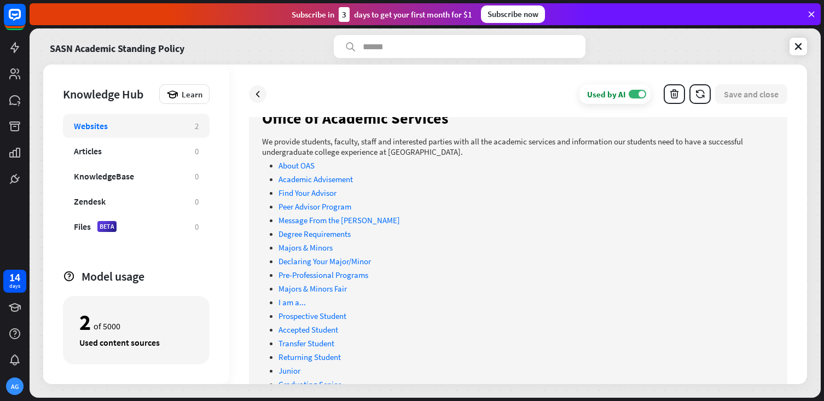
click at [290, 303] on link "I am a..." at bounding box center [291, 302] width 27 height 10
click at [308, 234] on link "Degree Requirements" at bounding box center [314, 234] width 72 height 10
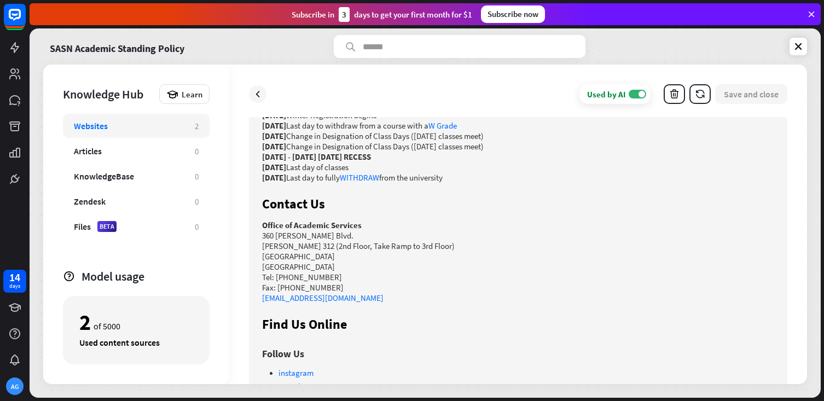
scroll to position [1368, 0]
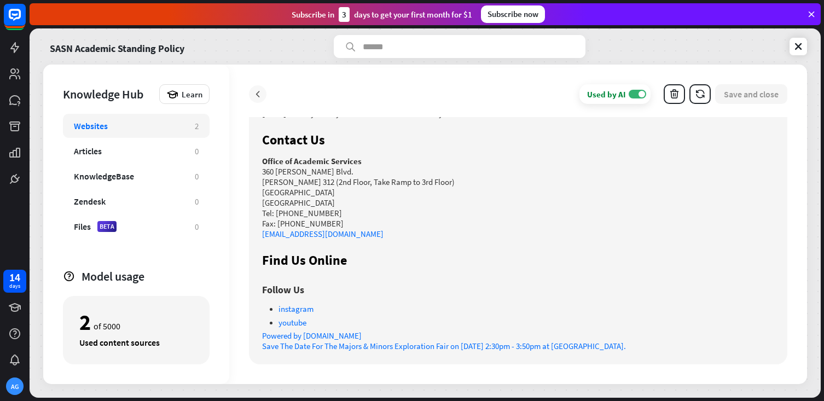
click at [261, 93] on icon at bounding box center [257, 94] width 11 height 11
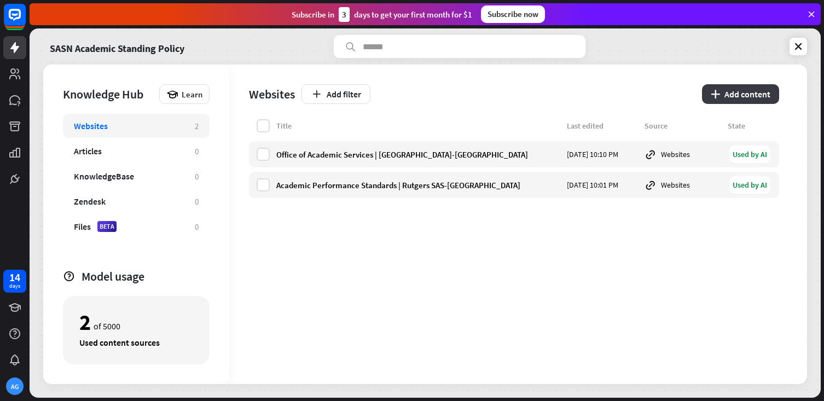
click at [730, 95] on button "plus Add content" at bounding box center [740, 94] width 77 height 20
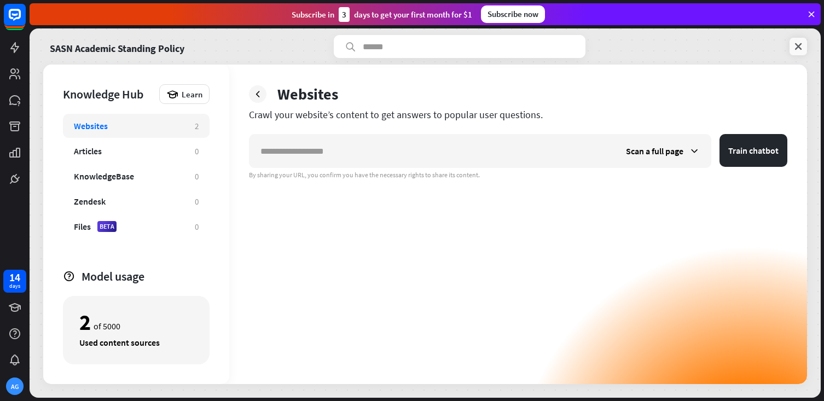
click at [794, 42] on icon at bounding box center [798, 46] width 11 height 11
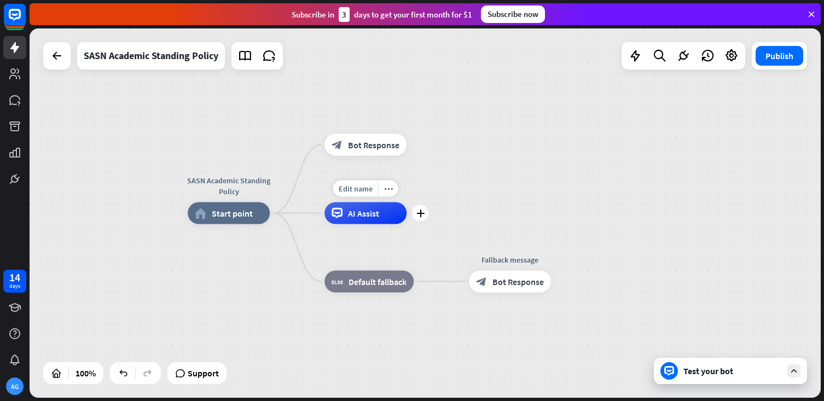
click at [378, 222] on div "AI Assist" at bounding box center [365, 213] width 82 height 22
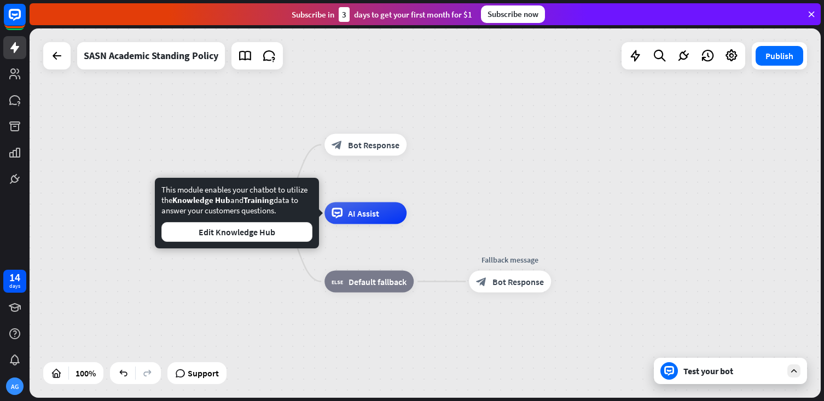
click at [678, 375] on div "Test your bot" at bounding box center [730, 371] width 153 height 26
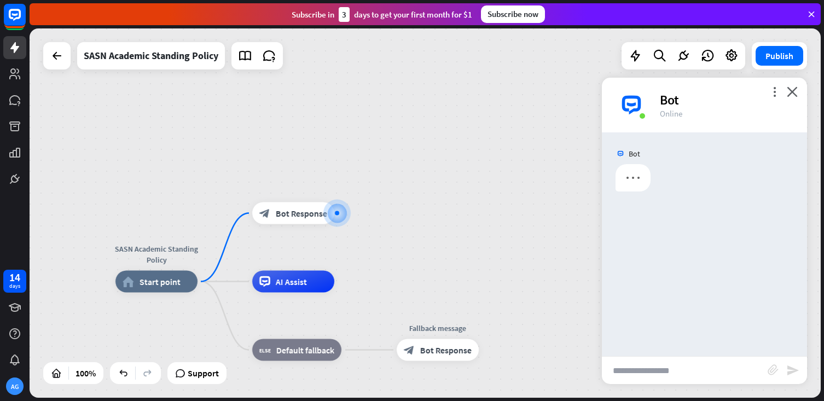
click at [643, 369] on input "text" at bounding box center [685, 370] width 166 height 27
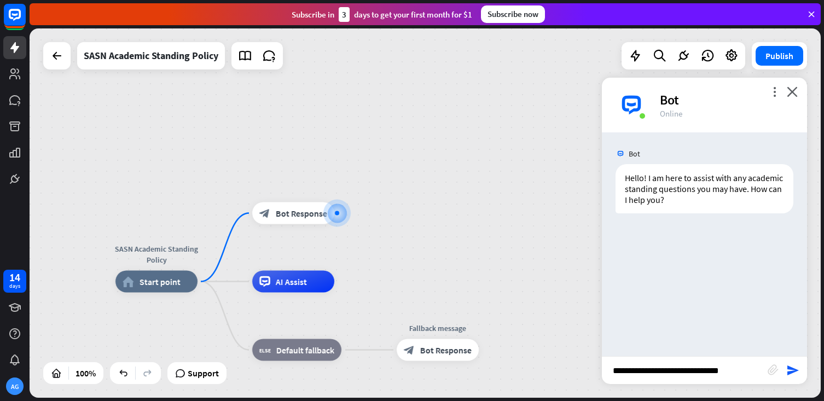
type input "**********"
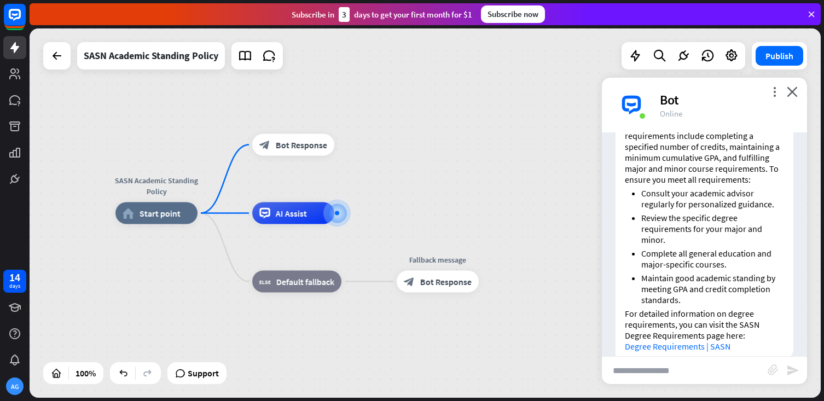
scroll to position [213, 0]
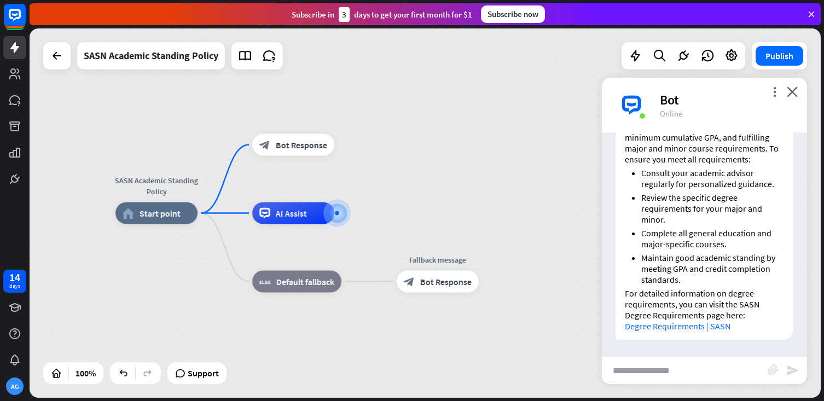
click at [656, 374] on input "text" at bounding box center [685, 370] width 166 height 27
type input "**********"
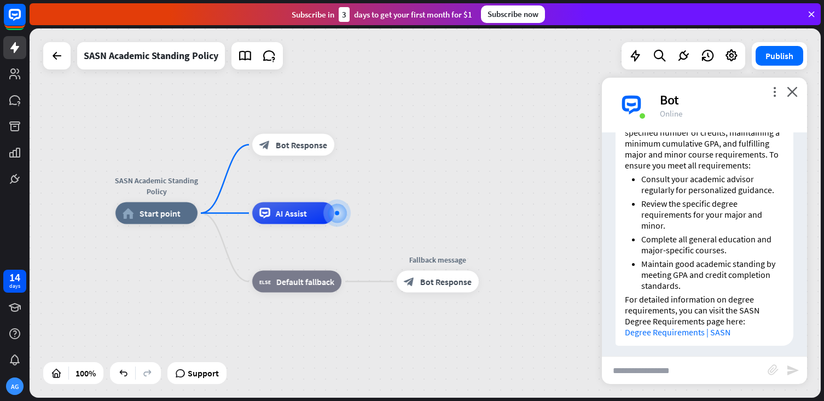
scroll to position [208, 0]
click at [313, 190] on icon "more_horiz" at bounding box center [316, 188] width 9 height 8
click at [288, 216] on span "AI Assist" at bounding box center [291, 213] width 31 height 11
click at [332, 212] on div at bounding box center [337, 213] width 11 height 11
click at [298, 219] on div "AI Assist" at bounding box center [293, 213] width 82 height 22
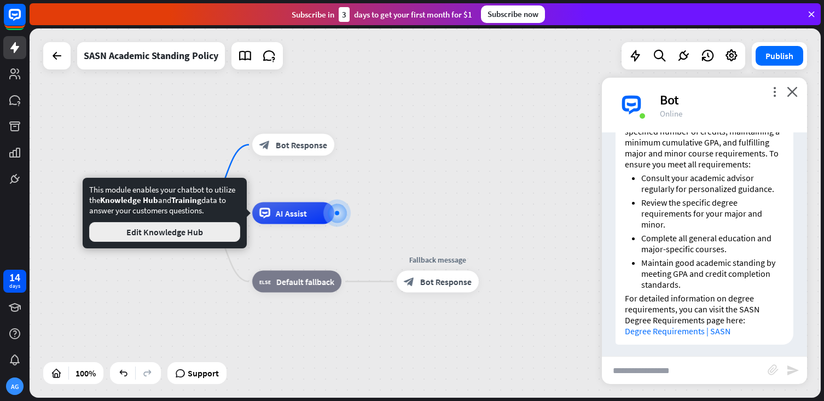
click at [191, 235] on button "Edit Knowledge Hub" at bounding box center [164, 232] width 151 height 20
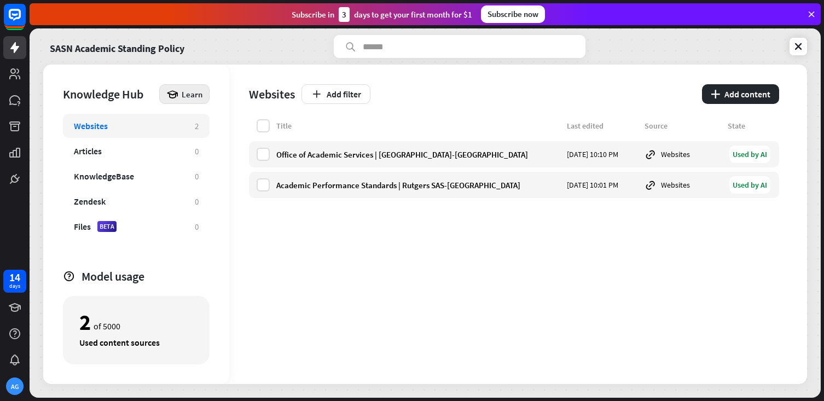
click at [189, 102] on div "Learn" at bounding box center [184, 94] width 50 height 20
click at [210, 125] on div "Get started with Knowledge Hub" at bounding box center [231, 124] width 125 height 21
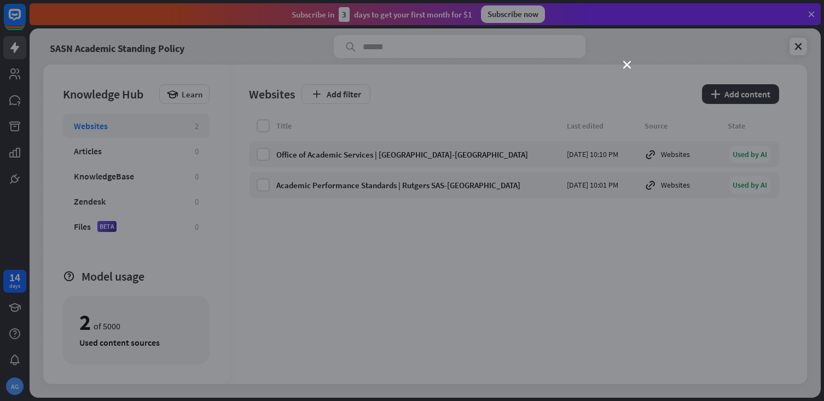
click at [630, 60] on div "close" at bounding box center [412, 200] width 824 height 401
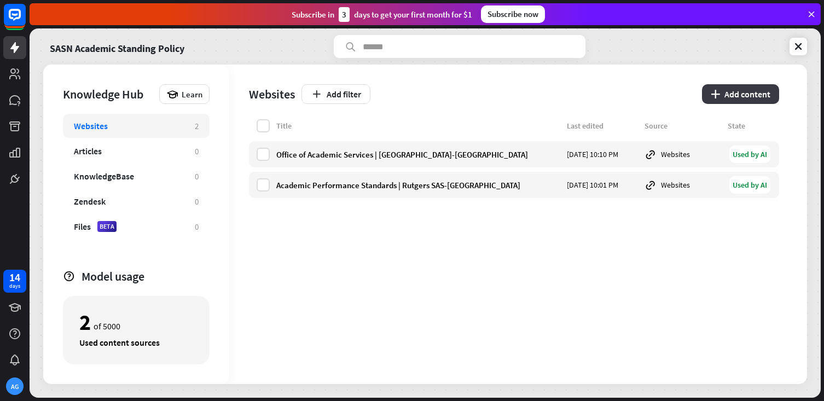
click at [746, 93] on button "plus Add content" at bounding box center [740, 94] width 77 height 20
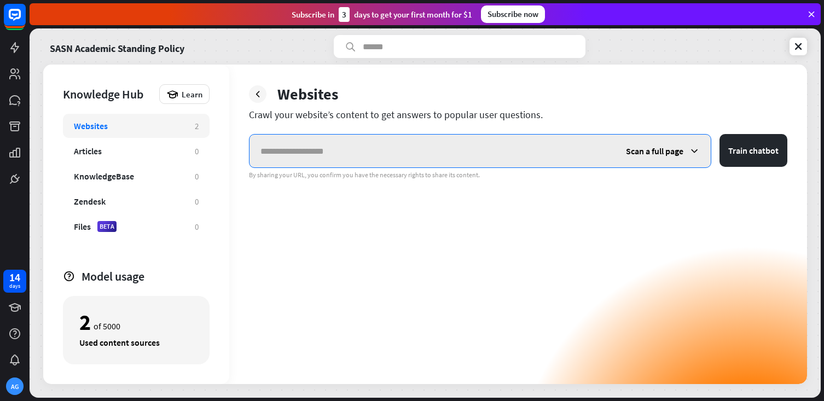
paste input "**********"
type input "**********"
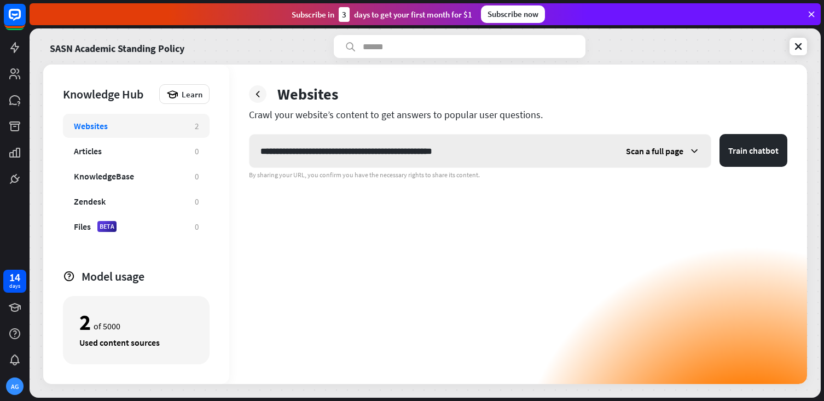
click at [675, 150] on span "Scan a full page" at bounding box center [654, 151] width 57 height 11
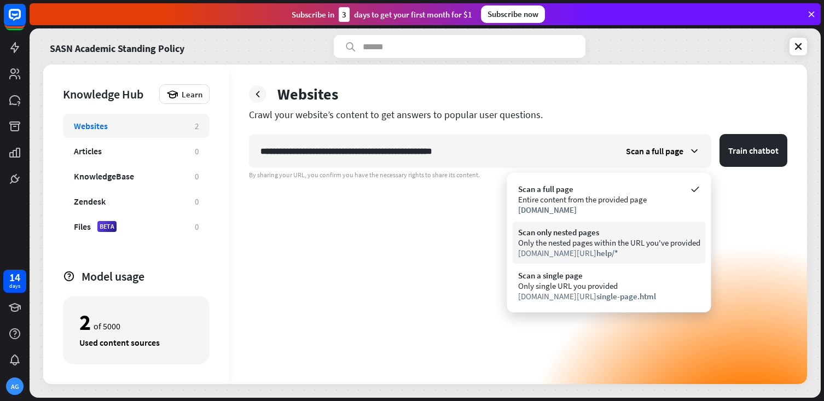
click at [560, 239] on div "Only the nested pages within the URL you've provided" at bounding box center [609, 242] width 182 height 10
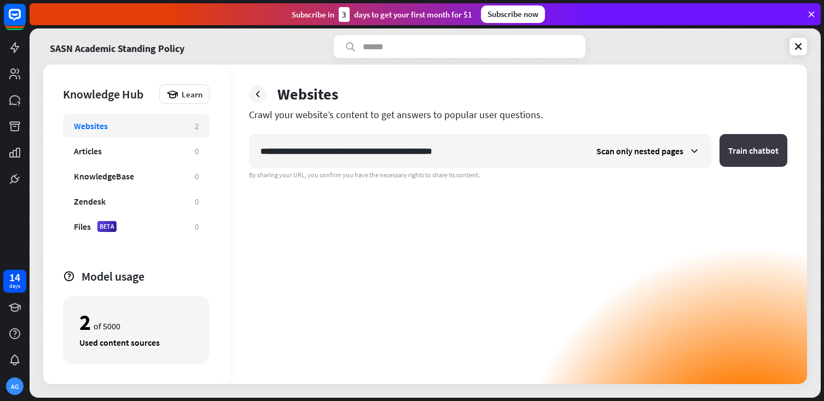
click at [749, 160] on button "Train chatbot" at bounding box center [753, 150] width 68 height 33
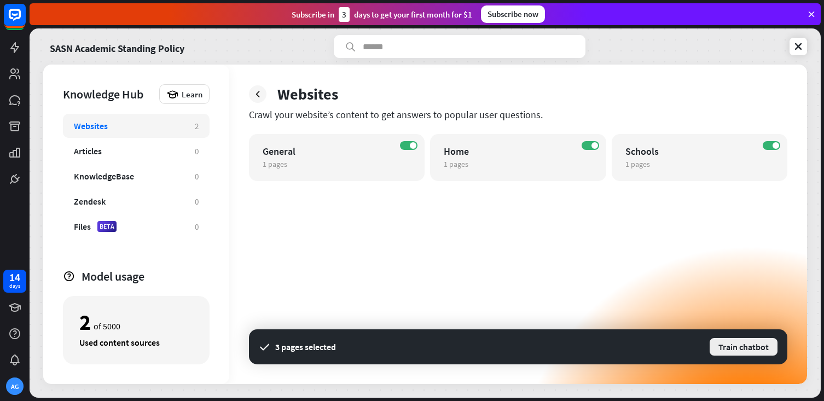
click at [760, 346] on button "Train chatbot" at bounding box center [743, 347] width 70 height 20
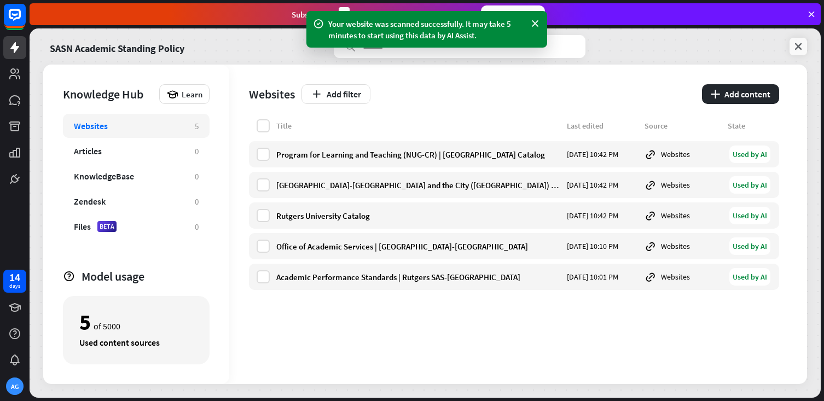
click at [793, 47] on icon at bounding box center [798, 46] width 11 height 11
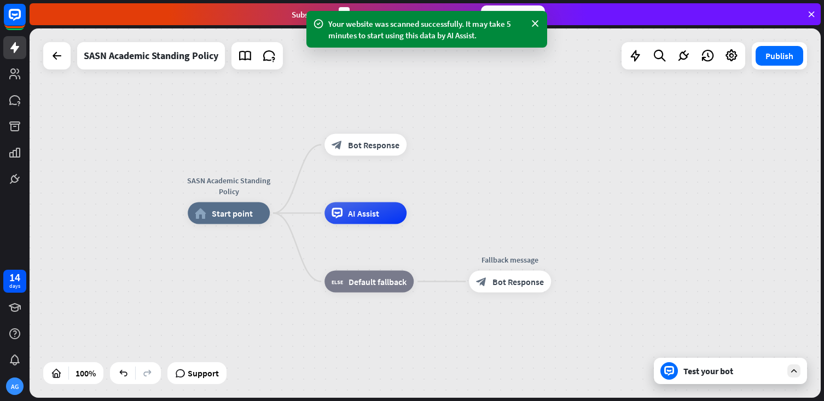
click at [712, 380] on div "Test your bot" at bounding box center [730, 371] width 153 height 26
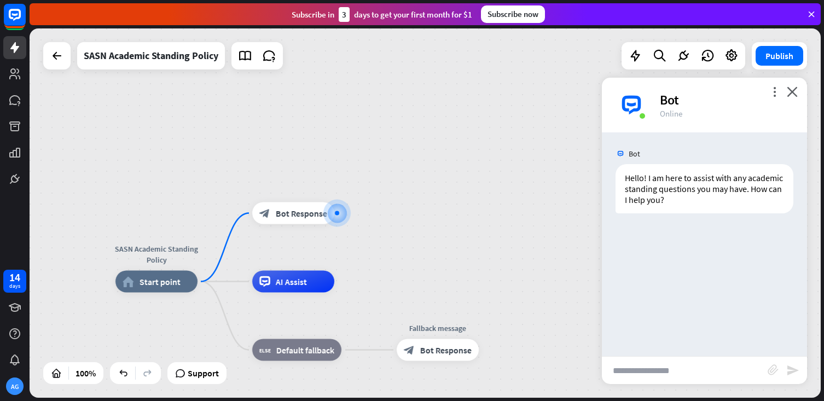
click at [688, 365] on input "text" at bounding box center [685, 370] width 166 height 27
type input "**********"
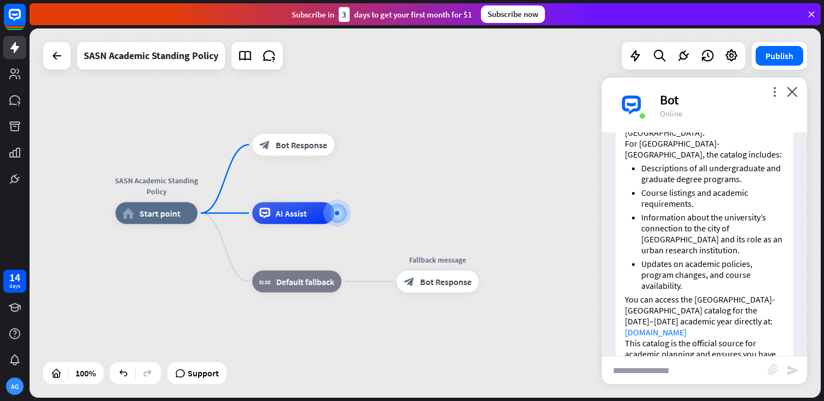
scroll to position [334, 0]
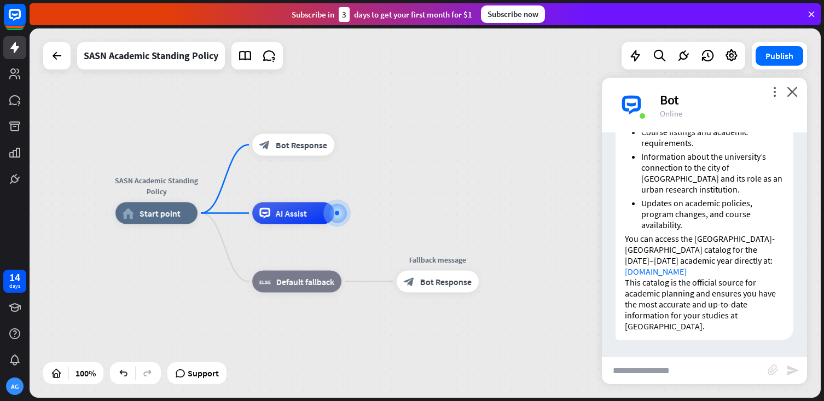
click at [654, 380] on input "text" at bounding box center [685, 370] width 166 height 27
type input "*"
type input "**********"
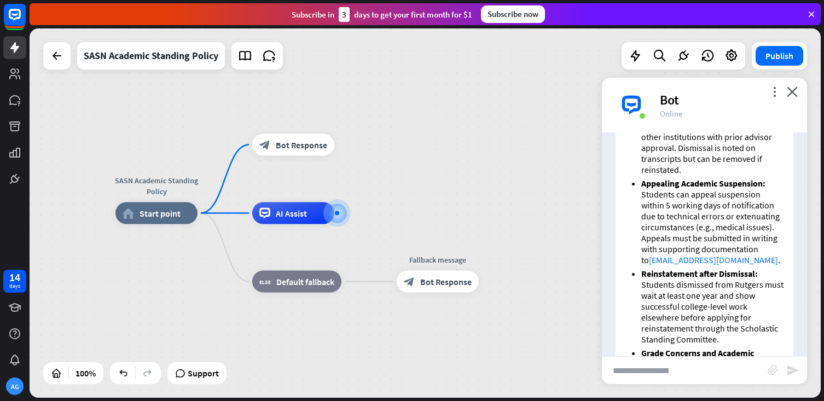
scroll to position [1125, 0]
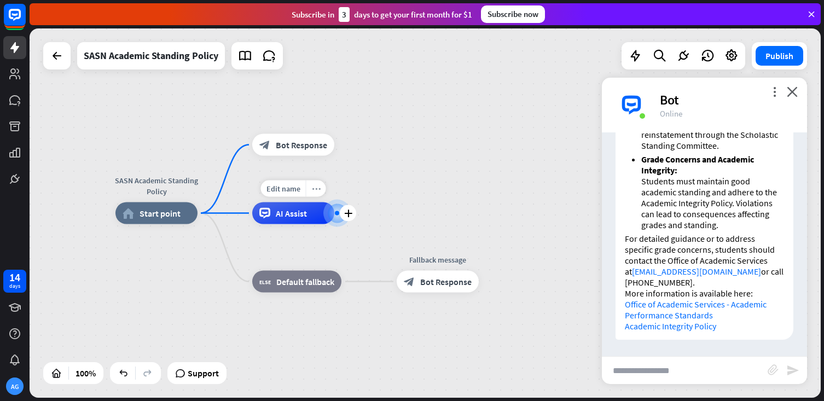
click at [319, 193] on div "more_horiz" at bounding box center [316, 189] width 20 height 16
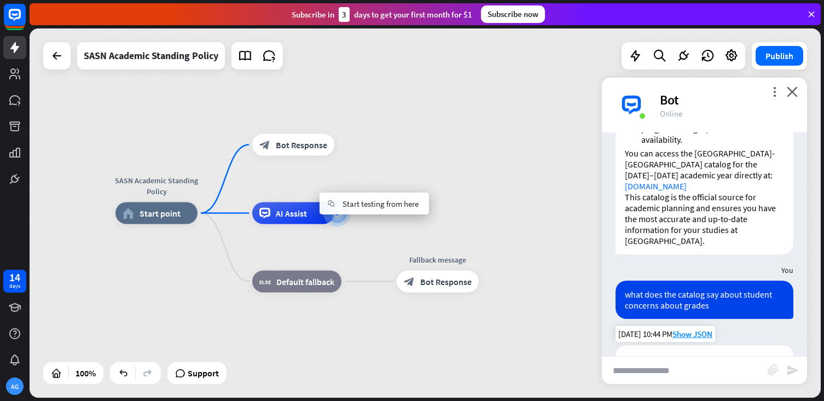
scroll to position [421, 0]
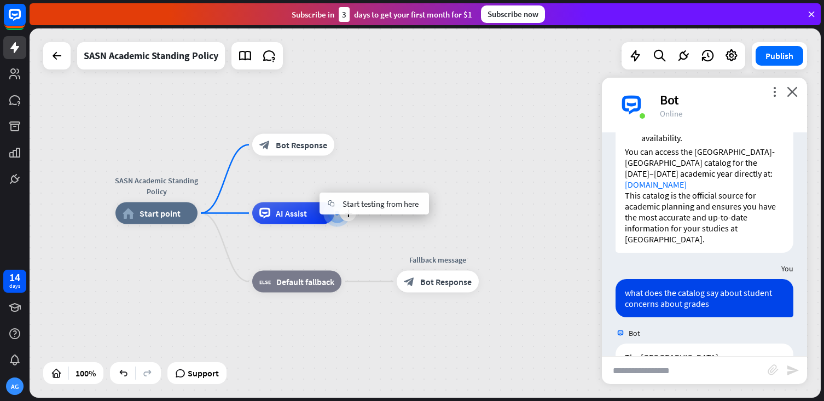
click at [306, 224] on div "plus AI Assist" at bounding box center [293, 213] width 82 height 22
click at [332, 214] on div at bounding box center [337, 212] width 11 height 11
click at [346, 215] on icon "plus" at bounding box center [348, 214] width 8 height 8
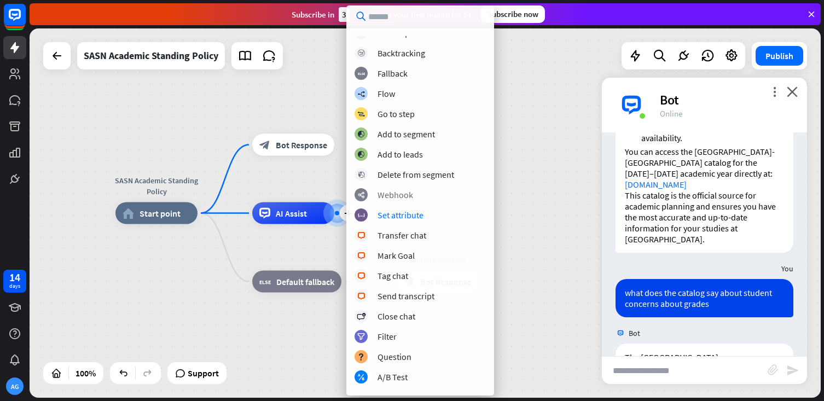
scroll to position [0, 0]
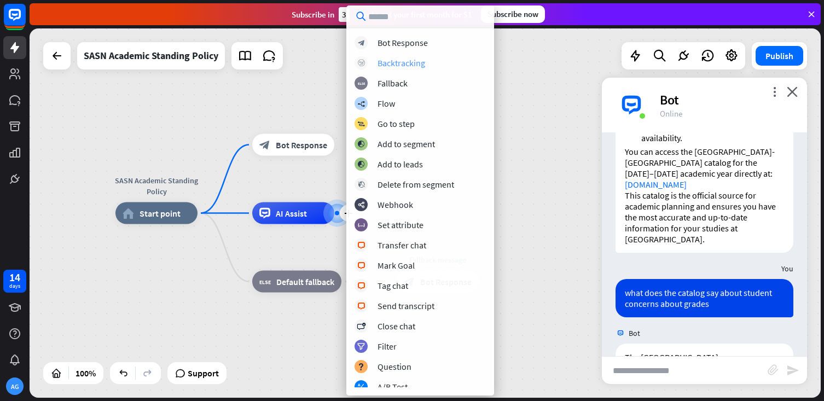
click at [395, 66] on div "Backtracking" at bounding box center [401, 62] width 48 height 11
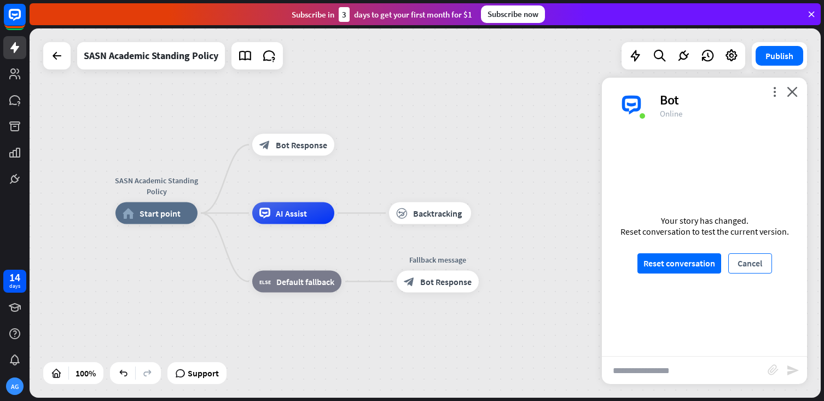
click at [749, 261] on button "Cancel" at bounding box center [750, 263] width 44 height 20
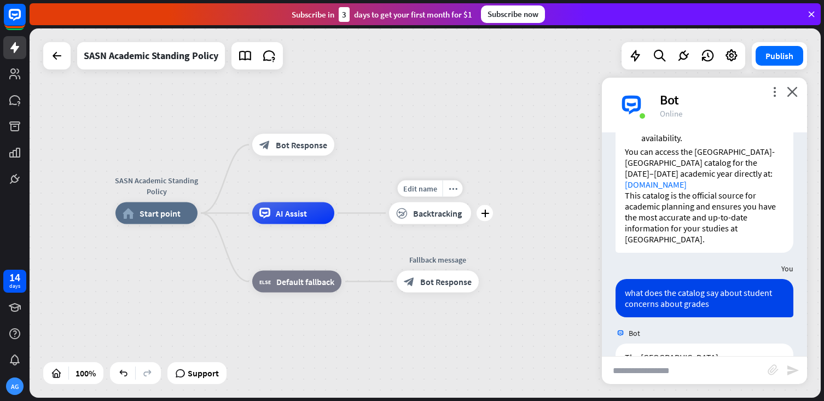
click at [427, 212] on span "Backtracking" at bounding box center [437, 213] width 49 height 11
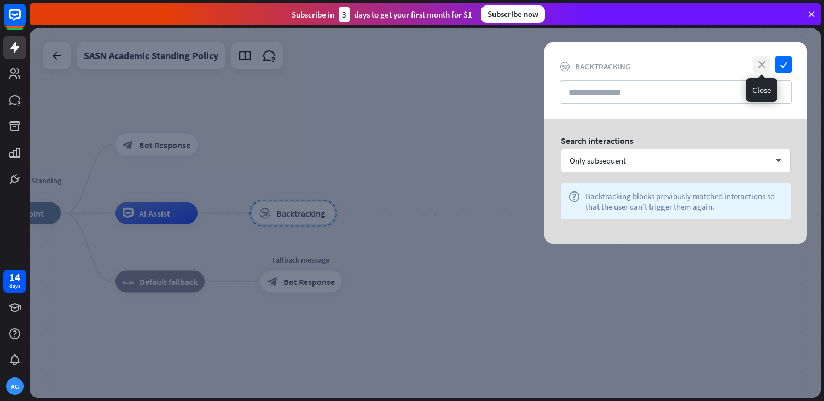
click at [763, 63] on icon "close" at bounding box center [761, 64] width 16 height 16
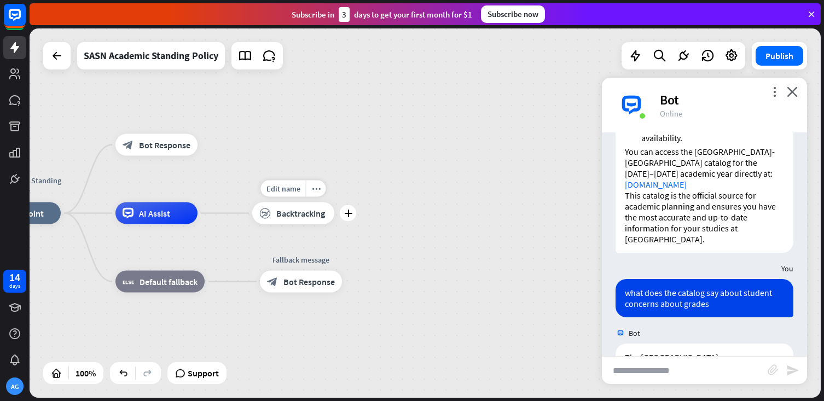
click at [315, 213] on span "Backtracking" at bounding box center [300, 213] width 49 height 11
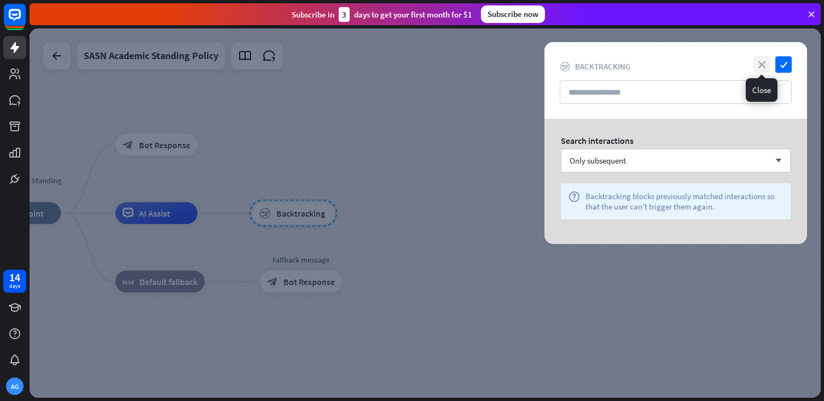
click at [762, 65] on icon "close" at bounding box center [761, 64] width 16 height 16
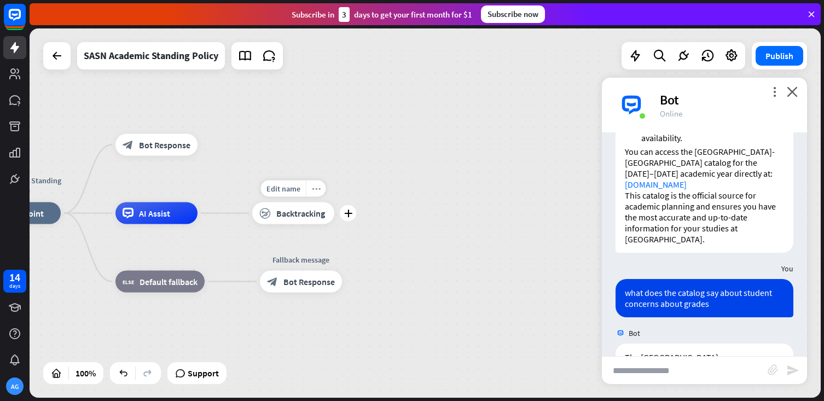
click at [317, 186] on icon "more_horiz" at bounding box center [316, 188] width 9 height 8
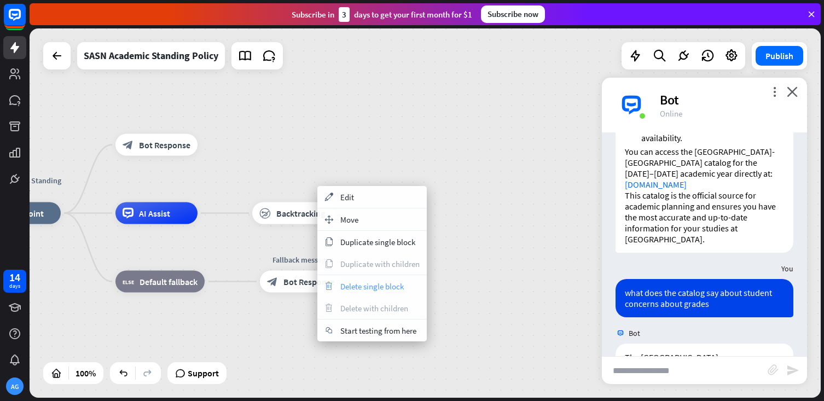
click at [370, 281] on span "Delete single block" at bounding box center [371, 286] width 63 height 10
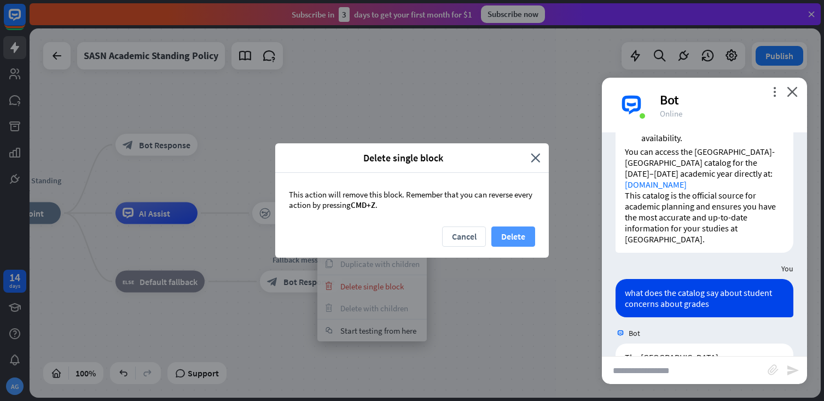
click at [519, 229] on button "Delete" at bounding box center [513, 236] width 44 height 20
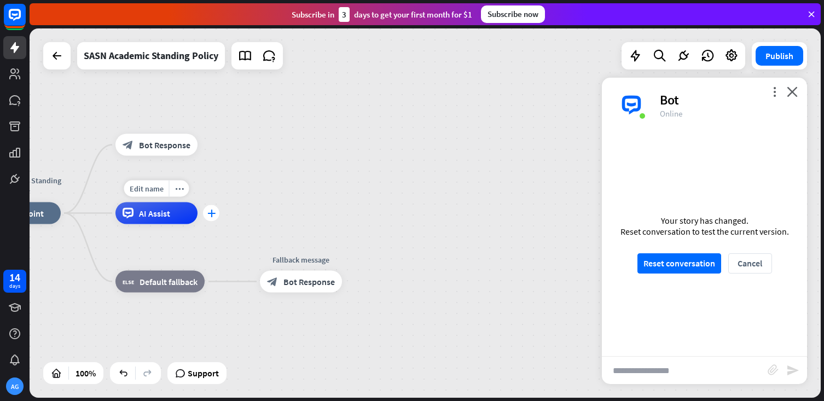
click at [216, 213] on div "plus" at bounding box center [211, 213] width 16 height 16
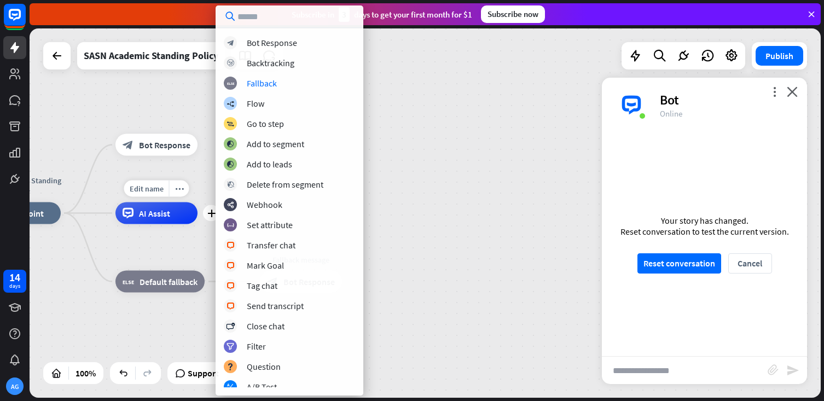
click at [161, 224] on div "Edit name more_horiz plus AI Assist" at bounding box center [156, 213] width 82 height 22
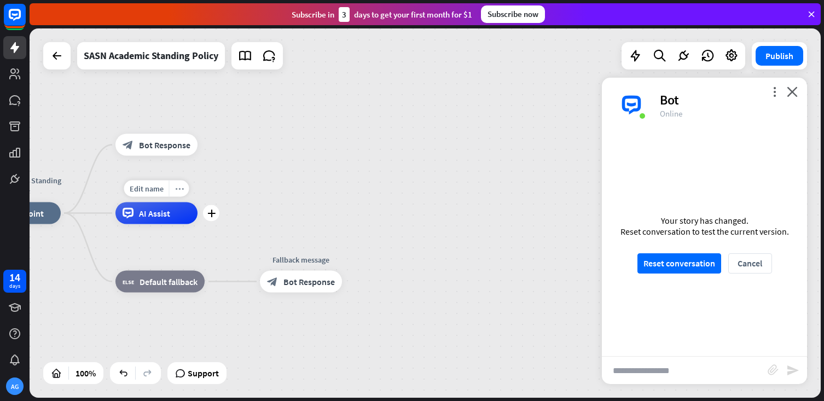
click at [179, 184] on div "more_horiz" at bounding box center [179, 189] width 20 height 16
click at [158, 219] on div "AI Assist" at bounding box center [156, 213] width 82 height 22
click at [146, 205] on div "AI Assist" at bounding box center [156, 213] width 82 height 22
click at [797, 87] on icon "close" at bounding box center [792, 91] width 11 height 10
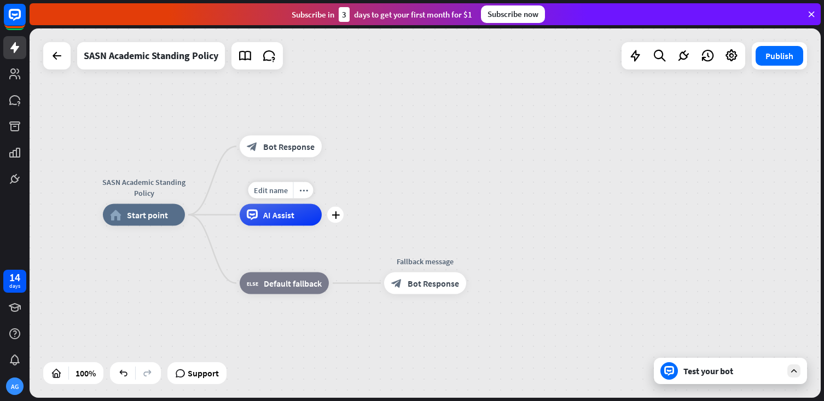
click at [281, 217] on span "AI Assist" at bounding box center [278, 215] width 31 height 11
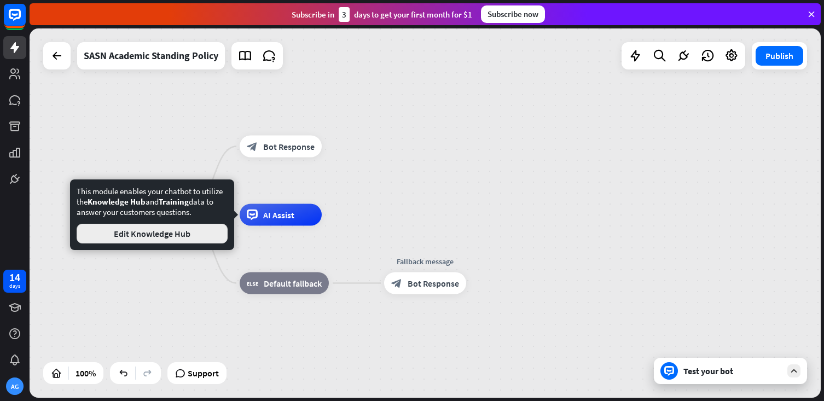
click at [129, 242] on button "Edit Knowledge Hub" at bounding box center [152, 234] width 151 height 20
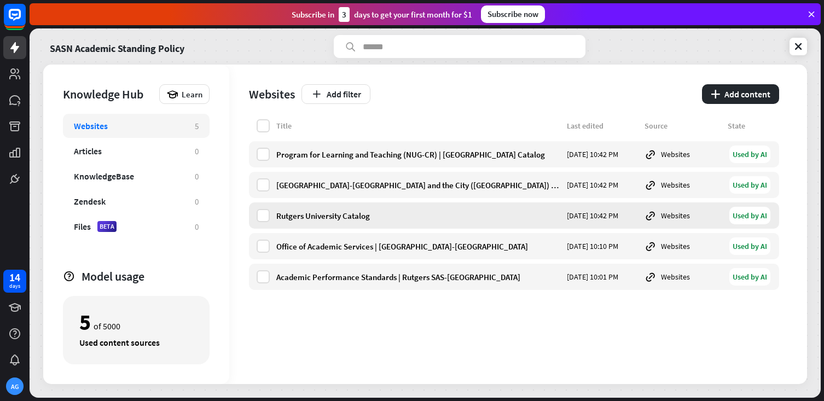
click at [710, 216] on div "Websites" at bounding box center [682, 216] width 77 height 12
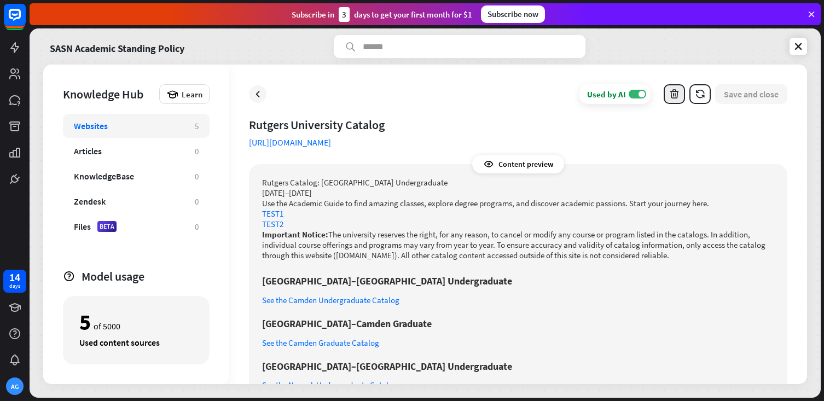
click at [671, 92] on icon "button" at bounding box center [674, 94] width 11 height 11
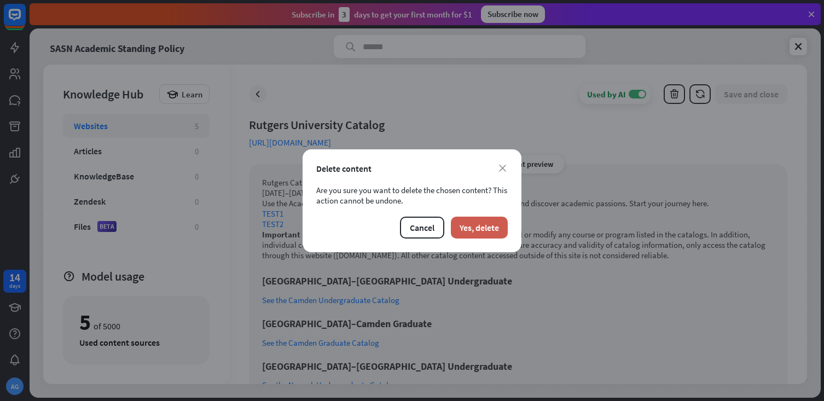
click at [470, 232] on button "Yes, delete" at bounding box center [479, 228] width 57 height 22
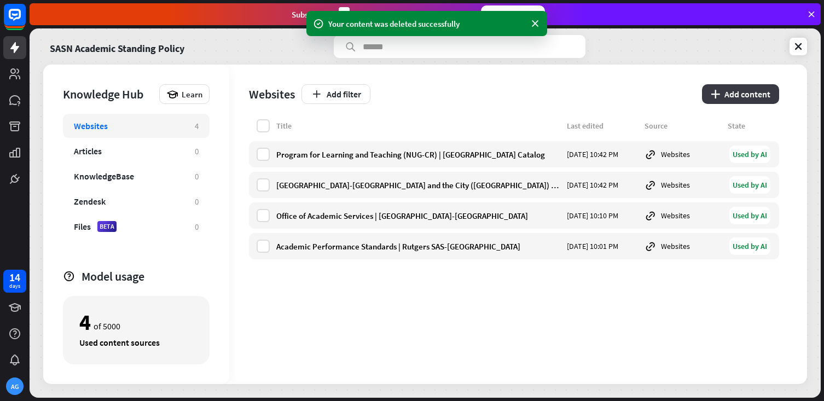
click at [735, 99] on button "plus Add content" at bounding box center [740, 94] width 77 height 20
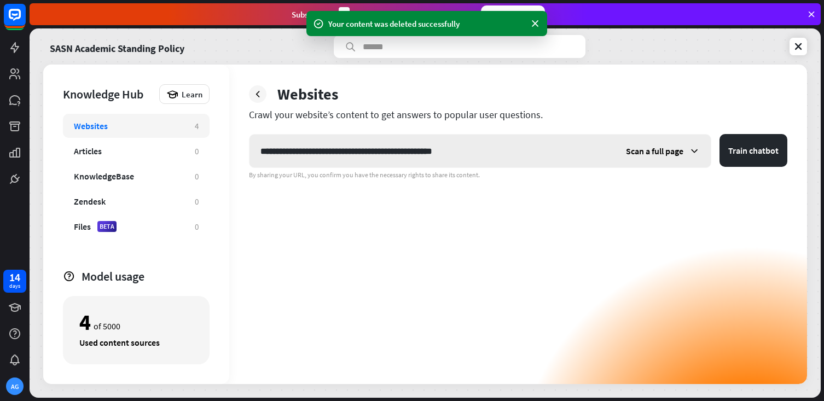
type input "**********"
click at [679, 154] on span "Scan a full page" at bounding box center [654, 151] width 57 height 11
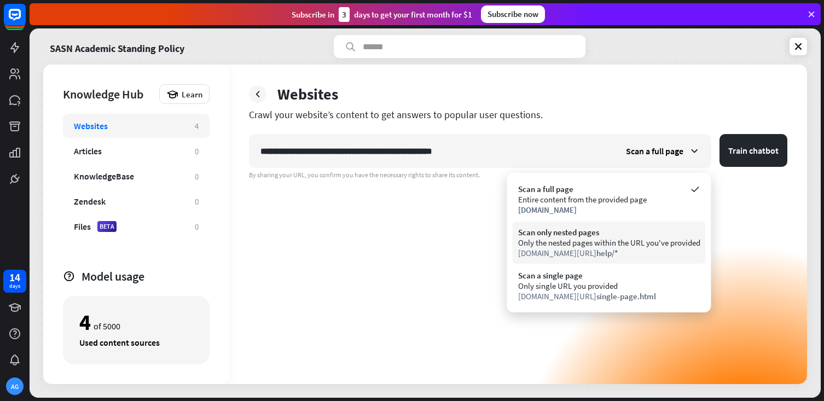
click at [604, 245] on div "Only the nested pages within the URL you've provided" at bounding box center [609, 242] width 182 height 10
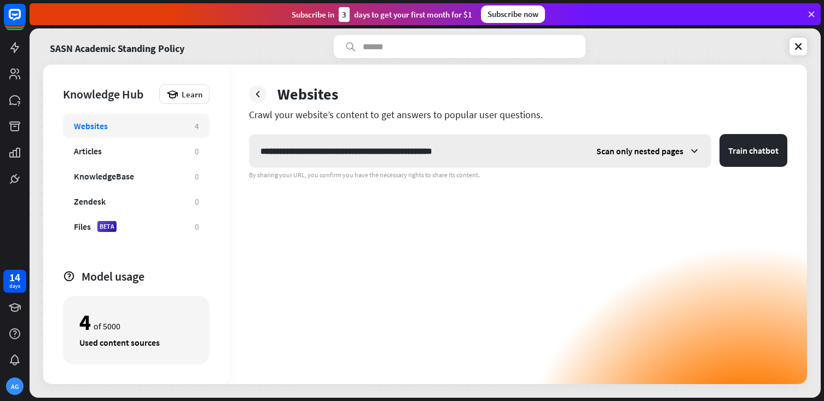
click at [682, 161] on div "Scan only nested pages" at bounding box center [647, 151] width 125 height 33
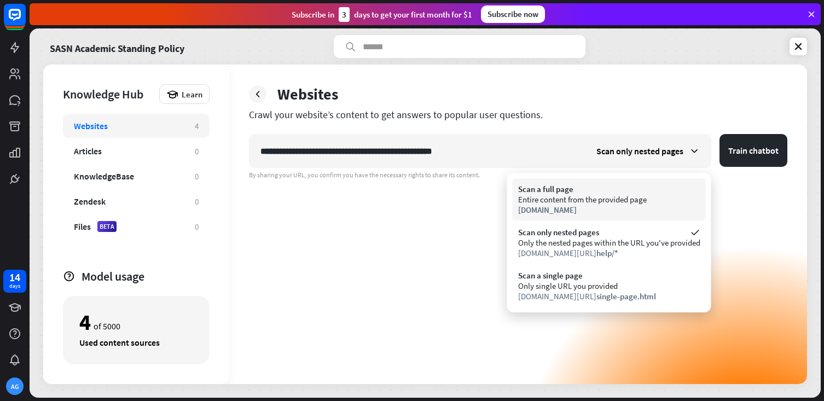
click at [643, 191] on div "Scan a full page" at bounding box center [609, 189] width 182 height 10
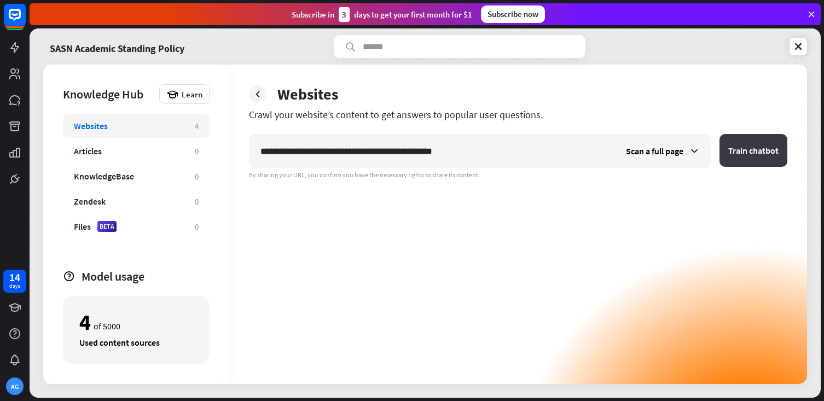
click at [740, 152] on button "Train chatbot" at bounding box center [753, 150] width 68 height 33
